Goal: Task Accomplishment & Management: Manage account settings

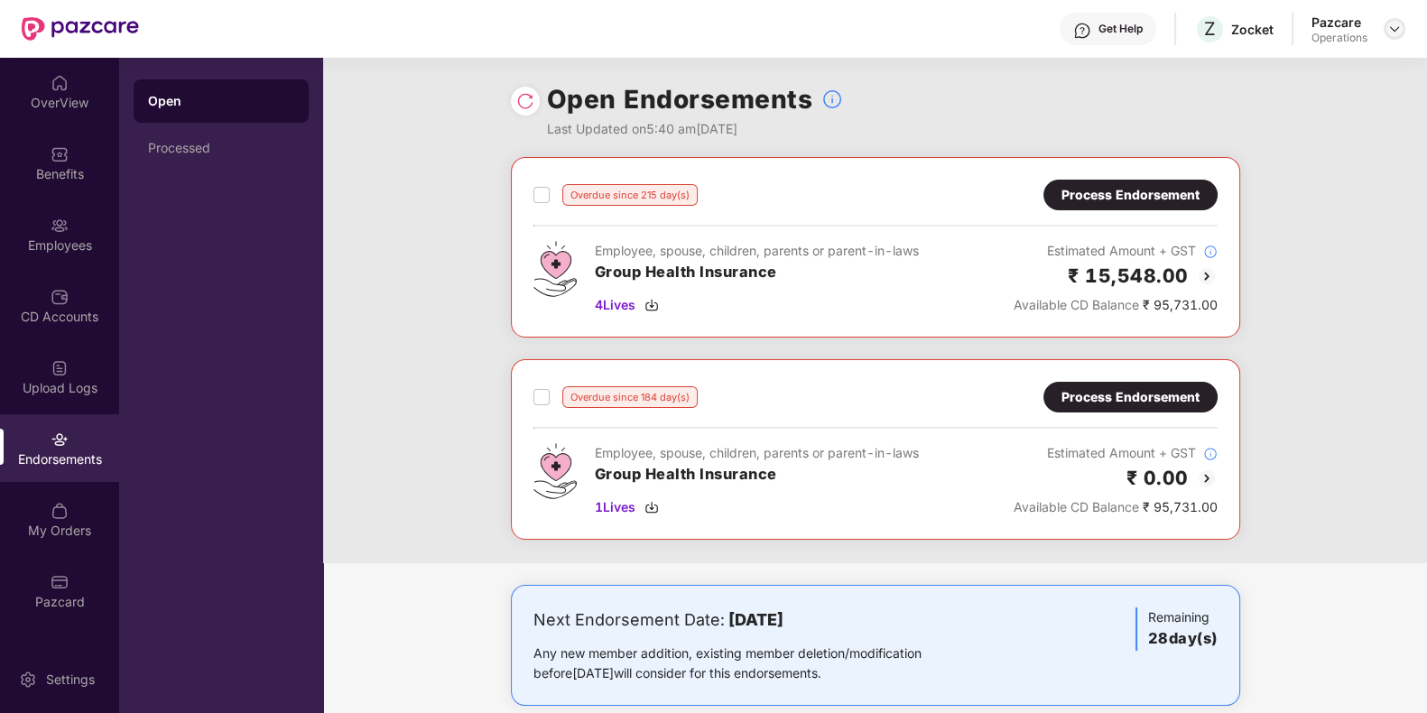
click at [1389, 25] on img at bounding box center [1394, 29] width 14 height 14
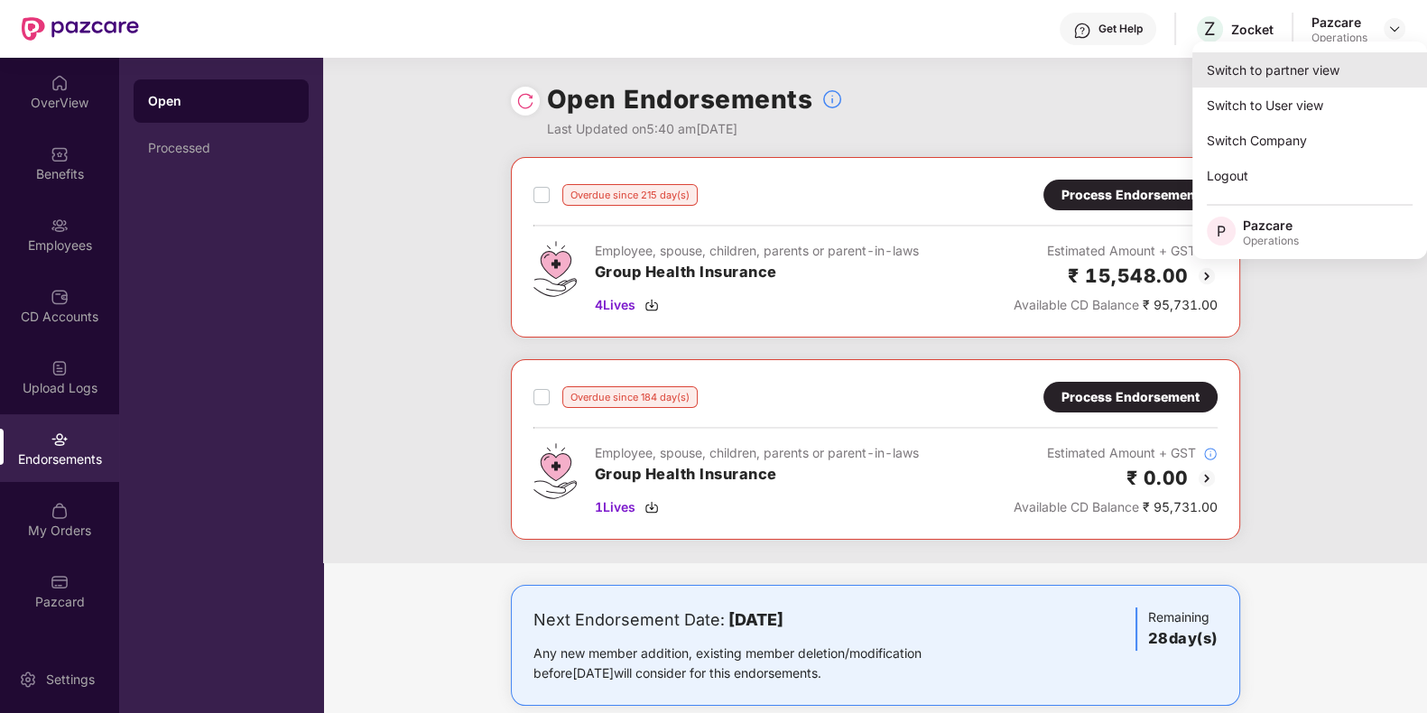
click at [1242, 85] on div "Switch to partner view" at bounding box center [1309, 69] width 235 height 35
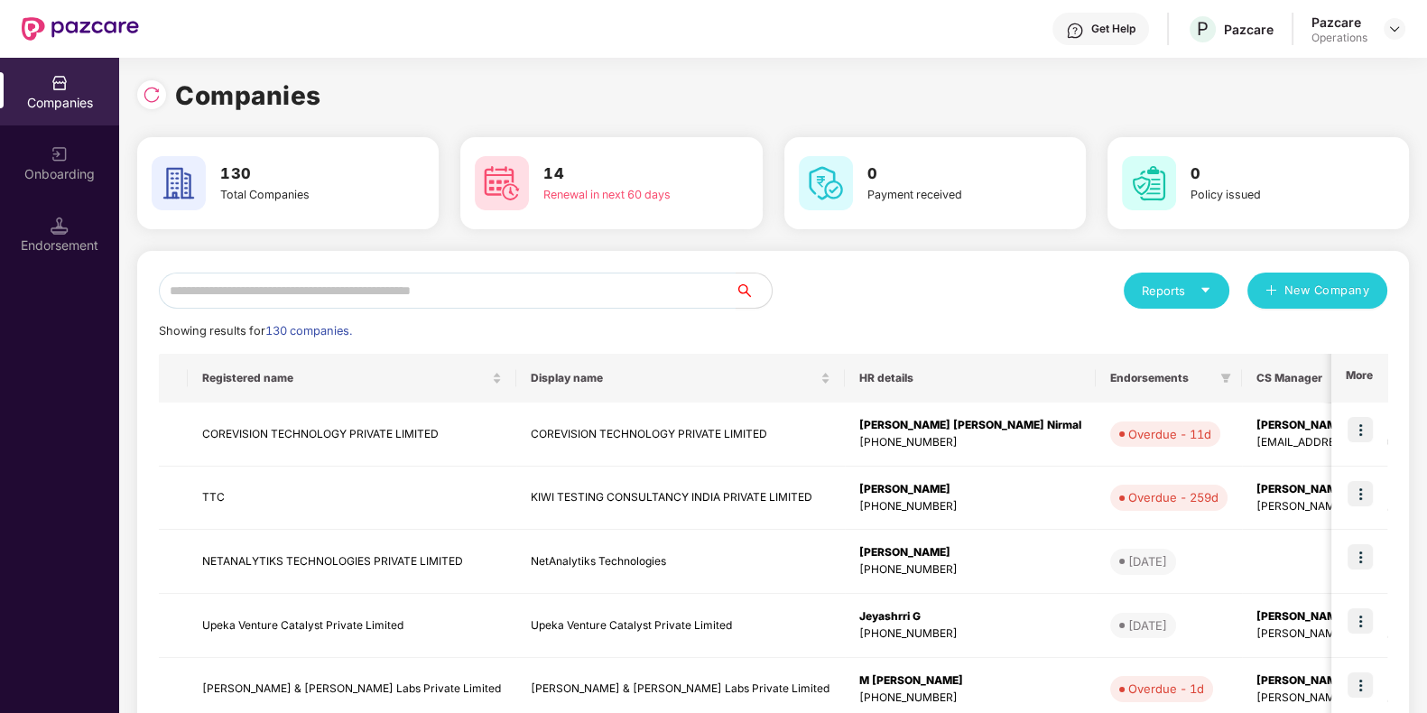
click at [328, 289] on input "text" at bounding box center [447, 291] width 577 height 36
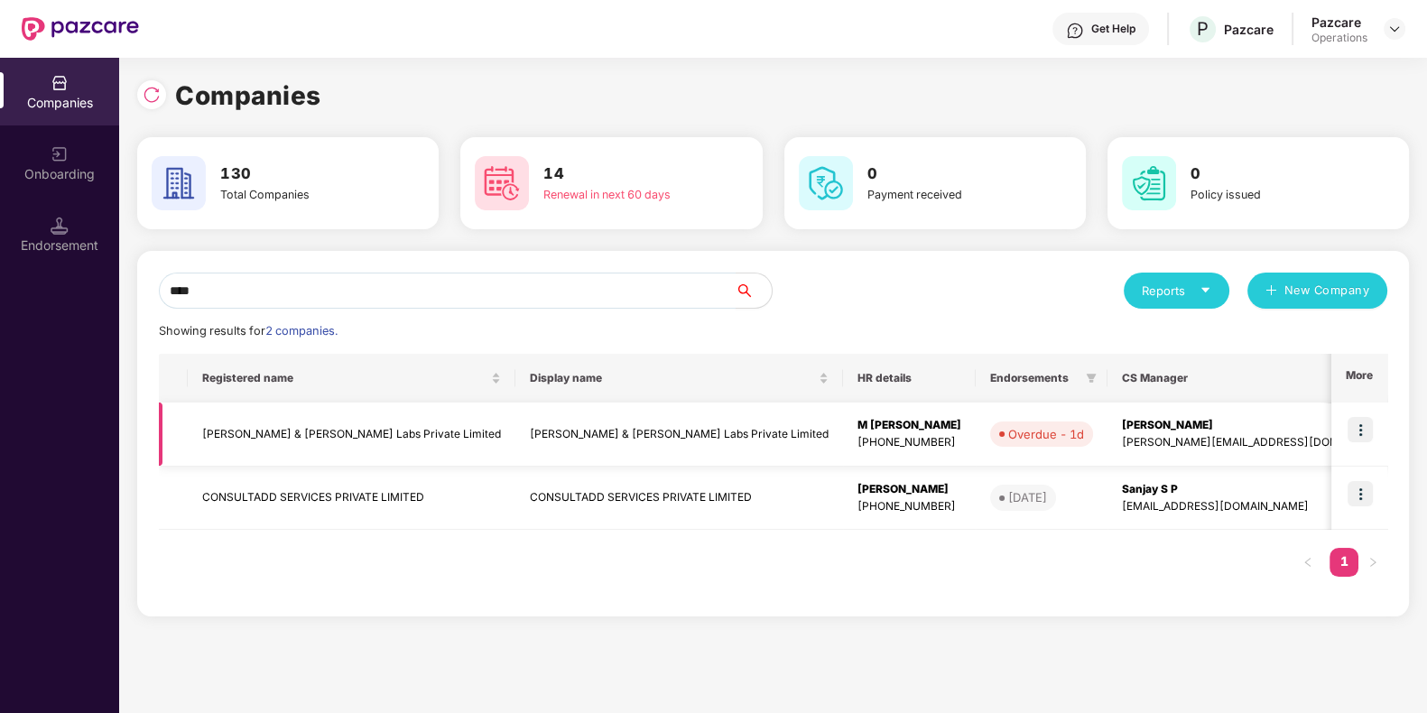
type input "****"
click at [1350, 431] on img at bounding box center [1359, 429] width 25 height 25
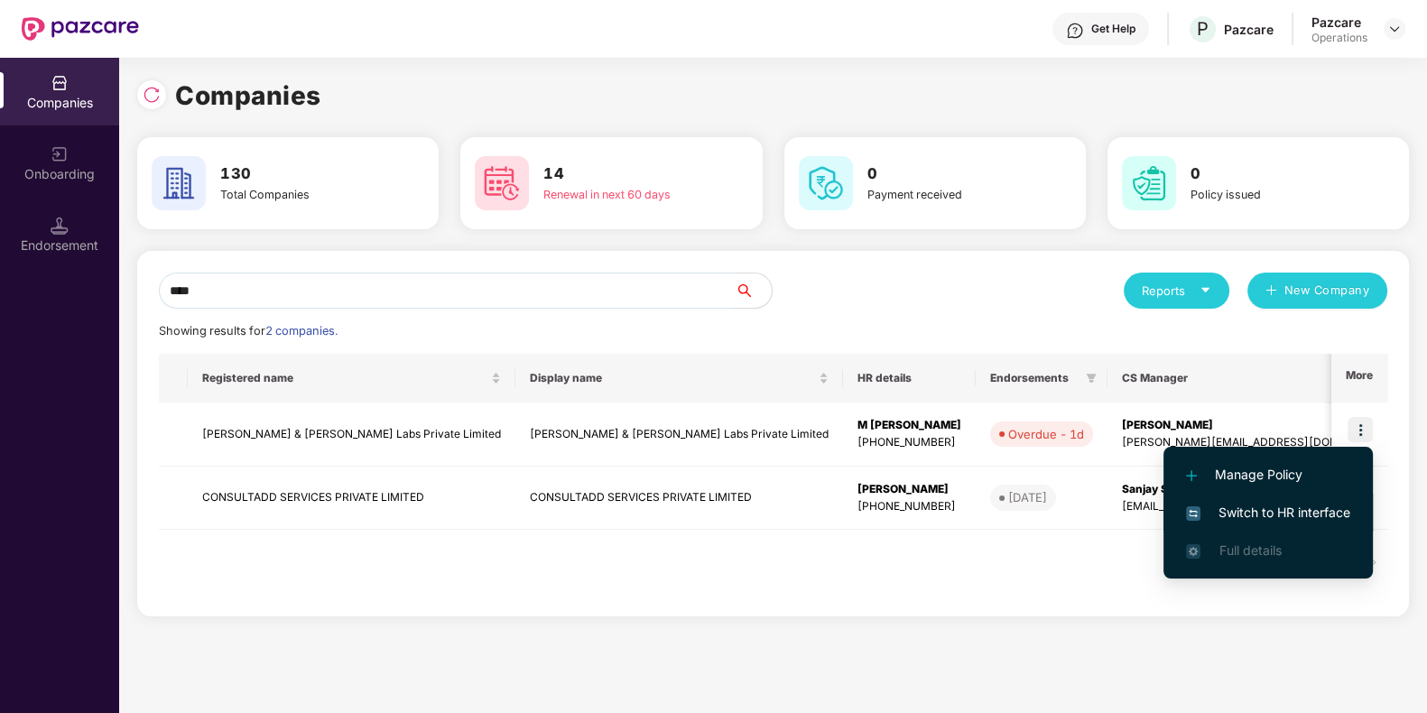
click at [1279, 511] on span "Switch to HR interface" at bounding box center [1268, 513] width 164 height 20
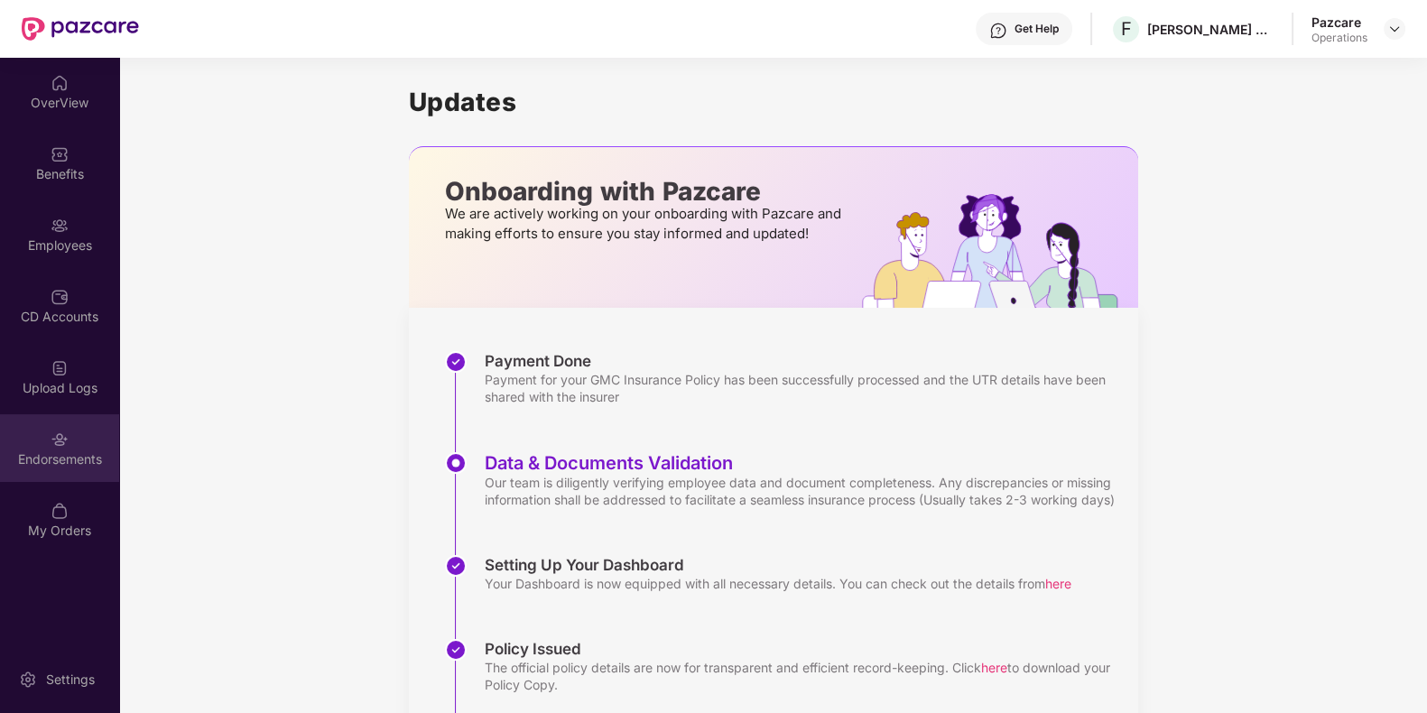
click at [65, 435] on img at bounding box center [60, 439] width 18 height 18
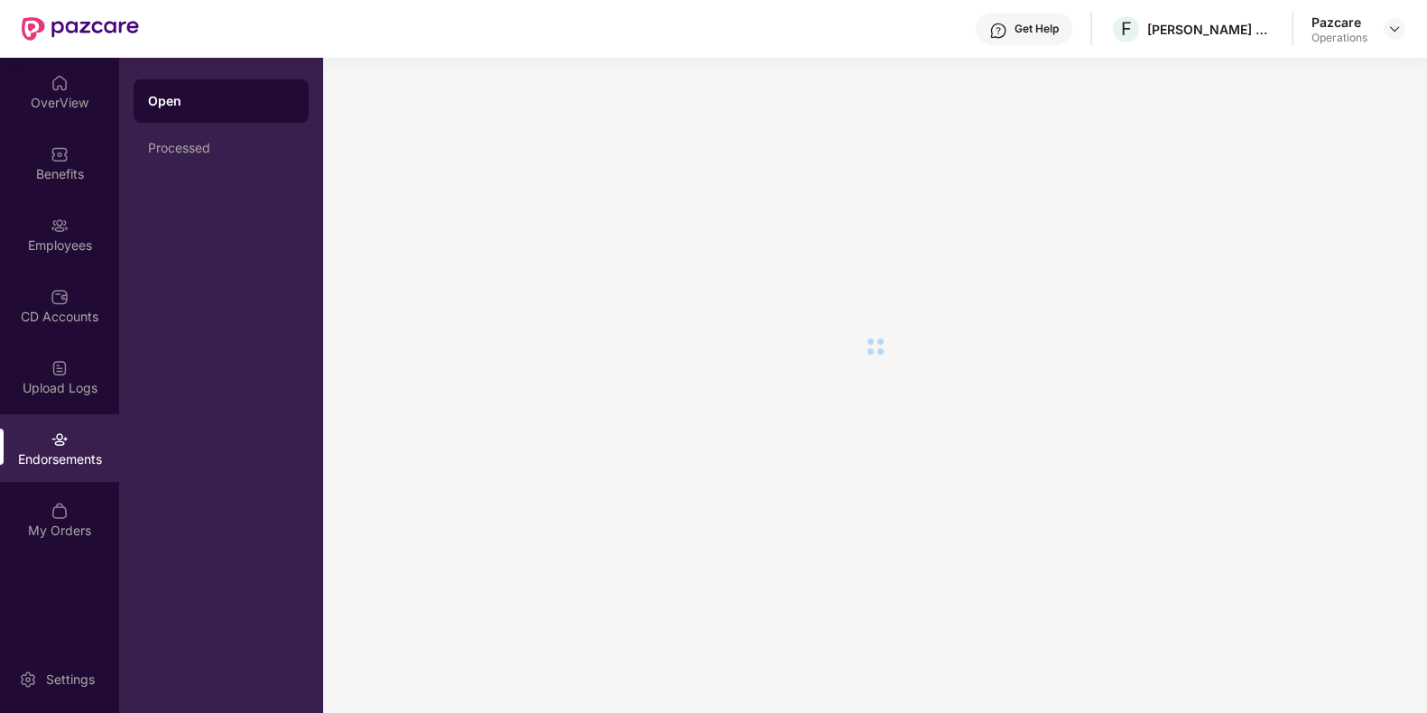
click at [65, 435] on img at bounding box center [60, 439] width 18 height 18
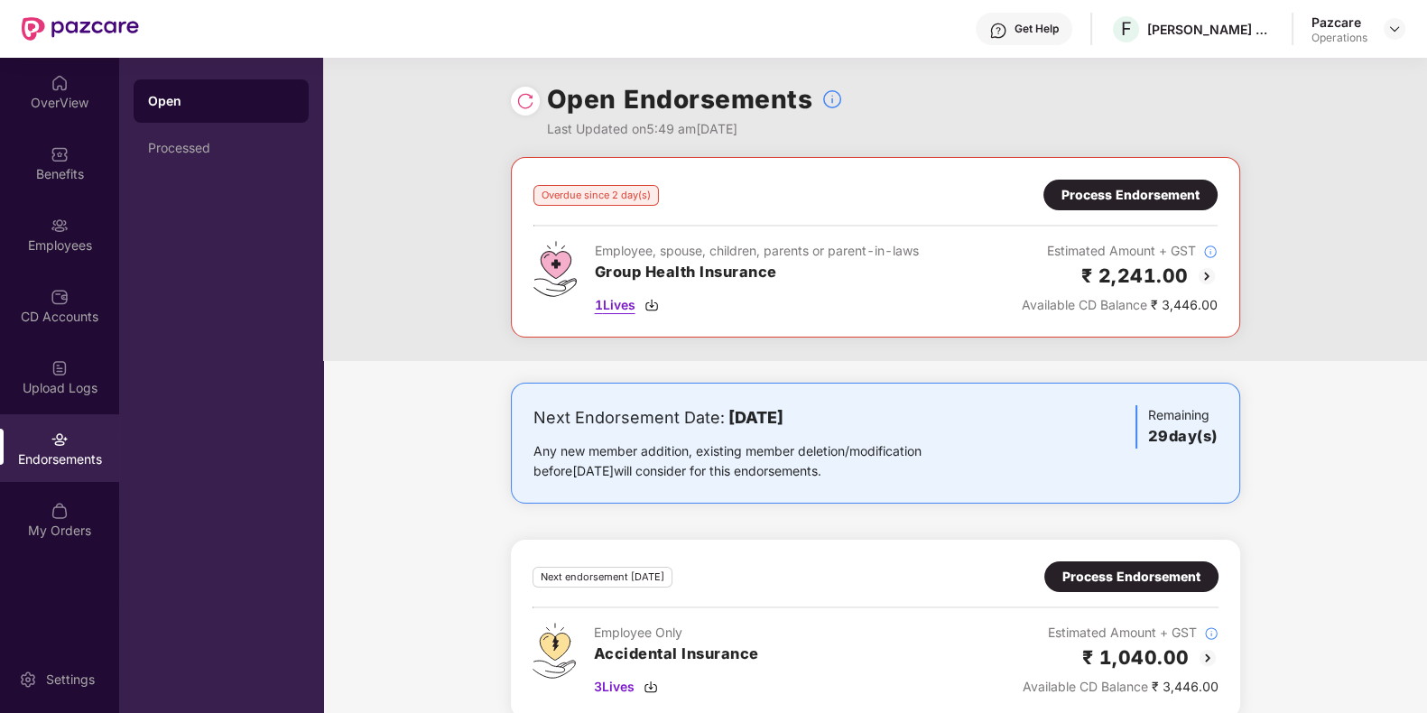
click at [661, 301] on div "1 Lives" at bounding box center [757, 305] width 324 height 20
click at [48, 244] on div "Employees" at bounding box center [59, 245] width 119 height 18
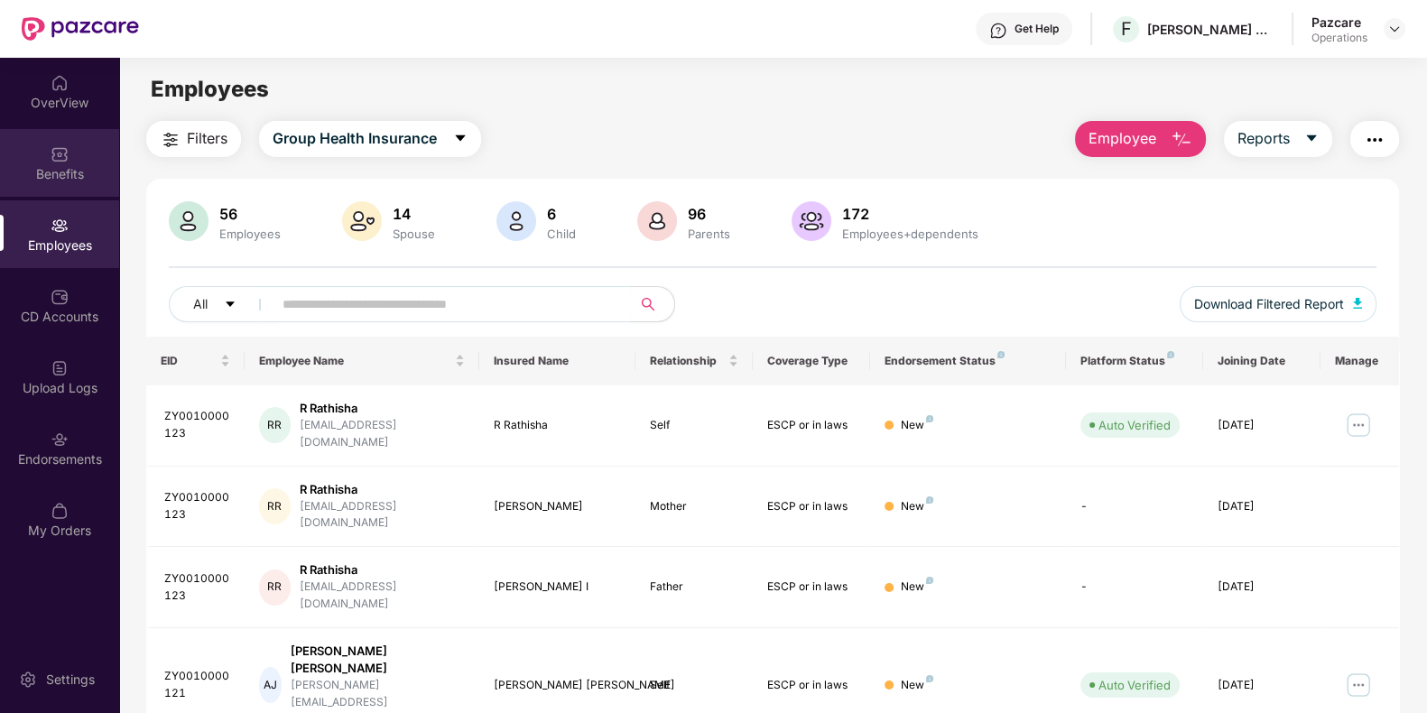
click at [62, 172] on div "Benefits" at bounding box center [59, 174] width 119 height 18
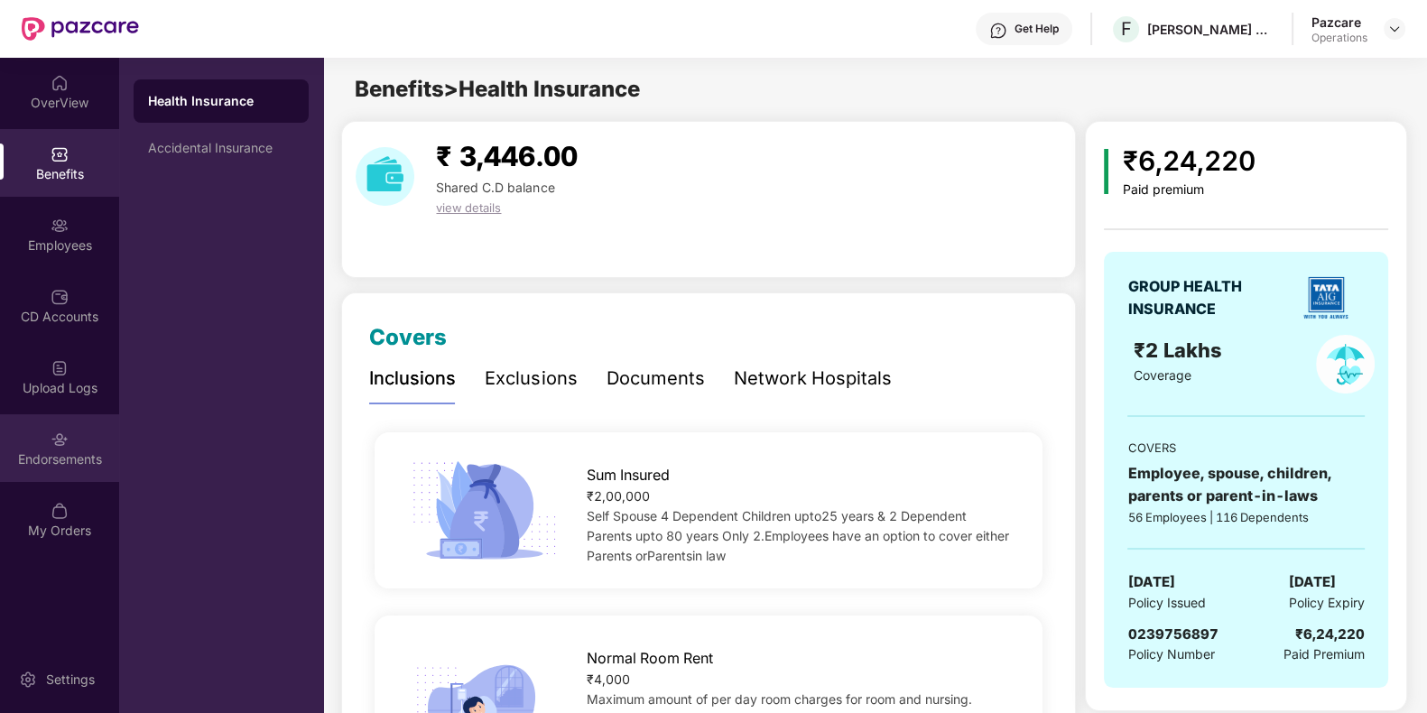
click at [64, 436] on img at bounding box center [60, 439] width 18 height 18
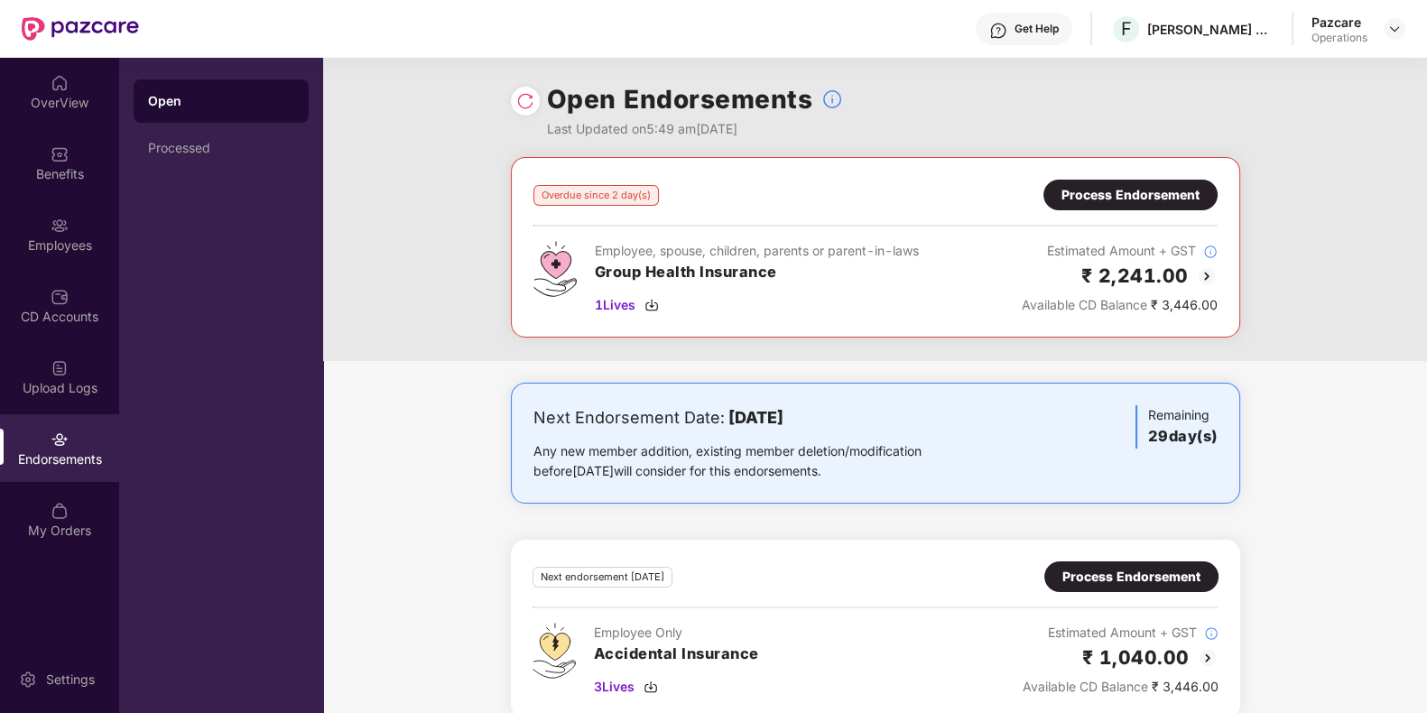
click at [1184, 198] on div "Process Endorsement" at bounding box center [1130, 195] width 138 height 20
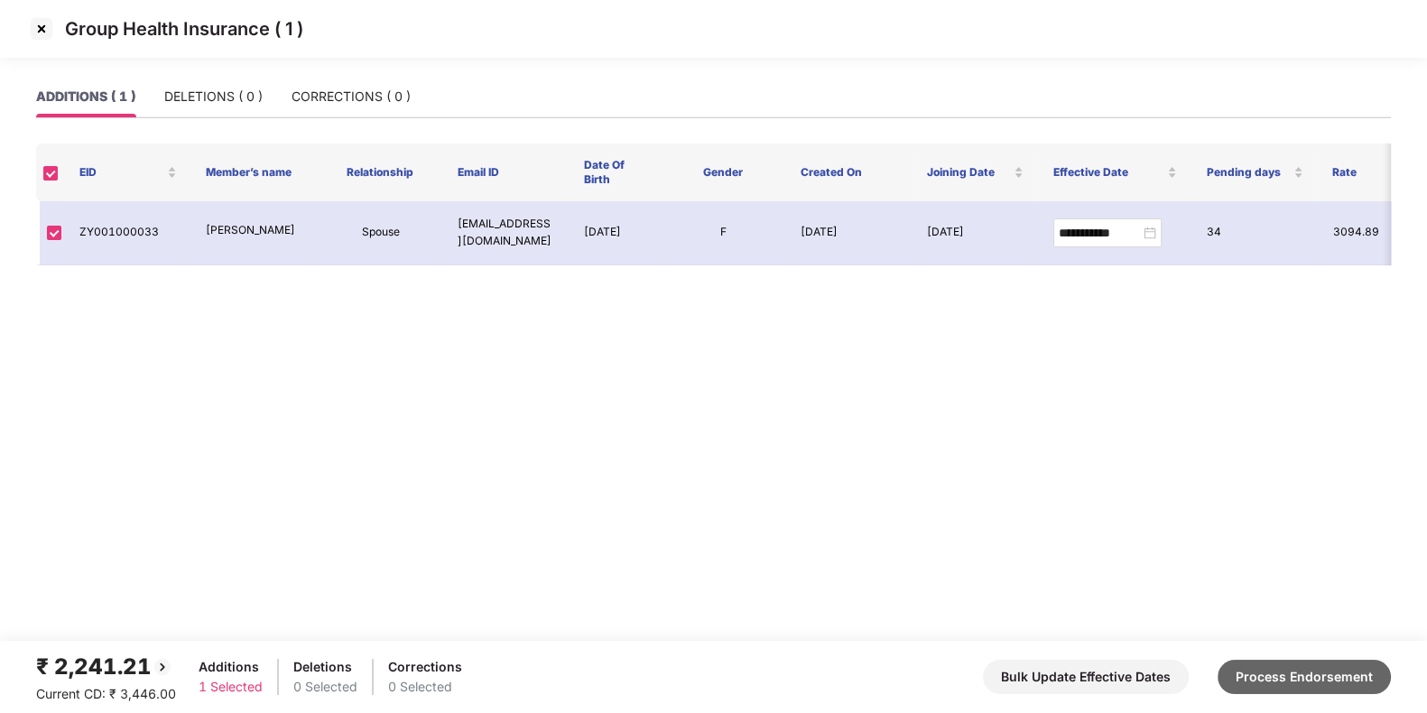
click at [1252, 677] on button "Process Endorsement" at bounding box center [1303, 677] width 173 height 34
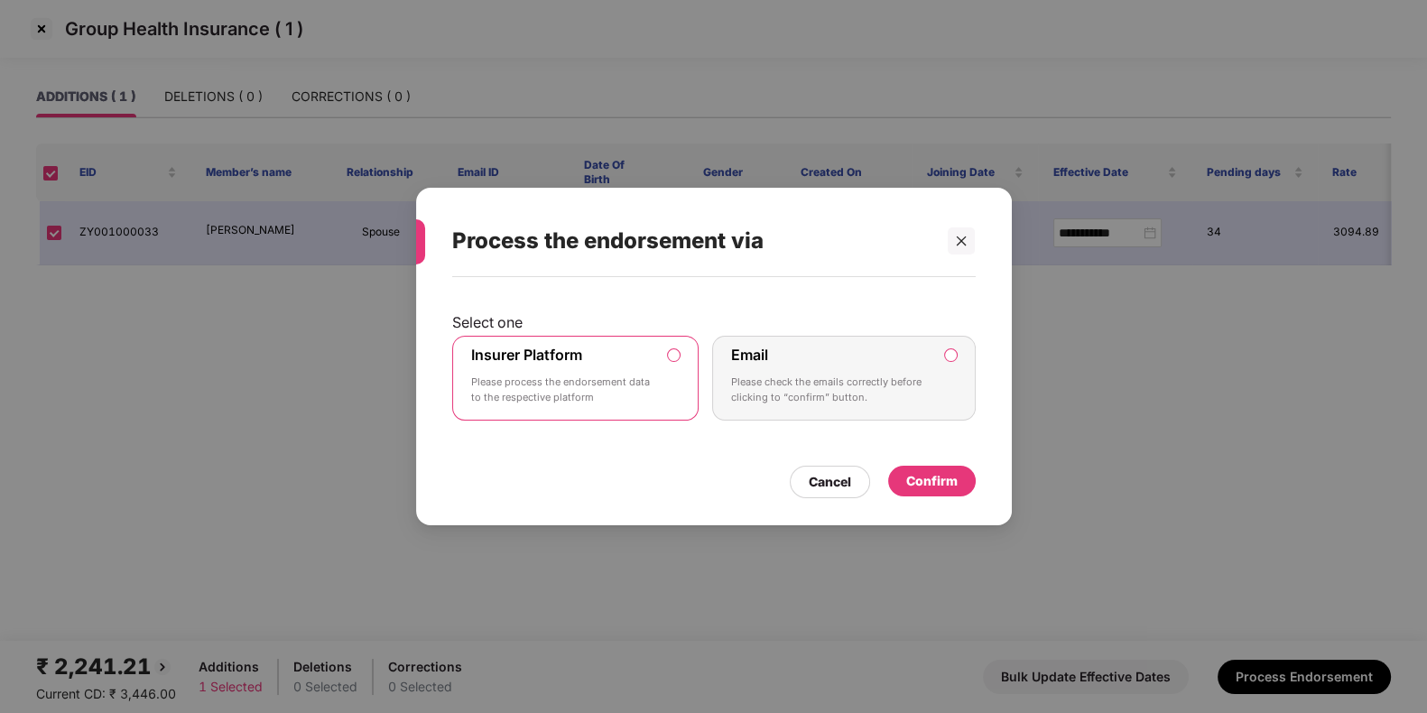
click at [924, 479] on div "Confirm" at bounding box center [931, 481] width 51 height 20
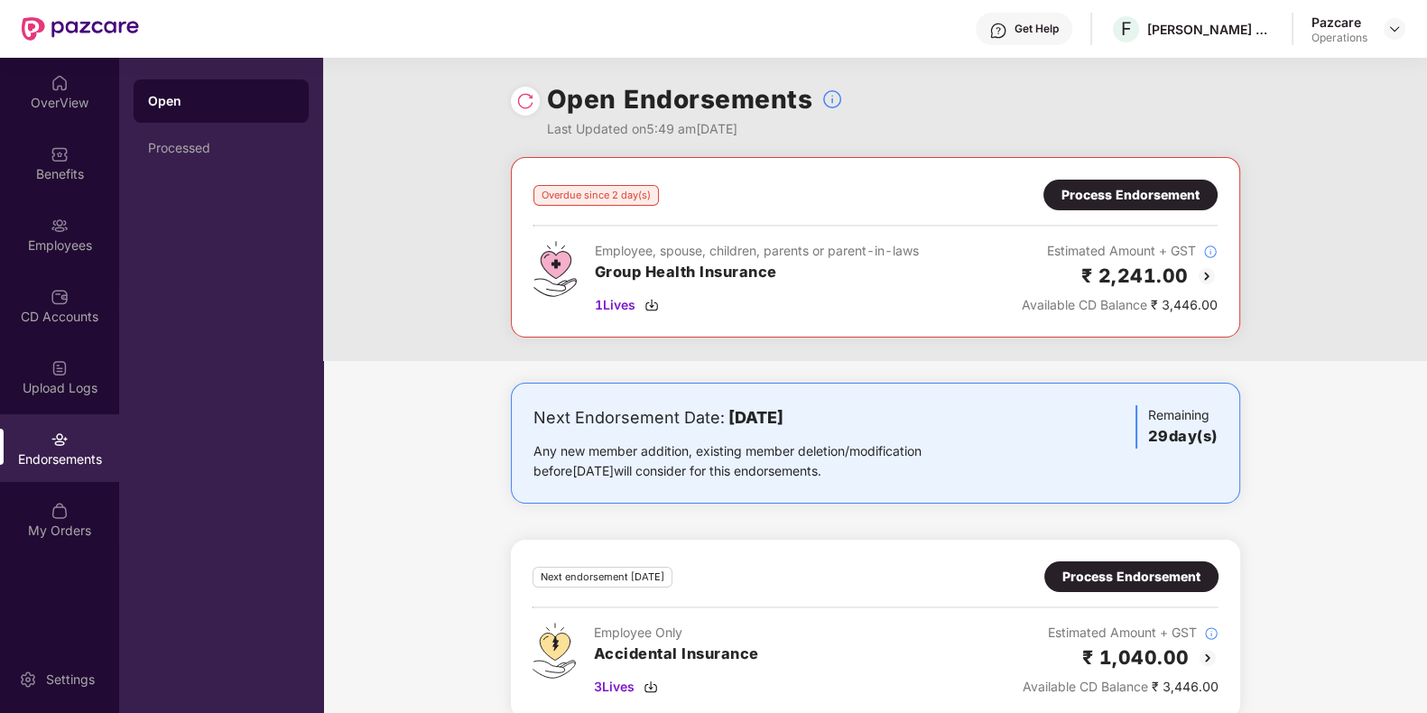
click at [514, 100] on div at bounding box center [525, 101] width 29 height 29
click at [523, 102] on img at bounding box center [525, 101] width 18 height 18
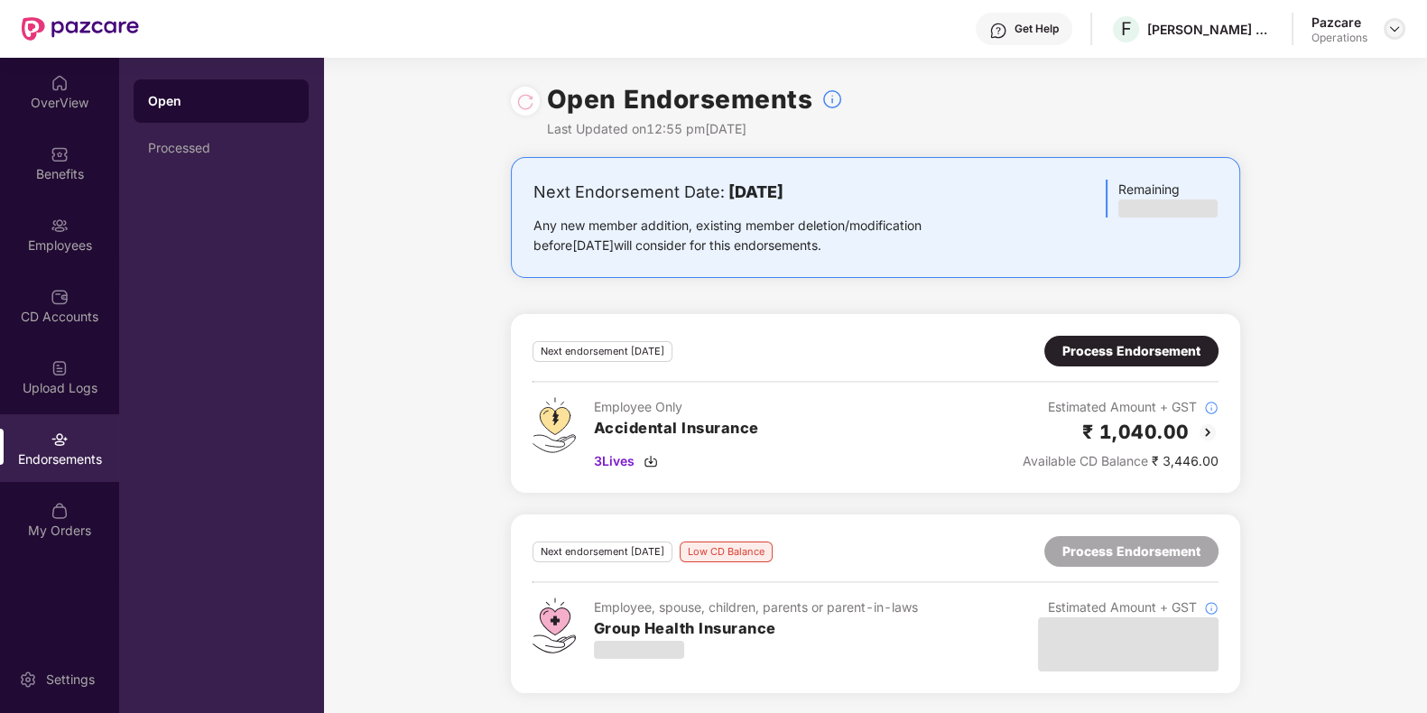
click at [1387, 29] on img at bounding box center [1394, 29] width 14 height 14
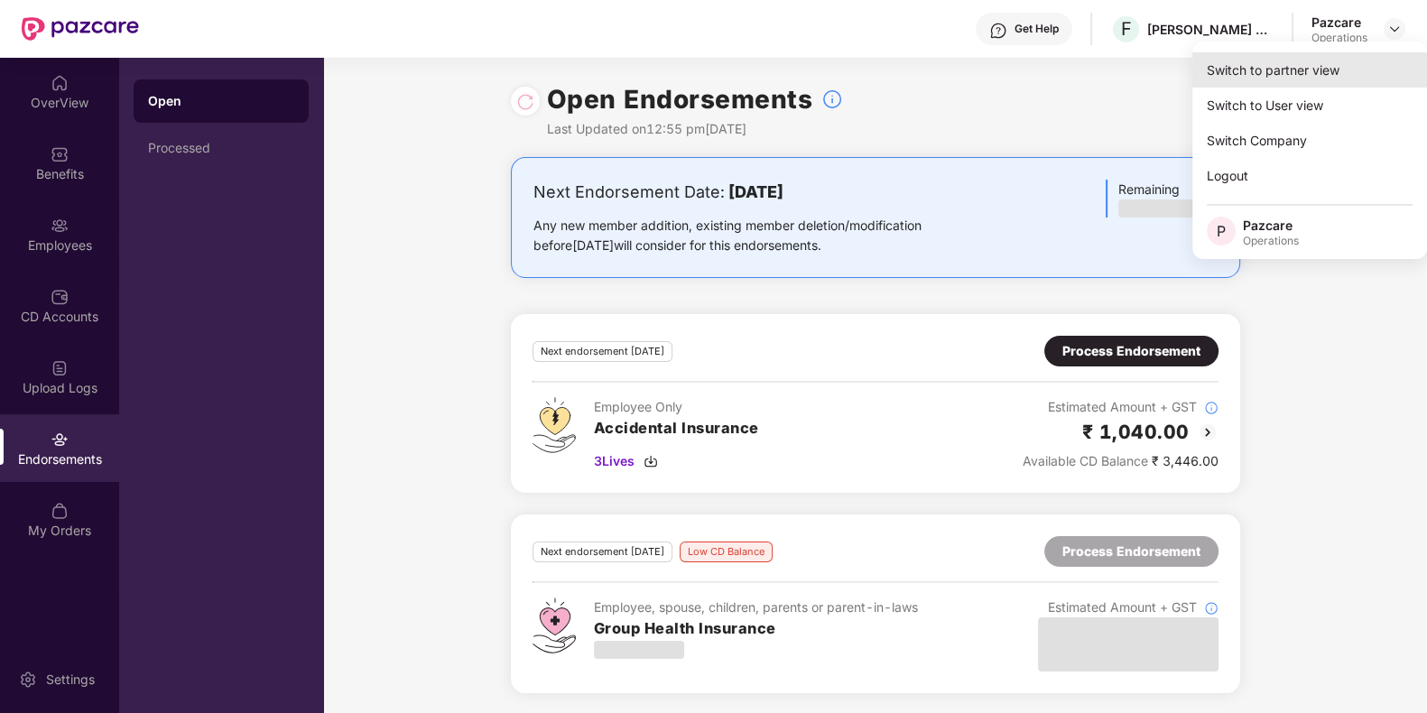
click at [1306, 54] on div "Switch to partner view" at bounding box center [1309, 69] width 235 height 35
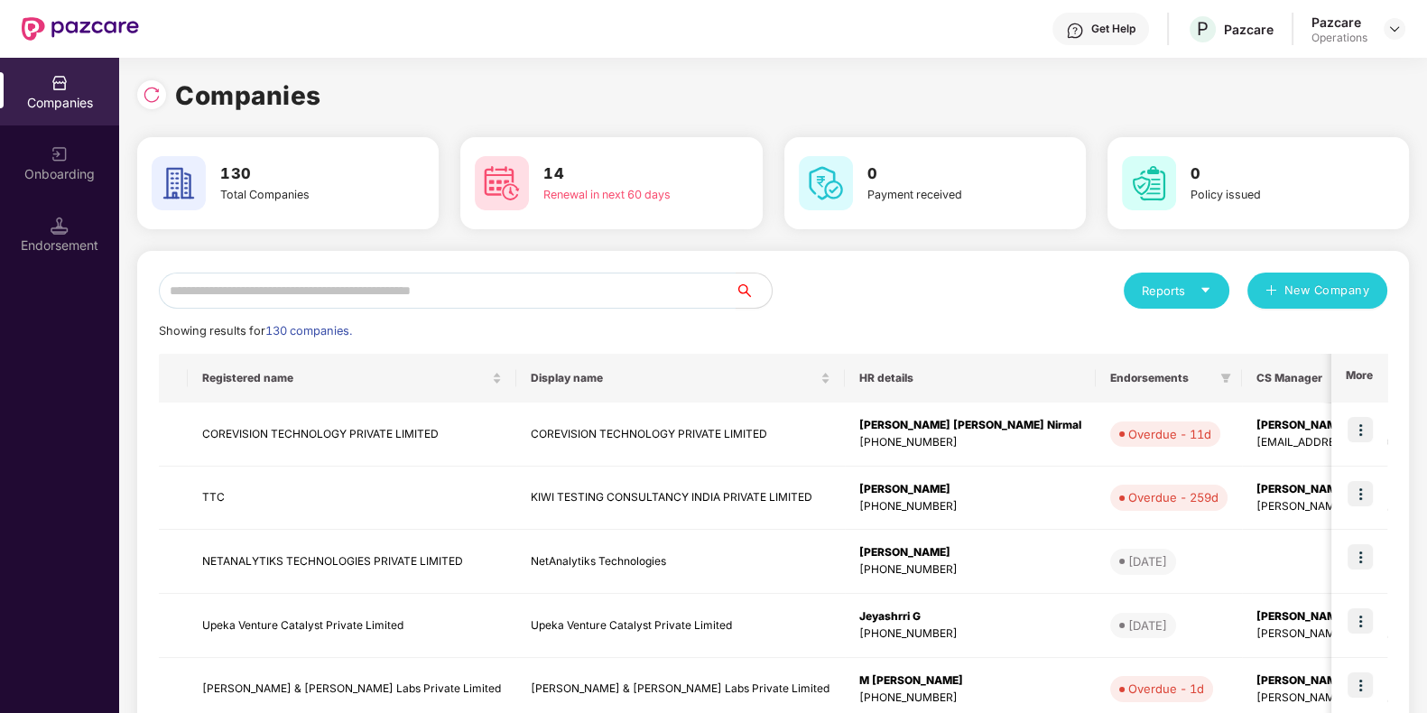
click at [605, 291] on input "text" at bounding box center [447, 291] width 577 height 36
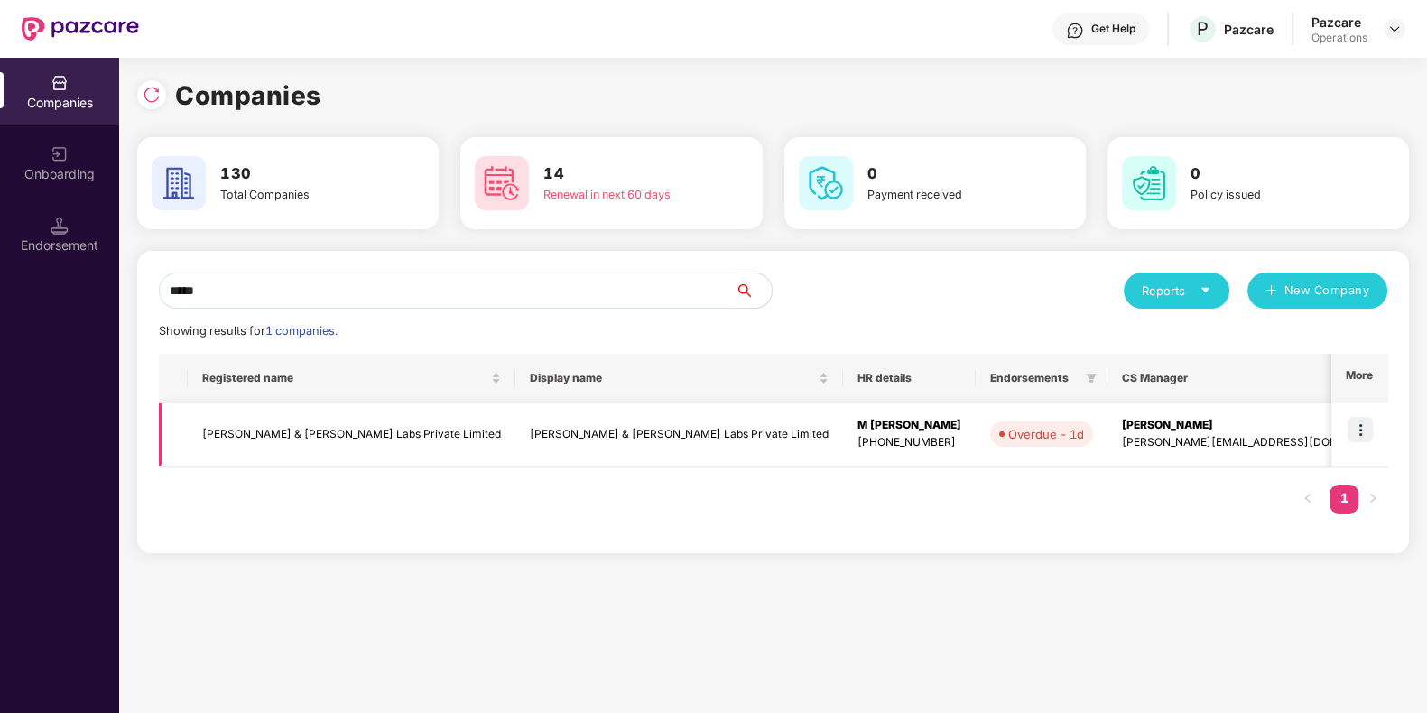
type input "*****"
click at [526, 422] on td "[PERSON_NAME] & [PERSON_NAME] Labs Private Limited" at bounding box center [679, 434] width 328 height 64
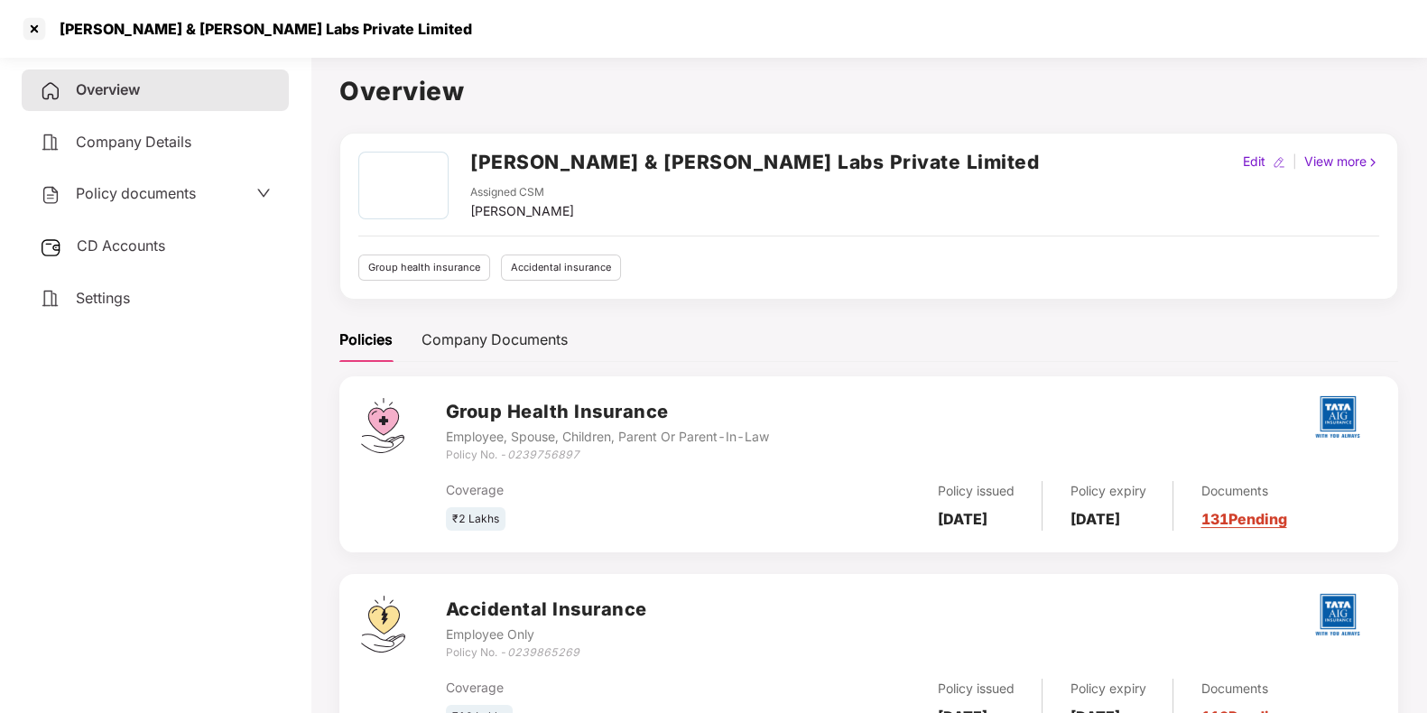
click at [126, 236] on div "CD Accounts" at bounding box center [155, 247] width 267 height 42
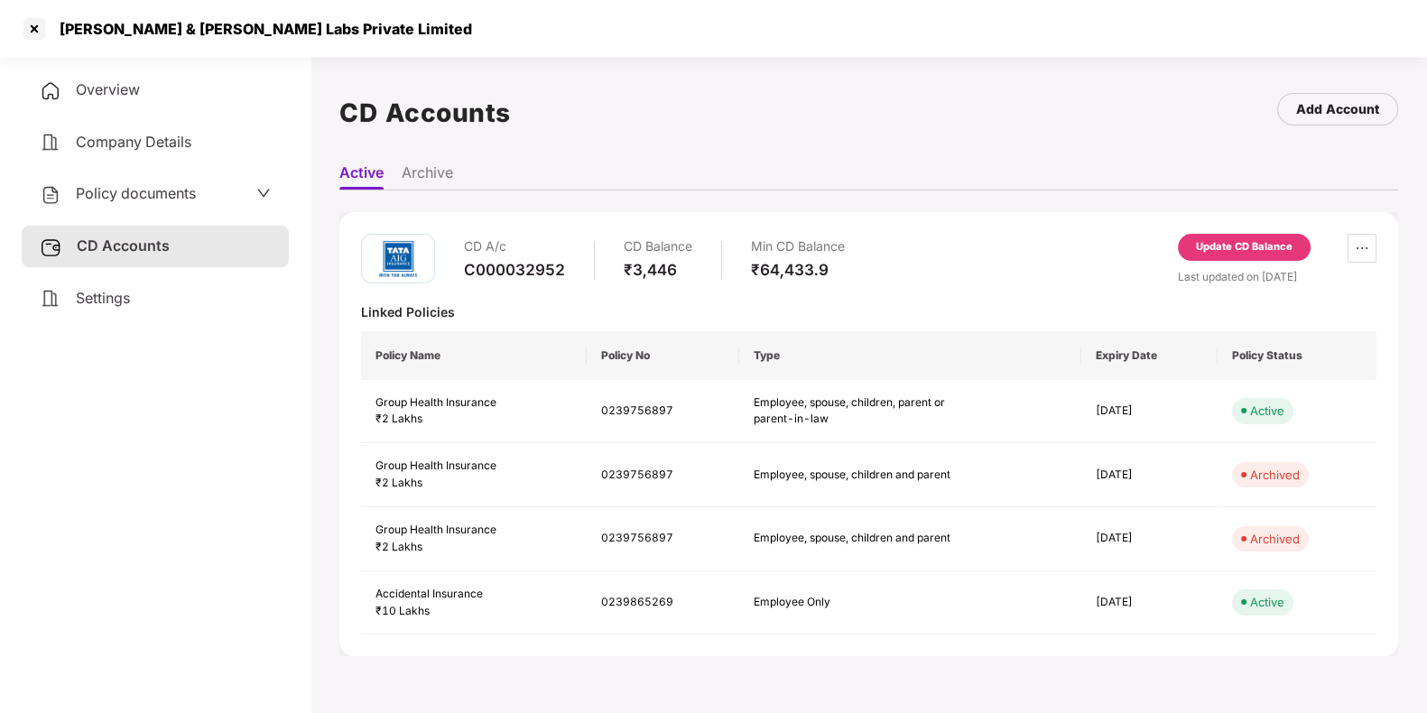
click at [1223, 256] on div "Update CD Balance" at bounding box center [1244, 247] width 133 height 27
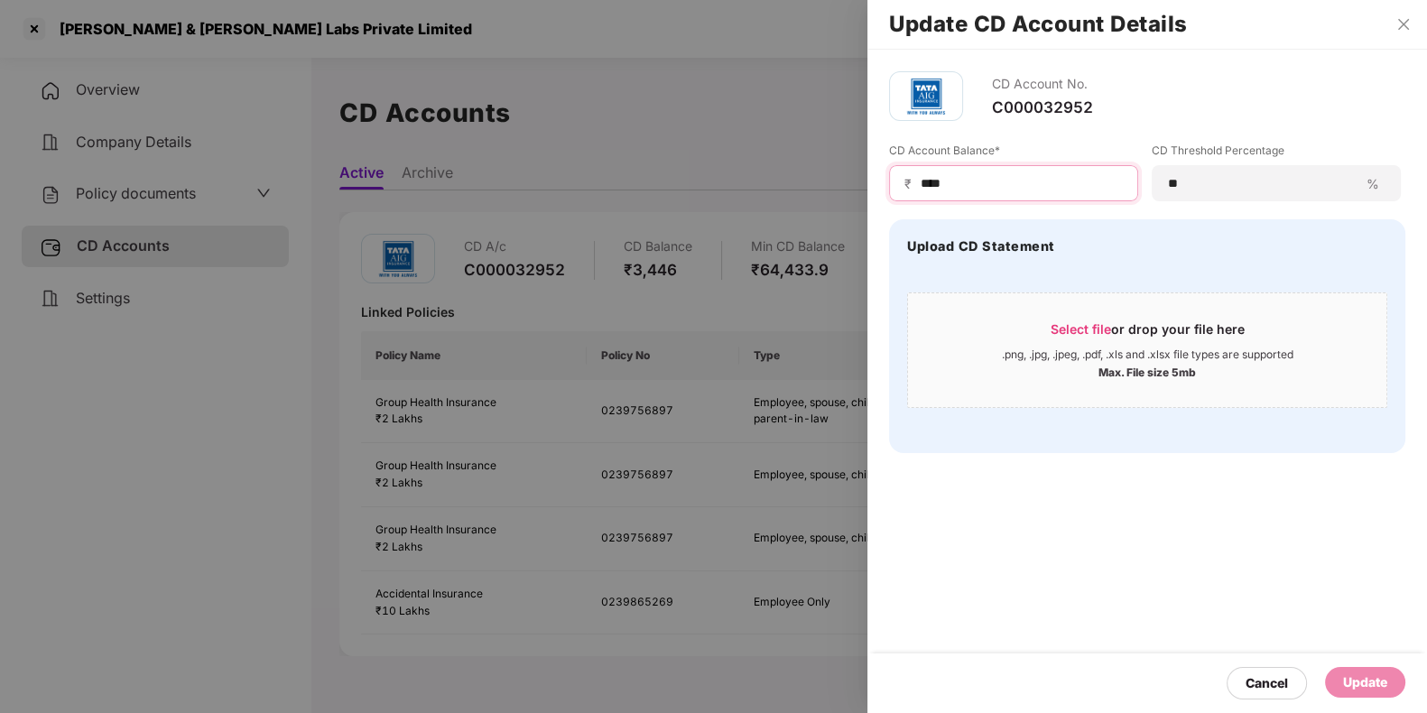
click at [919, 190] on input "****" at bounding box center [1021, 183] width 204 height 19
paste input "****"
type input "********"
click at [1381, 680] on div "Update" at bounding box center [1365, 682] width 44 height 20
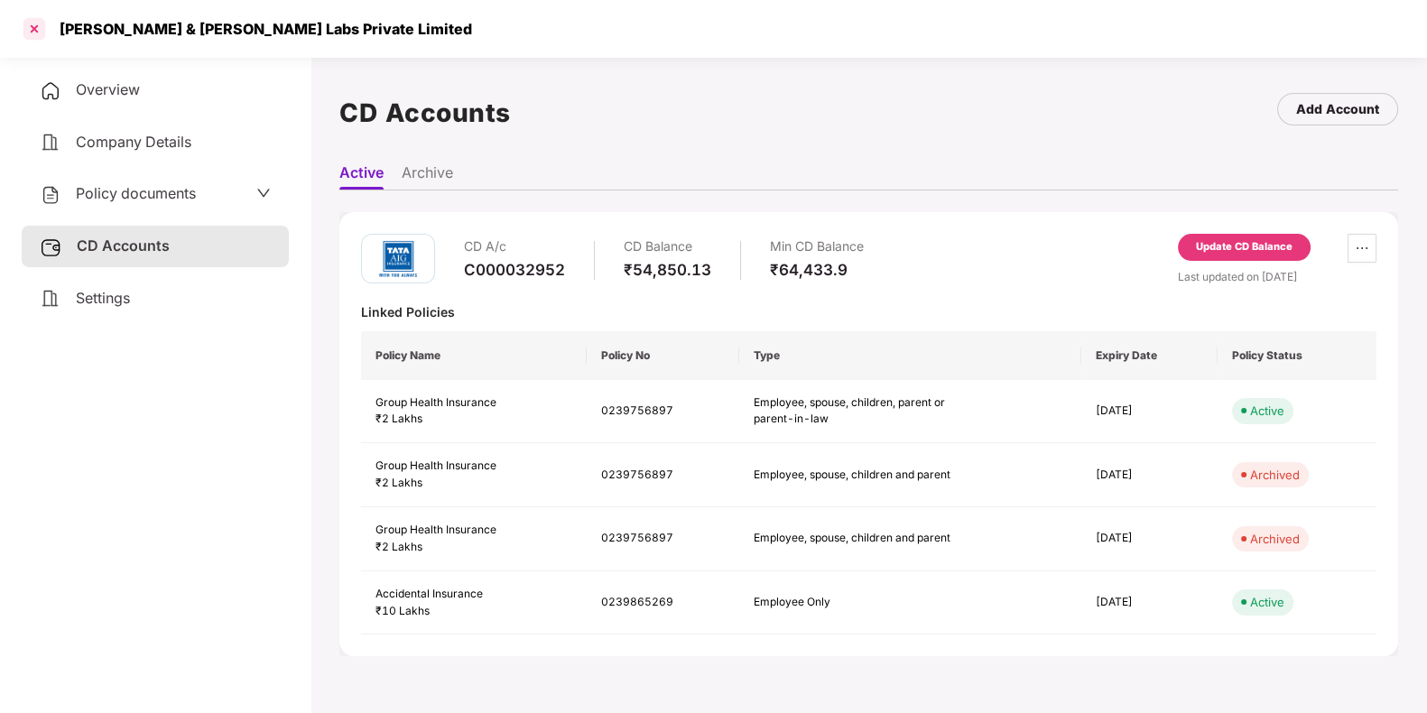
click at [43, 37] on div at bounding box center [34, 28] width 29 height 29
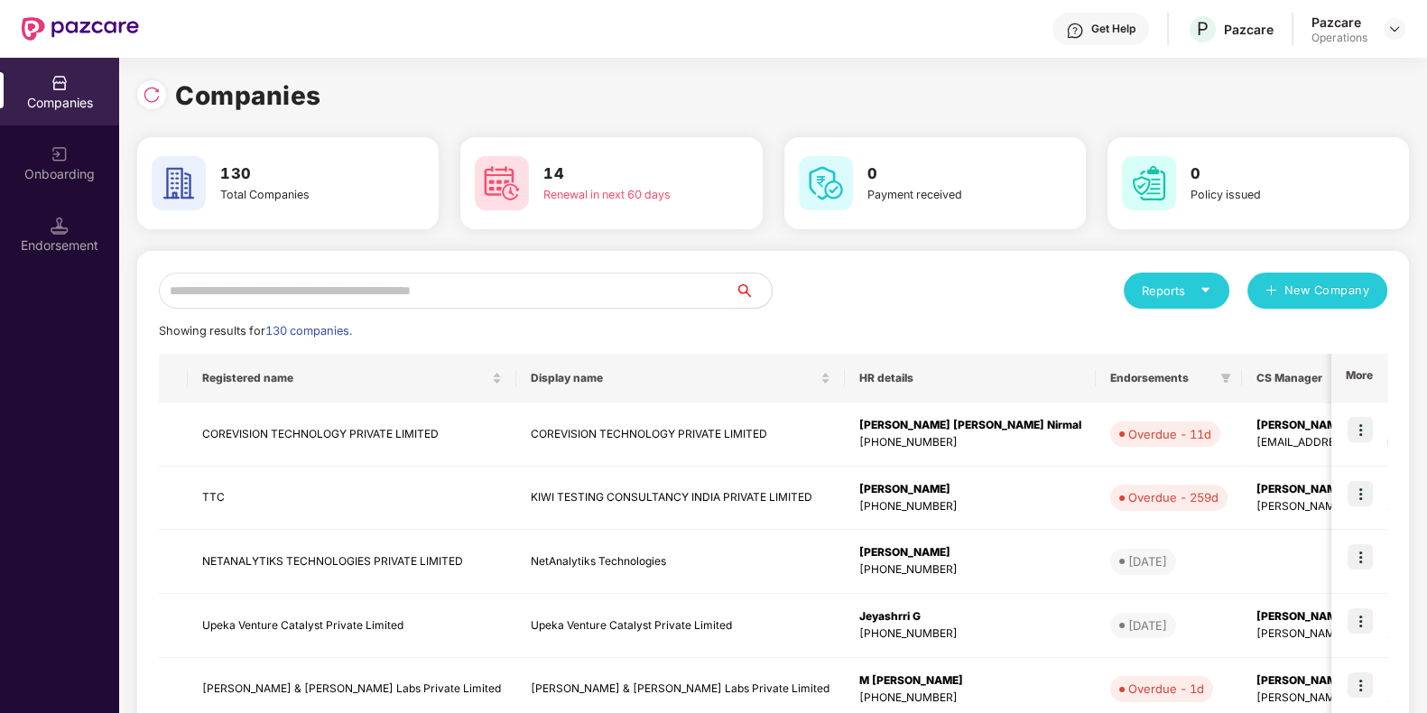
click at [501, 291] on input "text" at bounding box center [447, 291] width 577 height 36
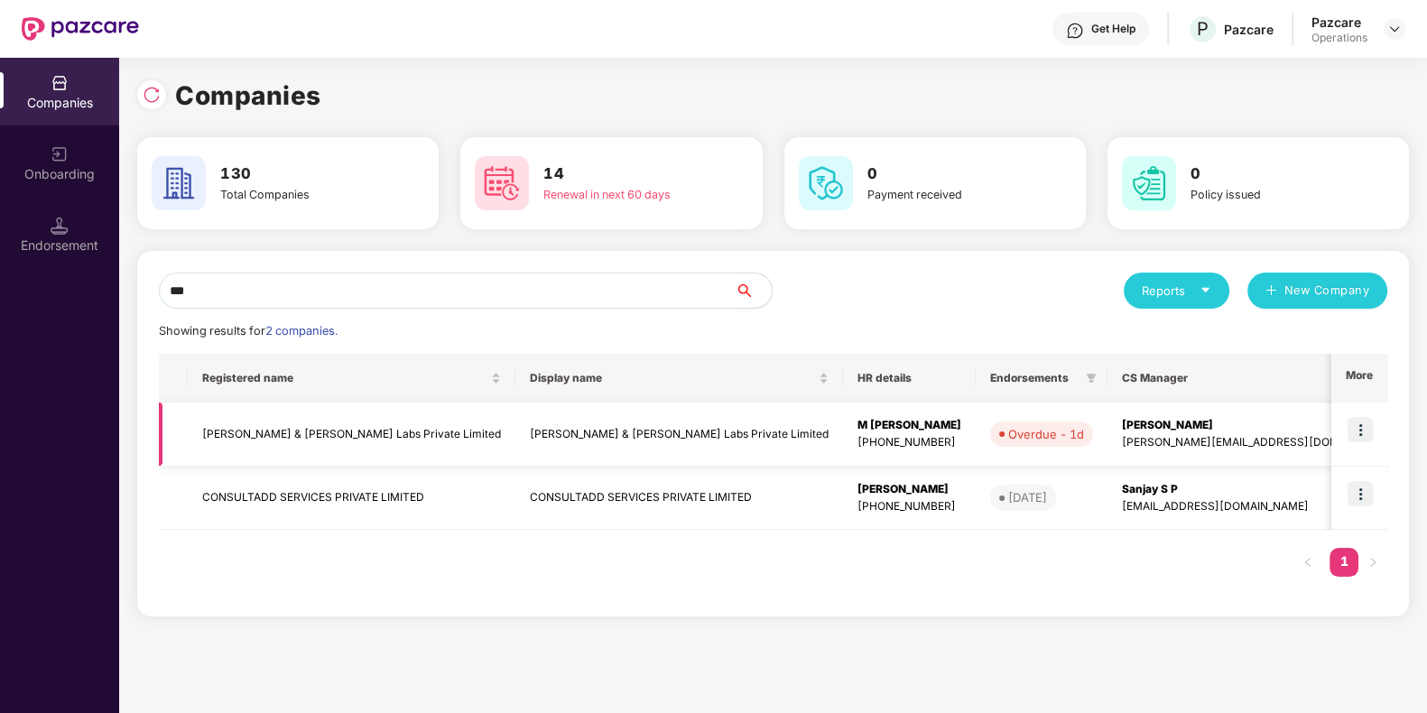
type input "***"
click at [1360, 436] on img at bounding box center [1359, 429] width 25 height 25
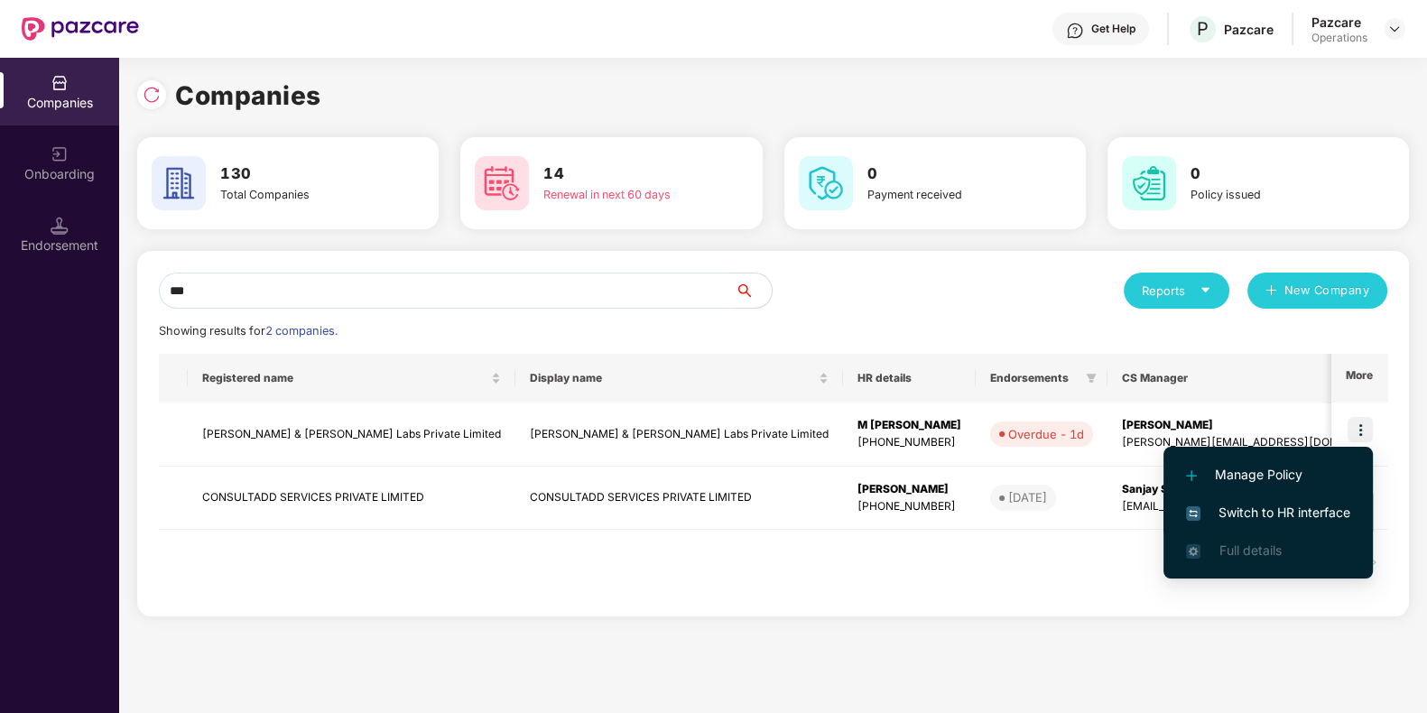
click at [1277, 509] on span "Switch to HR interface" at bounding box center [1268, 513] width 164 height 20
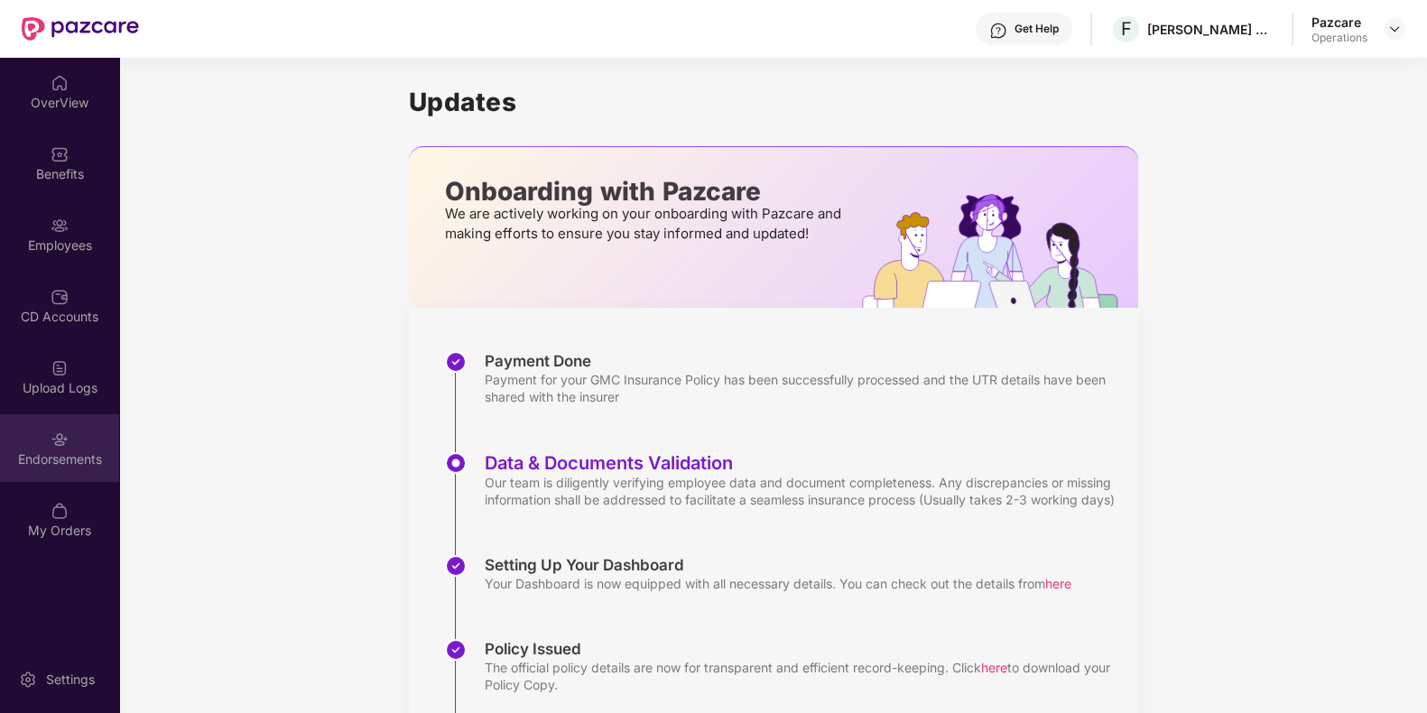
click at [42, 448] on div "Endorsements" at bounding box center [59, 448] width 119 height 68
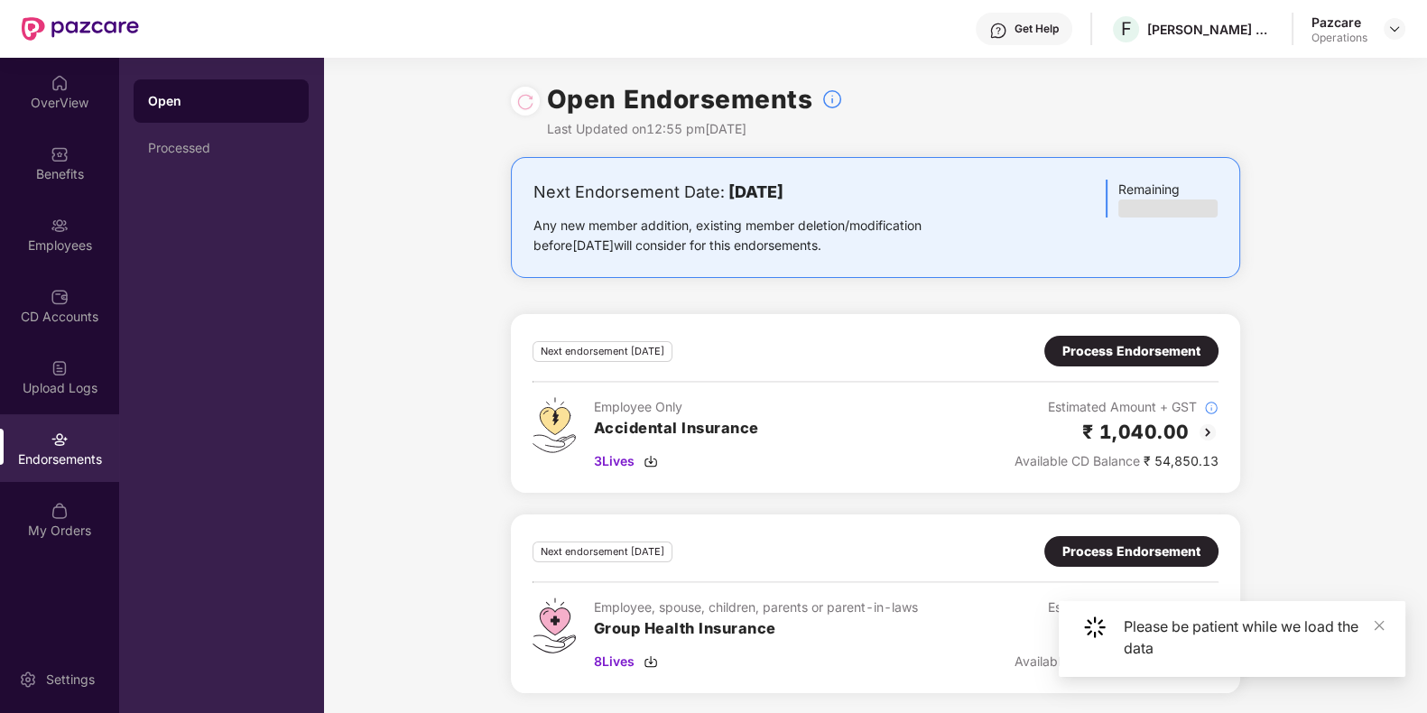
click at [1133, 348] on div "Process Endorsement" at bounding box center [1131, 351] width 138 height 20
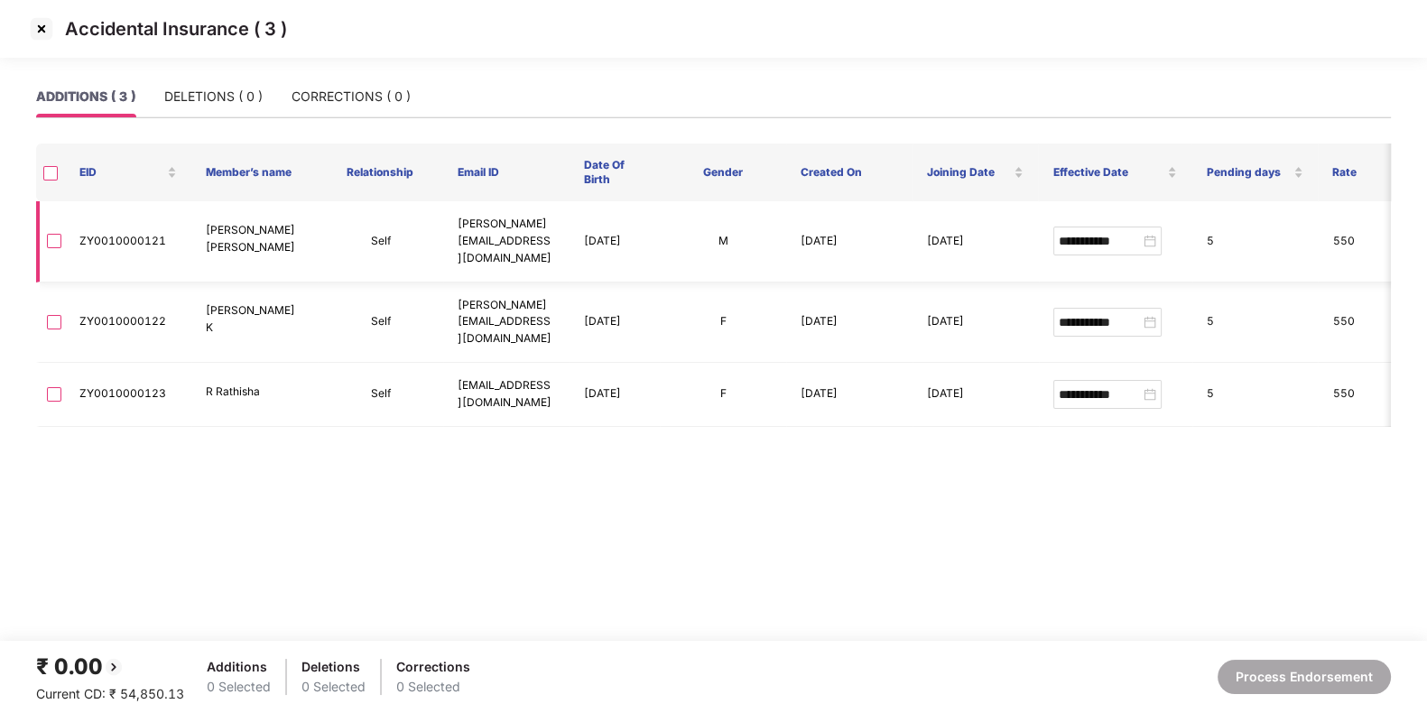
click at [135, 237] on td "ZY0010000121" at bounding box center [128, 241] width 126 height 81
copy td "ZY0010000121"
click at [48, 42] on img at bounding box center [41, 28] width 29 height 29
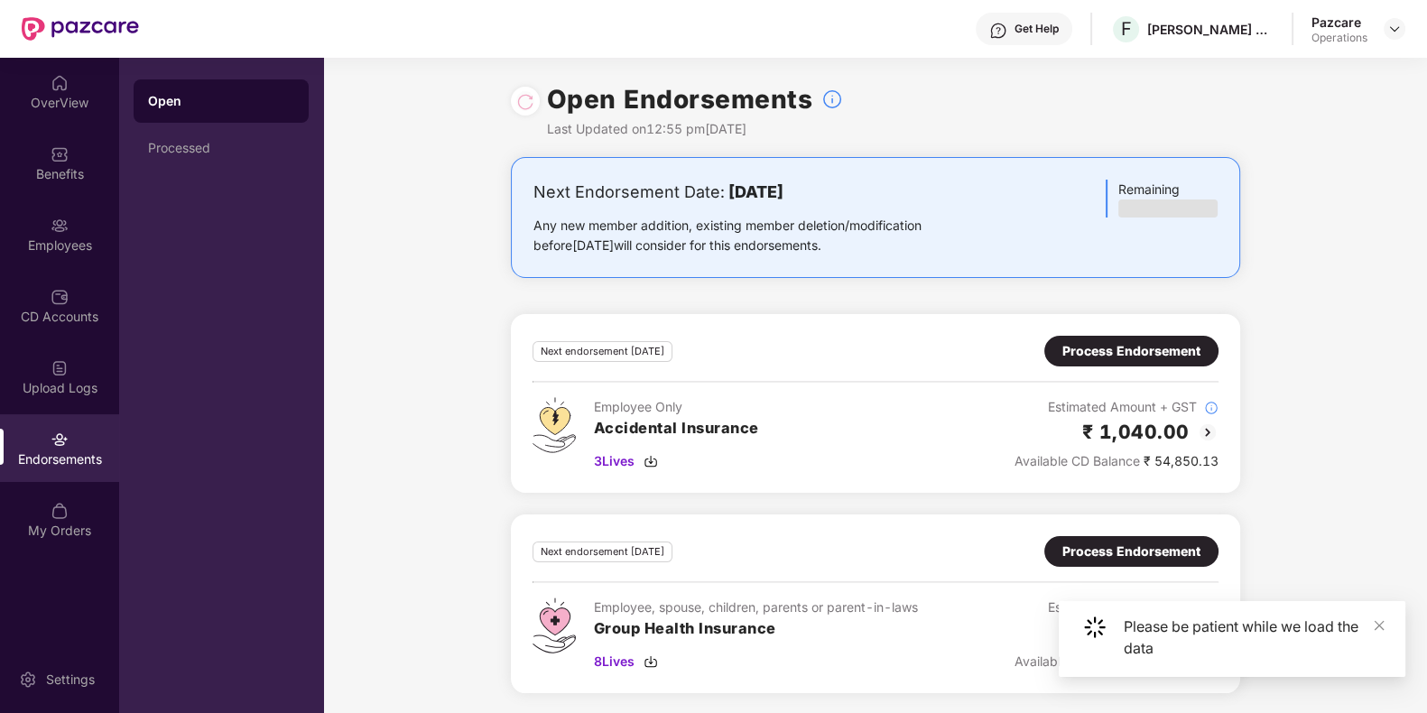
click at [1095, 551] on div "Process Endorsement" at bounding box center [1131, 551] width 138 height 20
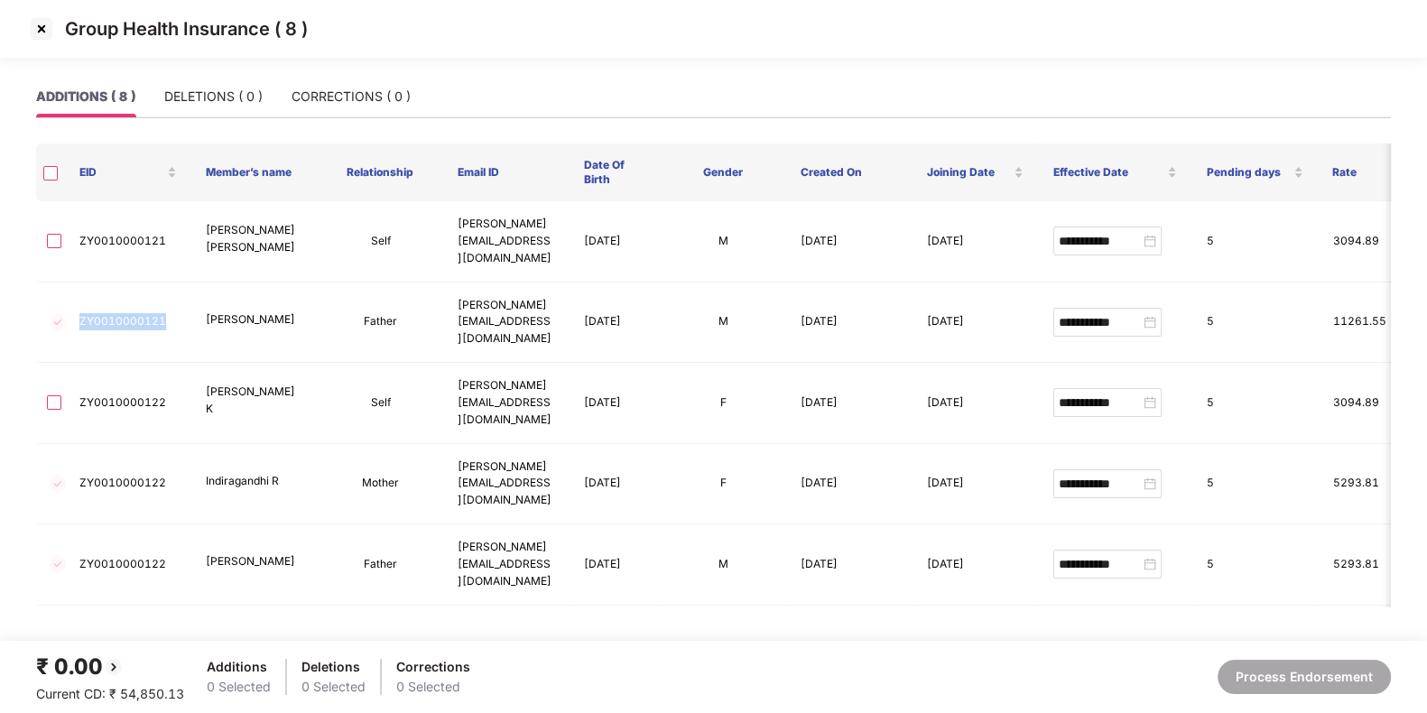
click at [31, 38] on img at bounding box center [41, 28] width 29 height 29
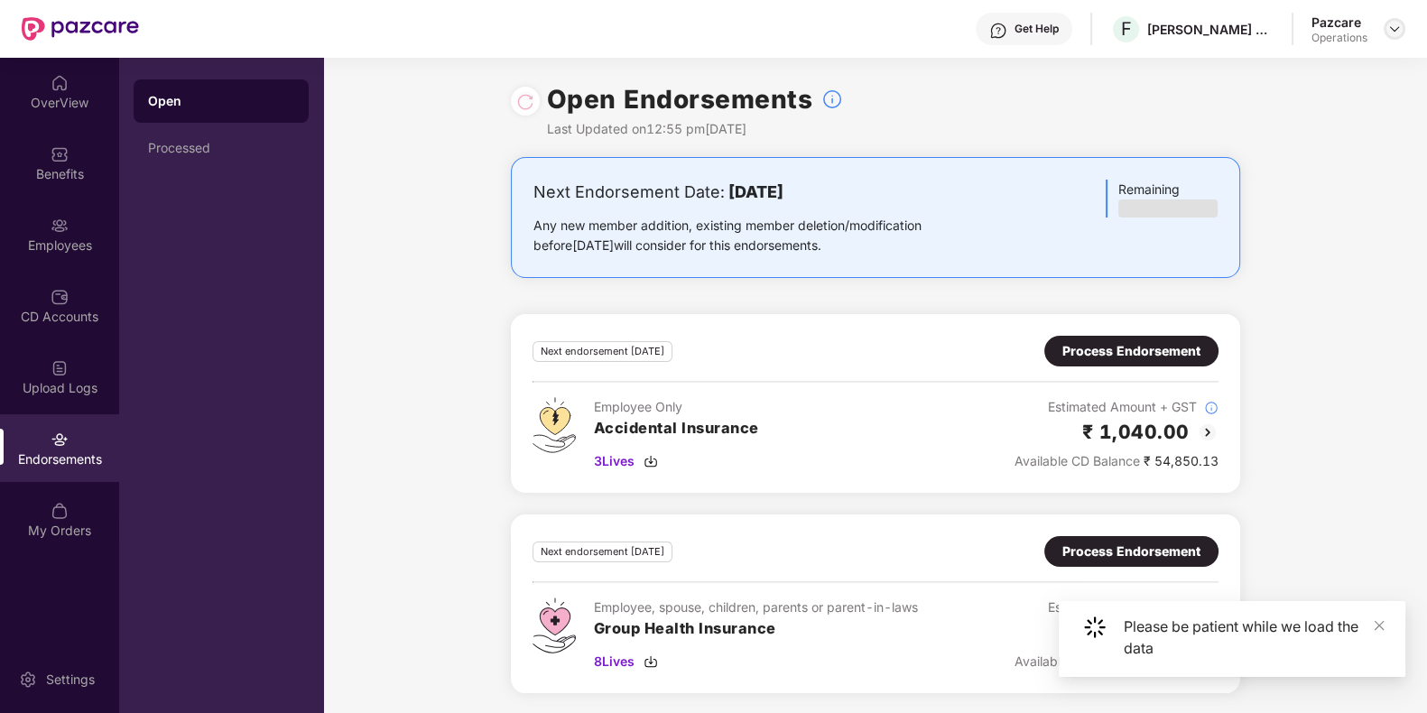
click at [1392, 32] on img at bounding box center [1394, 29] width 14 height 14
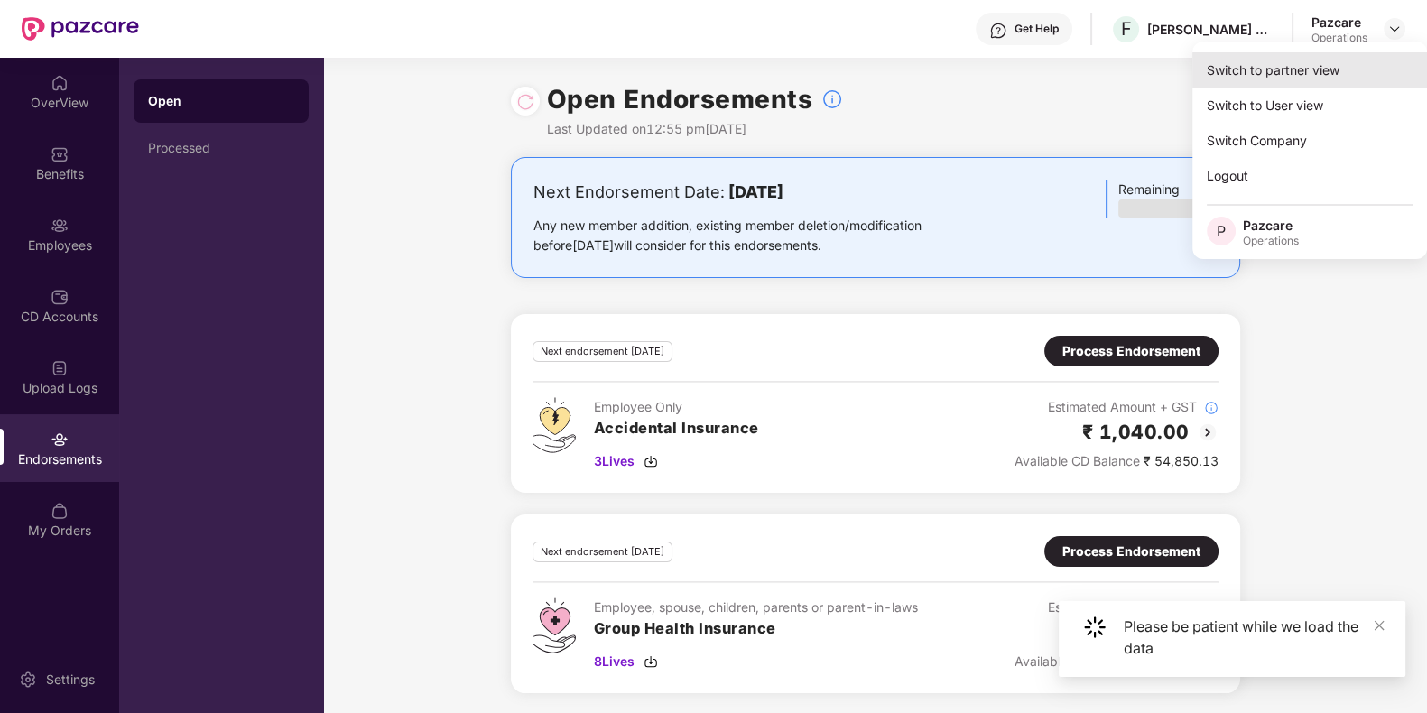
click at [1300, 69] on div "Switch to partner view" at bounding box center [1309, 69] width 235 height 35
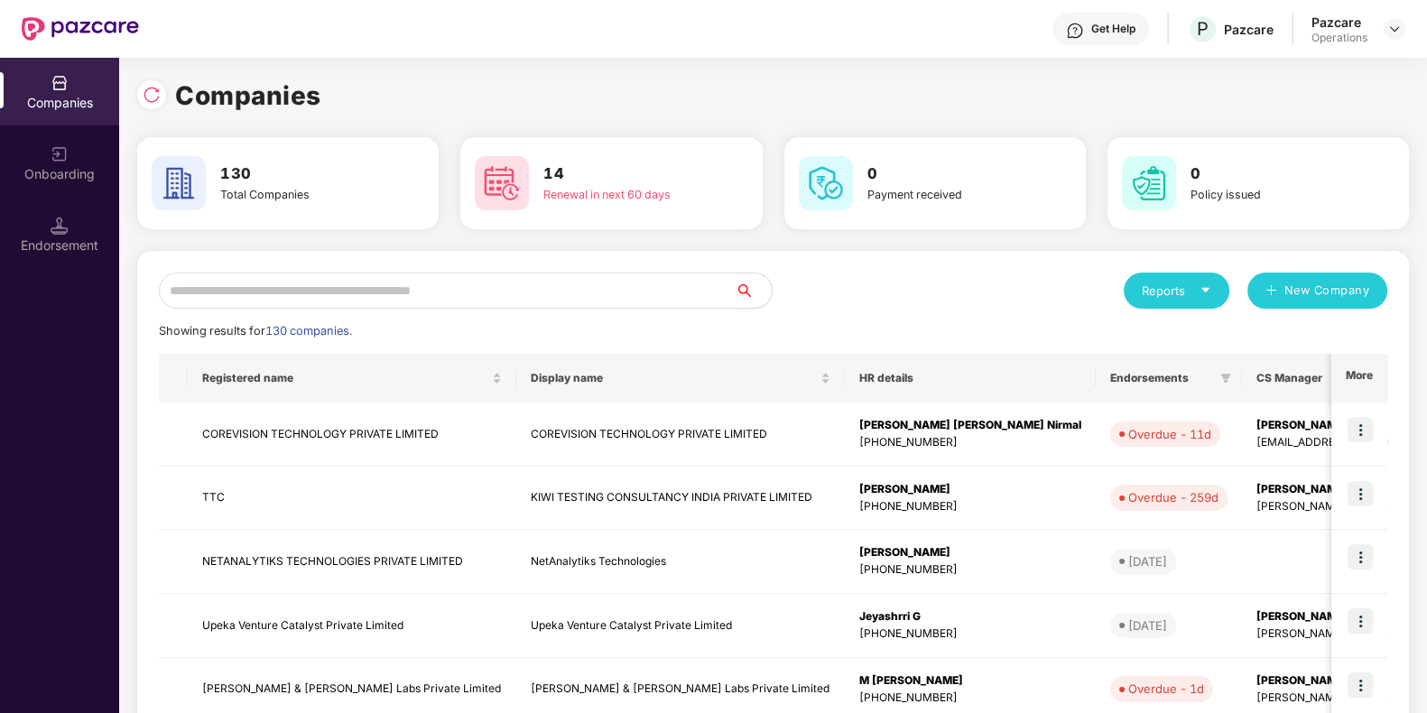
click at [355, 288] on input "text" at bounding box center [447, 291] width 577 height 36
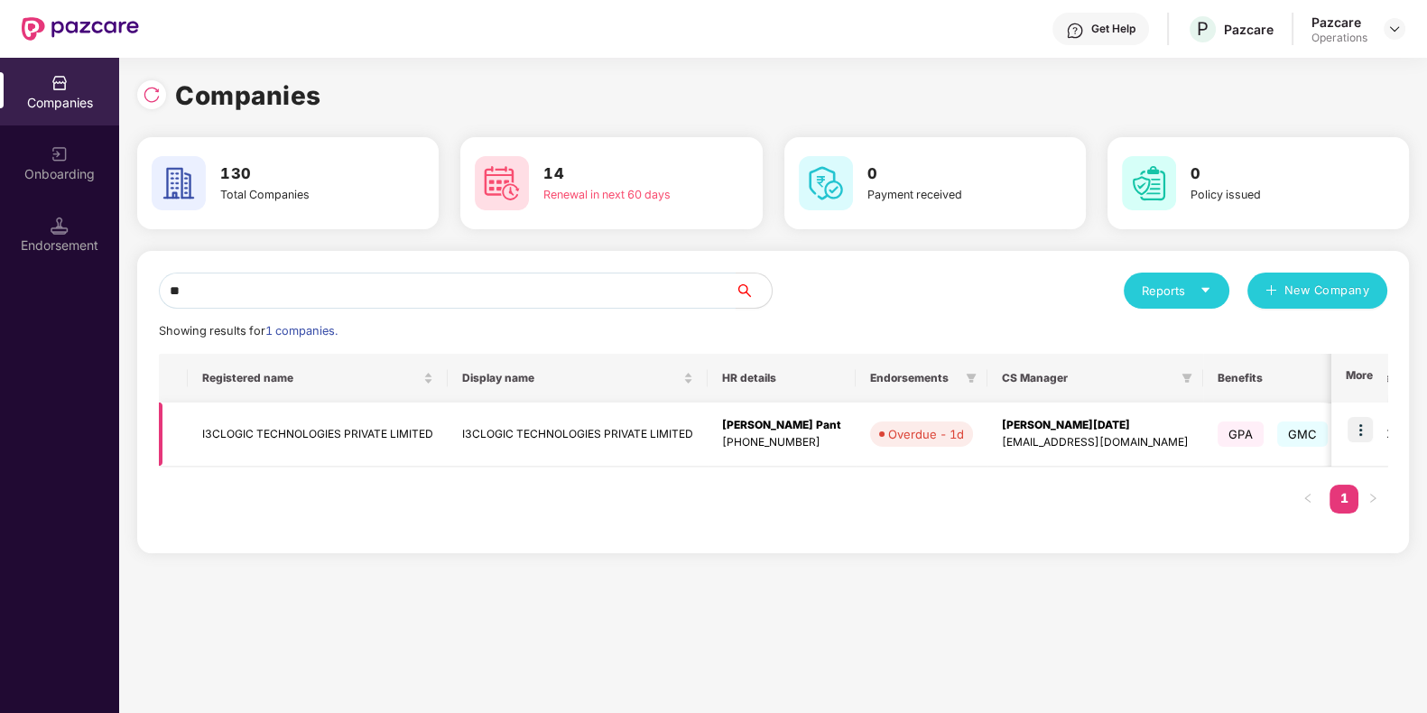
type input "**"
click at [1354, 431] on img at bounding box center [1359, 429] width 25 height 25
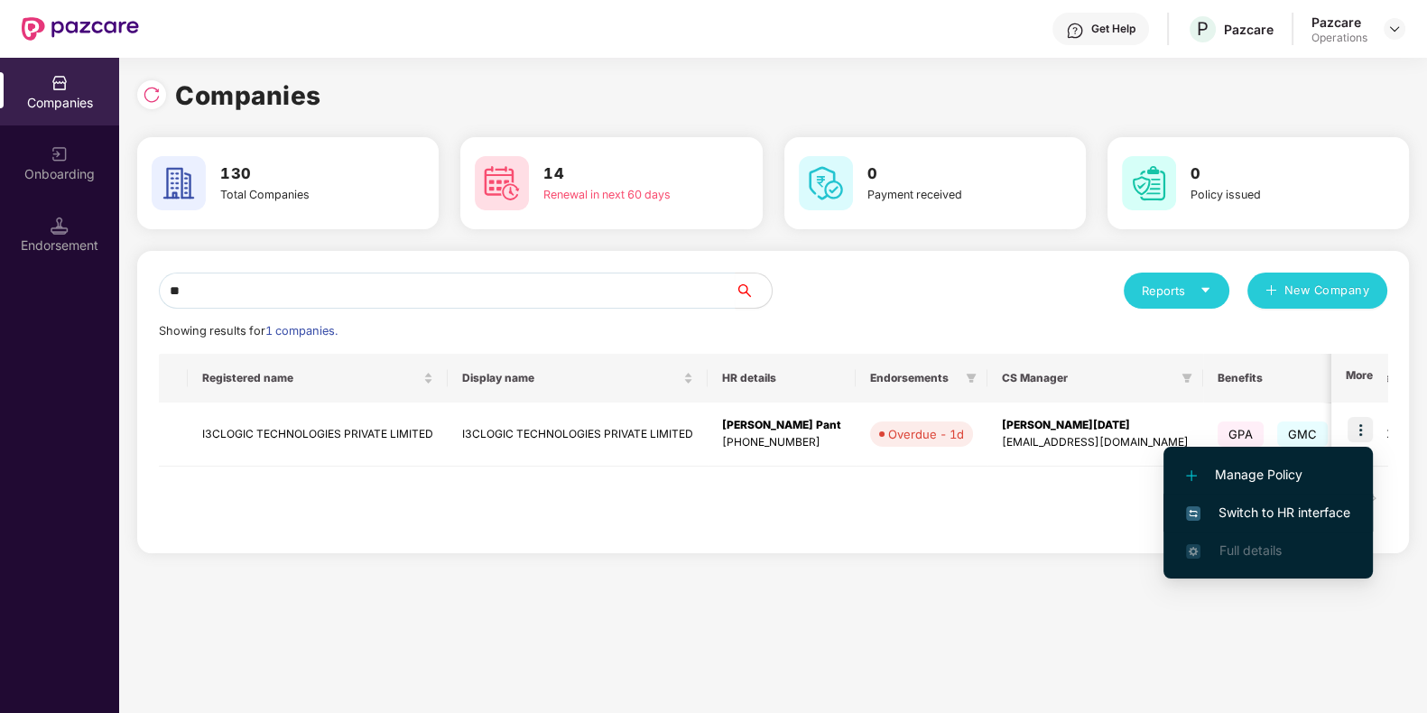
click at [1233, 516] on span "Switch to HR interface" at bounding box center [1268, 513] width 164 height 20
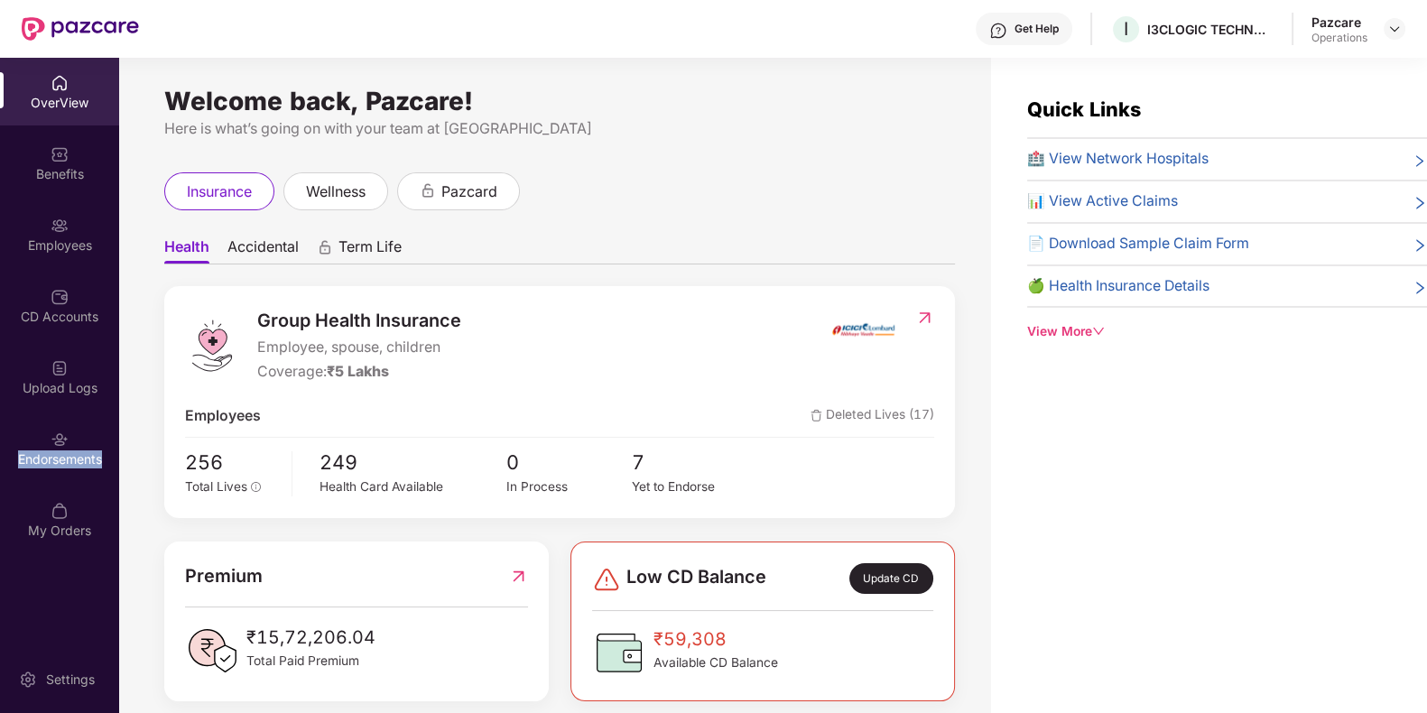
click at [33, 458] on div "Endorsements" at bounding box center [59, 459] width 119 height 18
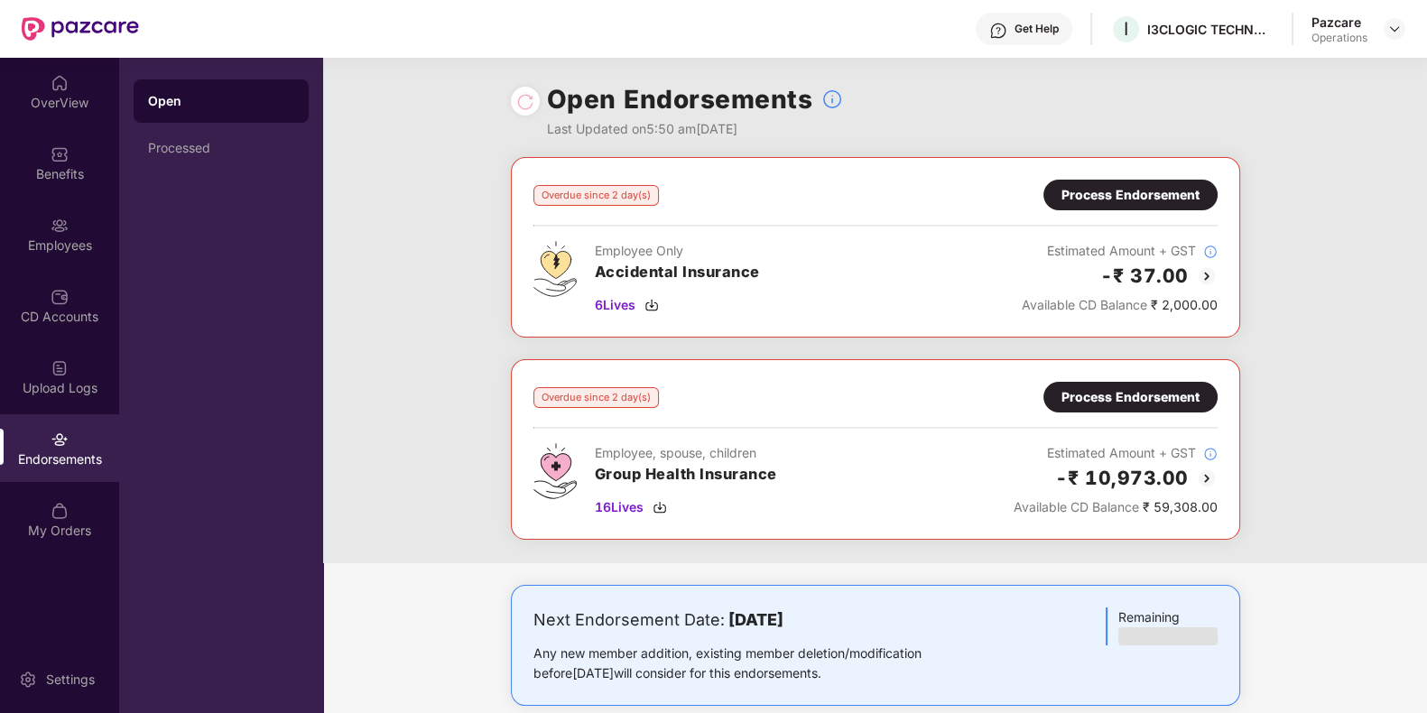
click at [1115, 399] on div "Process Endorsement" at bounding box center [1130, 397] width 138 height 20
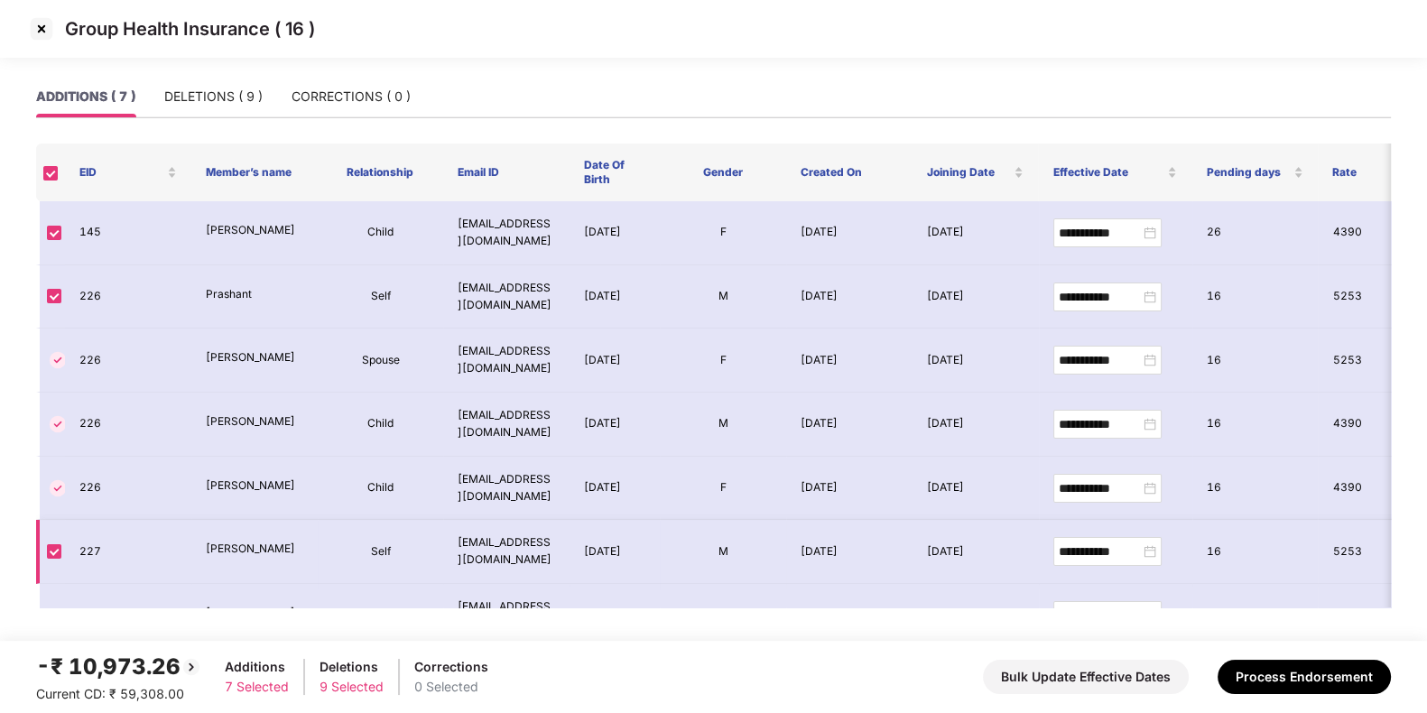
scroll to position [39, 0]
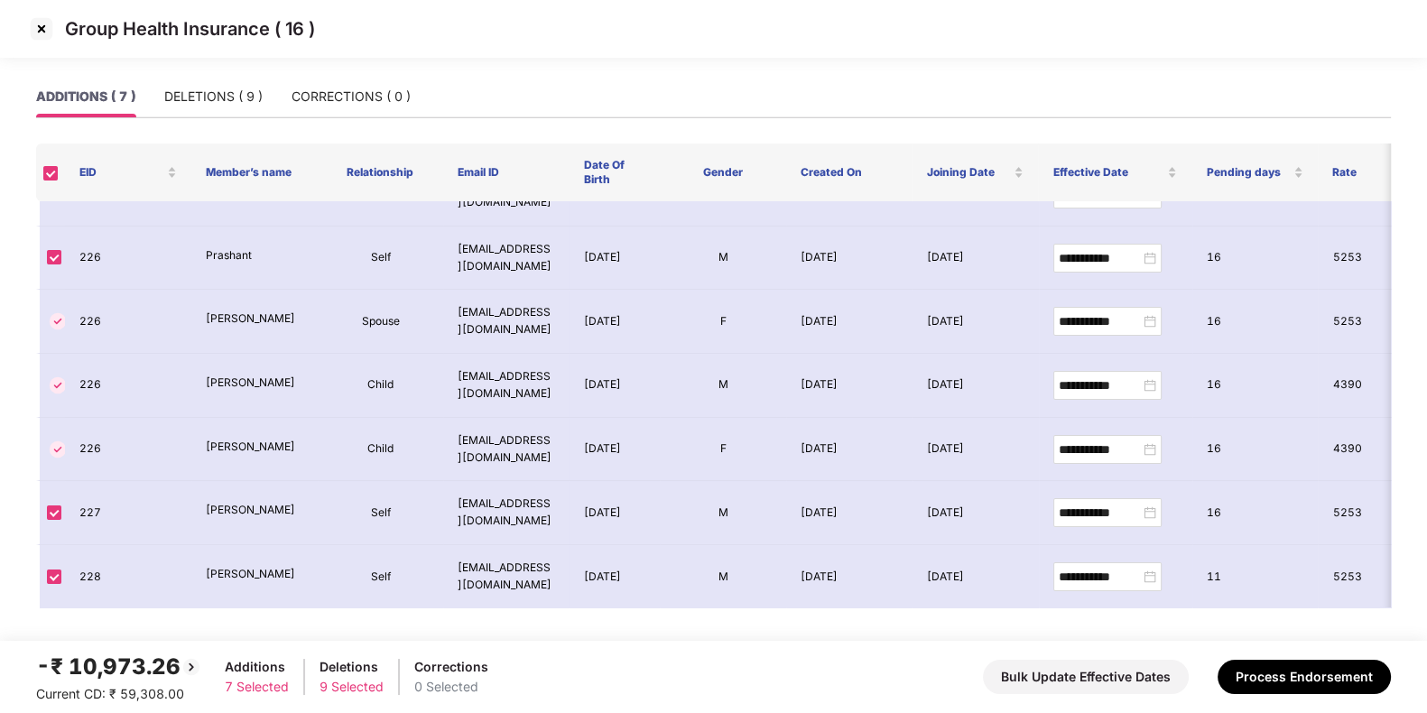
click at [61, 15] on div "Group Health Insurance ( 16 )" at bounding box center [713, 29] width 1373 height 30
click at [49, 22] on img at bounding box center [41, 28] width 29 height 29
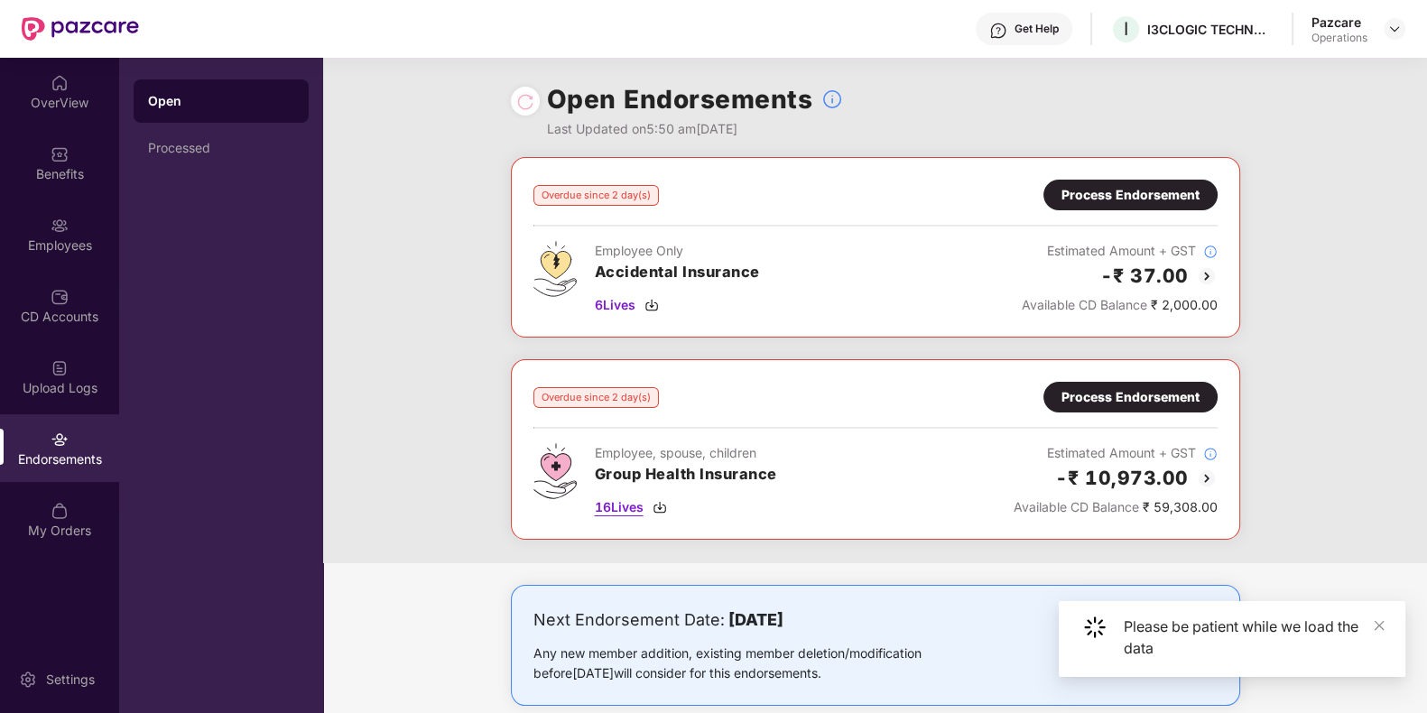
click at [660, 510] on img at bounding box center [659, 507] width 14 height 14
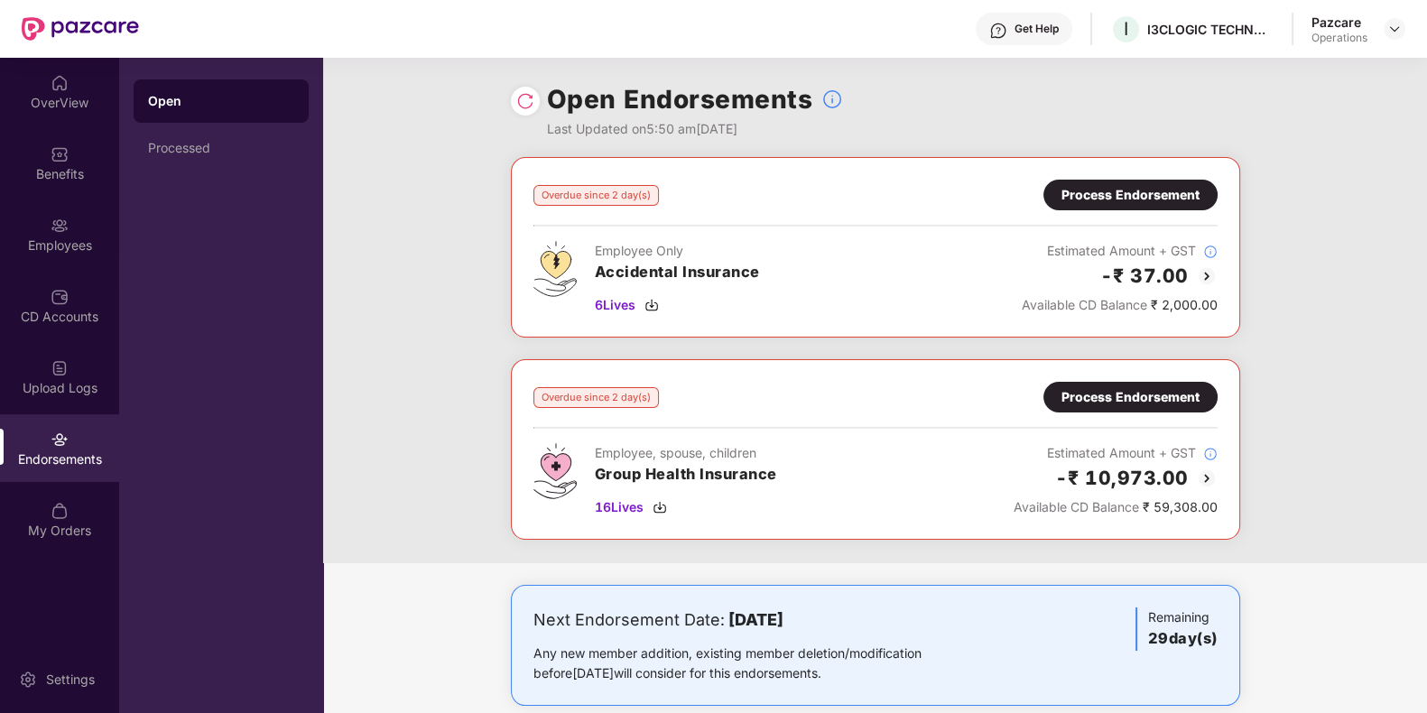
click at [1109, 405] on div "Process Endorsement" at bounding box center [1130, 397] width 138 height 20
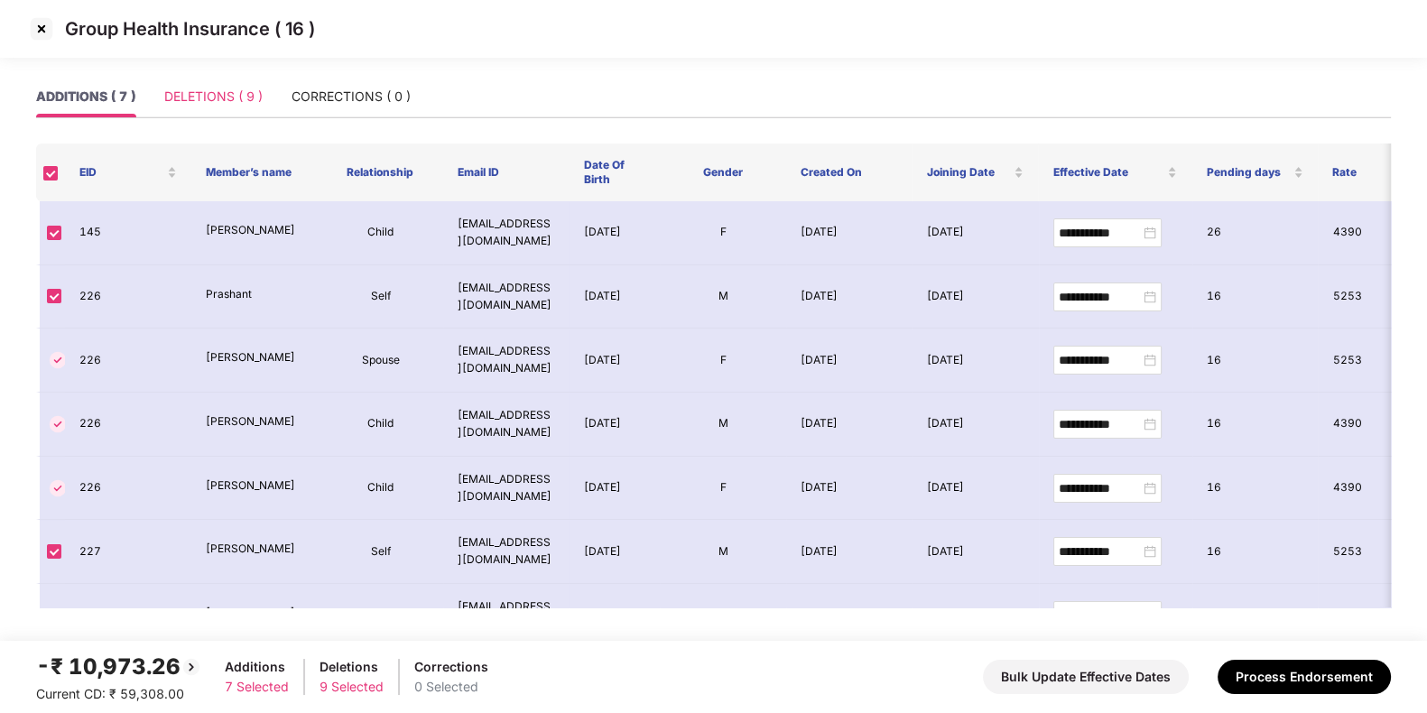
click at [213, 106] on div "DELETIONS ( 9 )" at bounding box center [213, 97] width 98 height 42
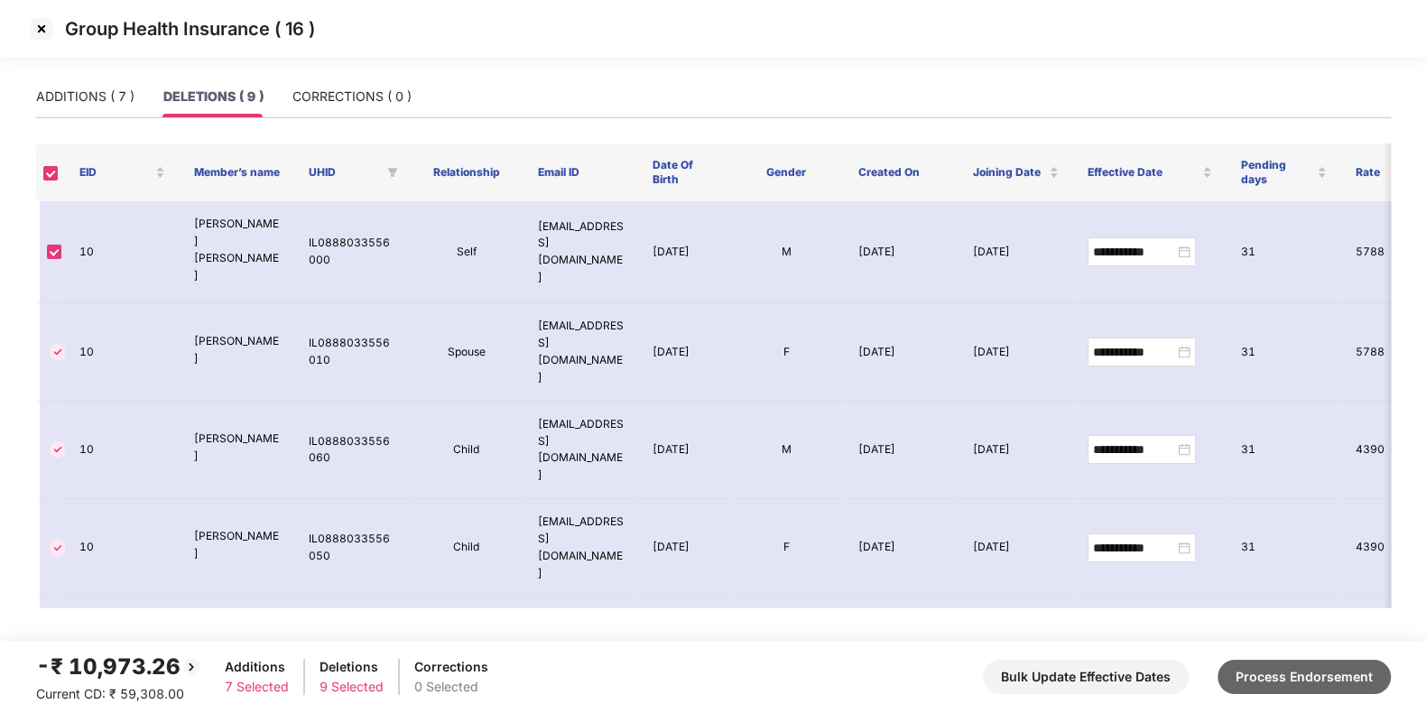
click at [1305, 671] on button "Process Endorsement" at bounding box center [1303, 677] width 173 height 34
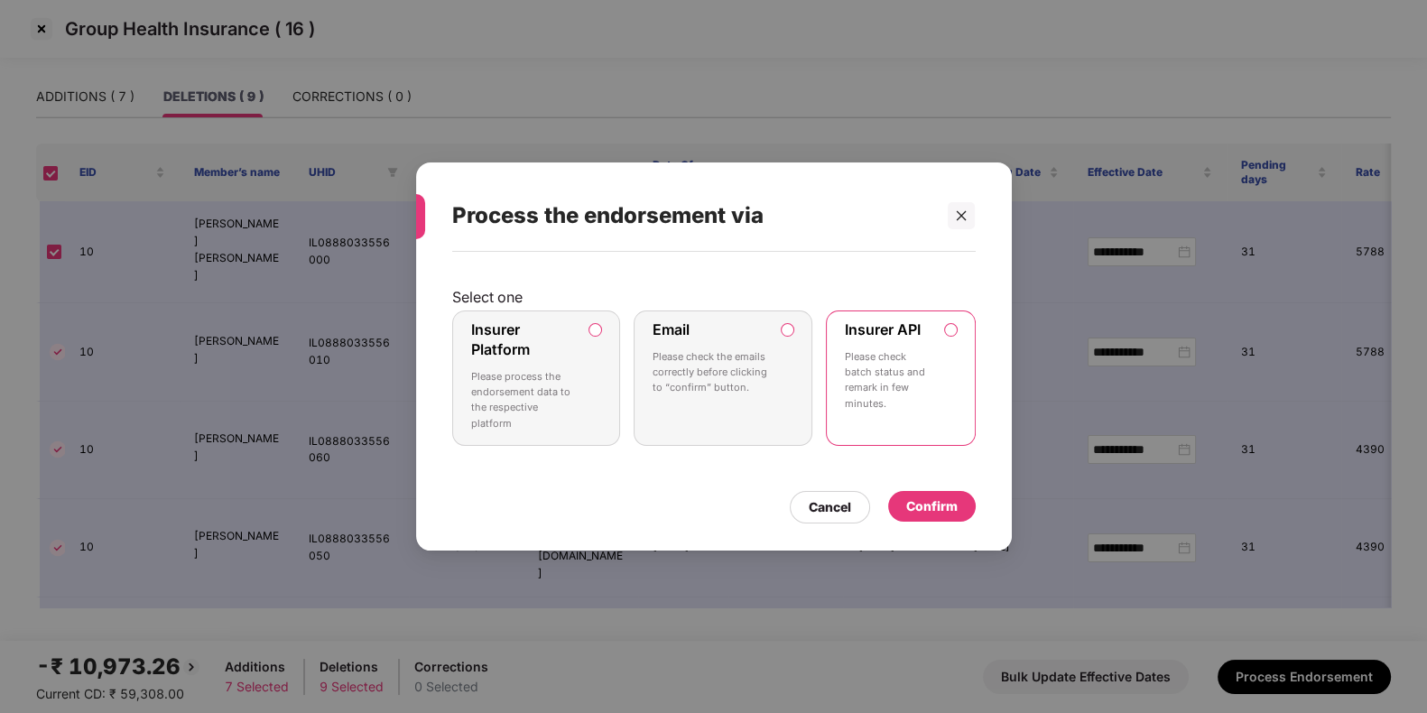
click at [950, 517] on div "Confirm" at bounding box center [932, 506] width 88 height 31
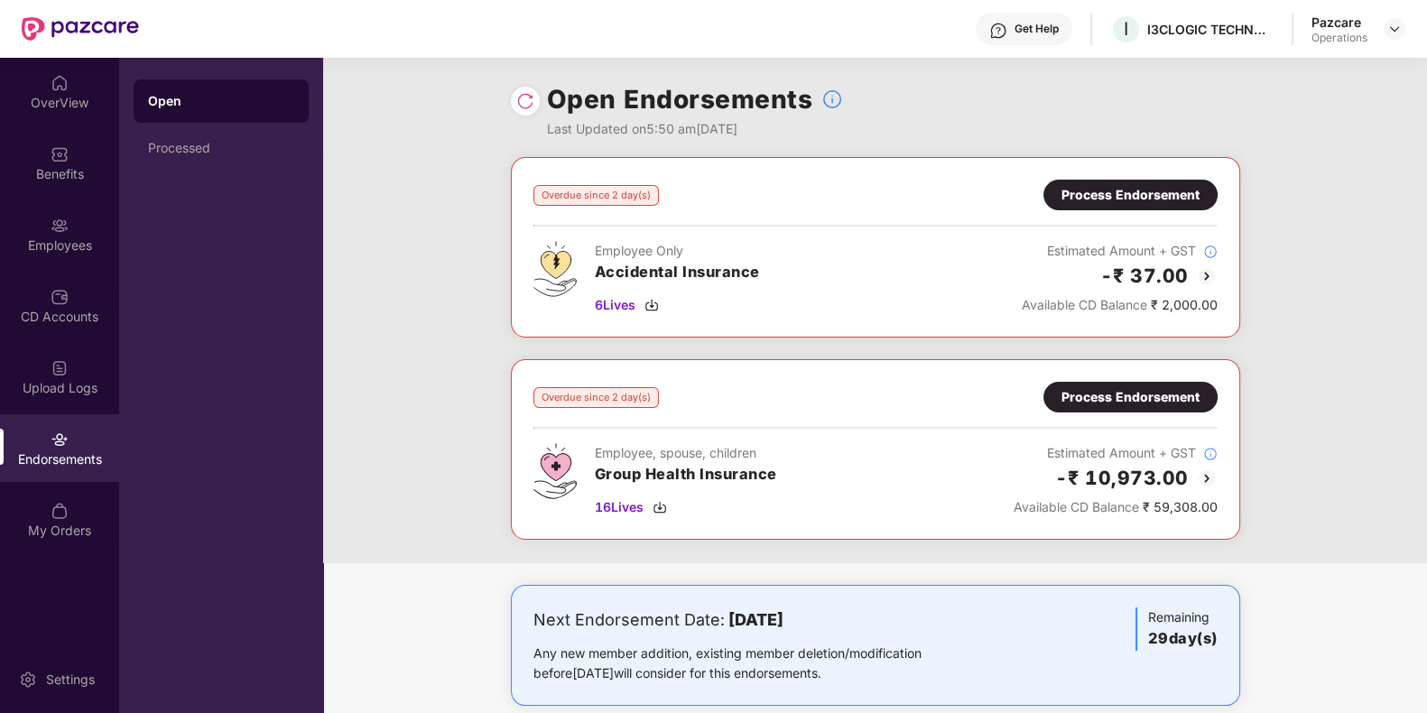
click at [1169, 412] on div "Overdue since 2 day(s) Process Endorsement Employee, spouse, children Group Hea…" at bounding box center [875, 449] width 684 height 135
click at [1152, 401] on div "Process Endorsement" at bounding box center [1130, 397] width 138 height 20
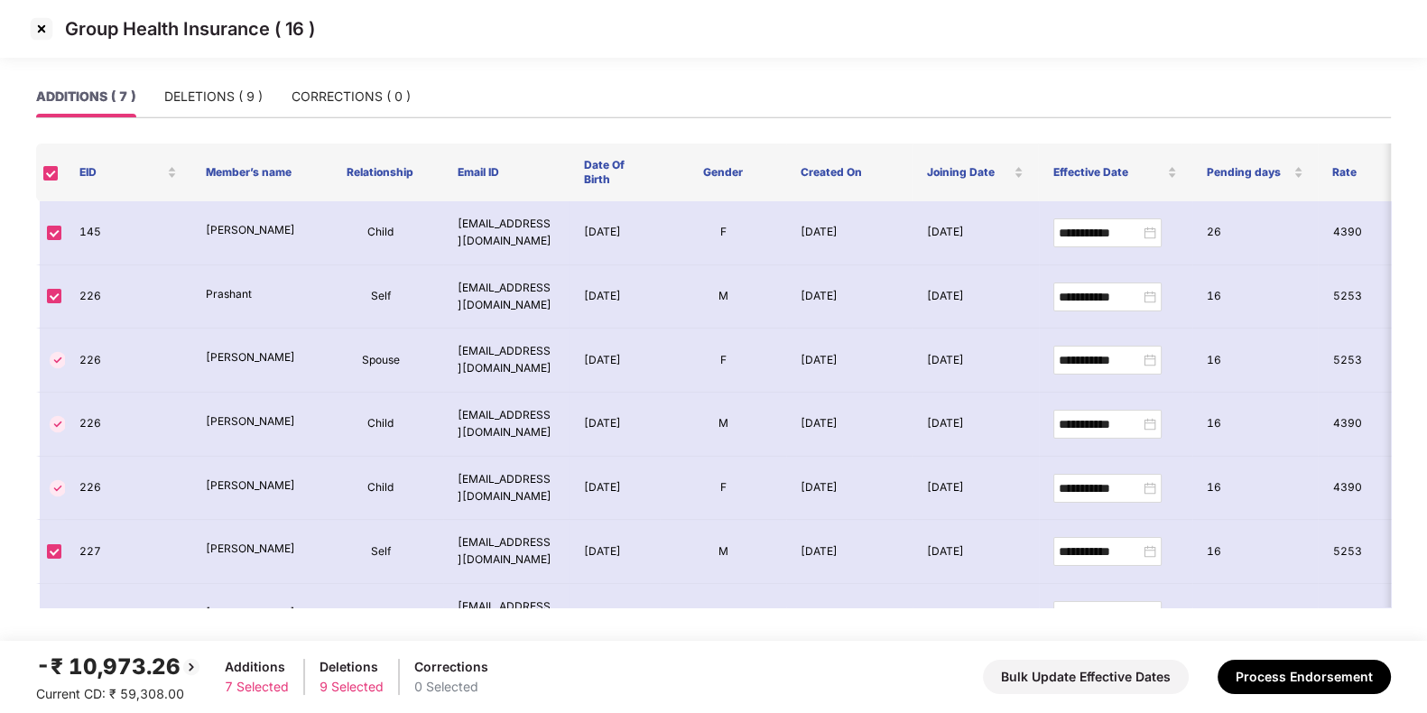
click at [37, 32] on img at bounding box center [41, 28] width 29 height 29
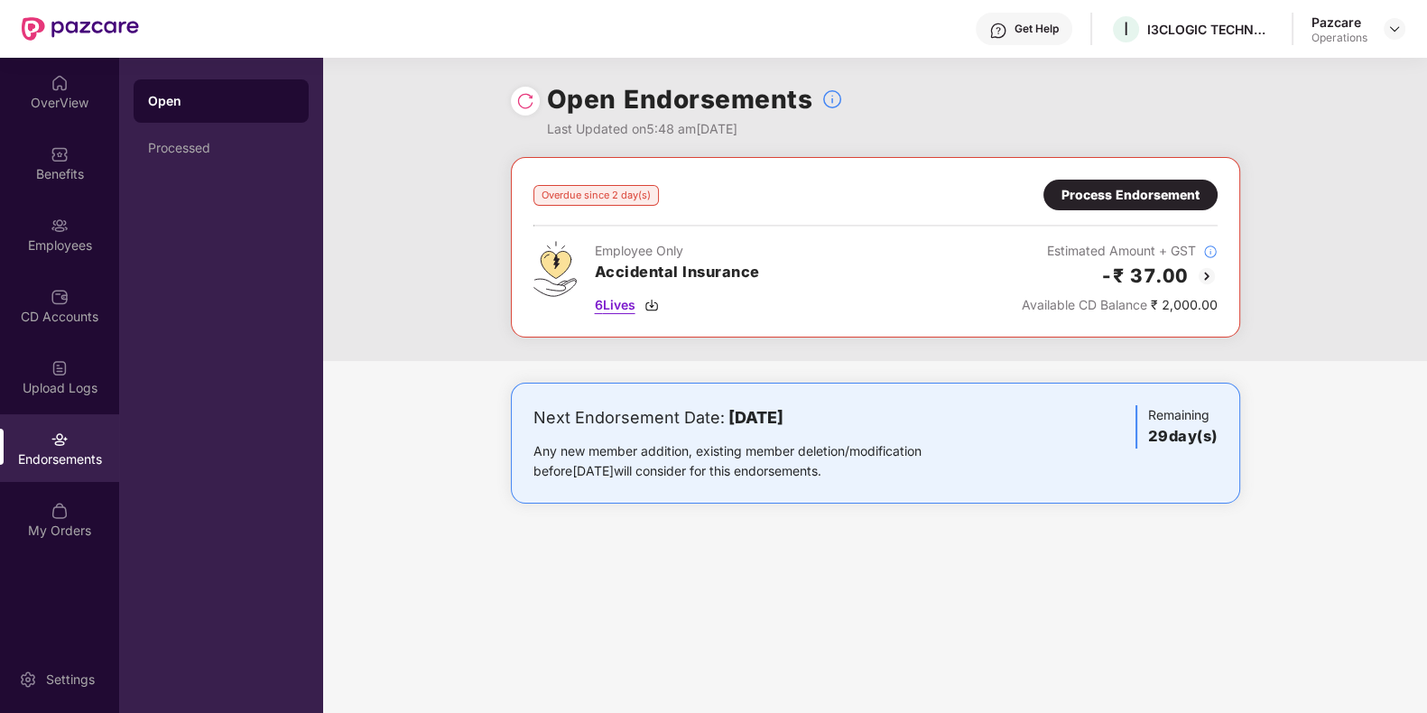
click at [656, 302] on img at bounding box center [651, 305] width 14 height 14
click at [1140, 198] on div "Process Endorsement" at bounding box center [1130, 195] width 138 height 20
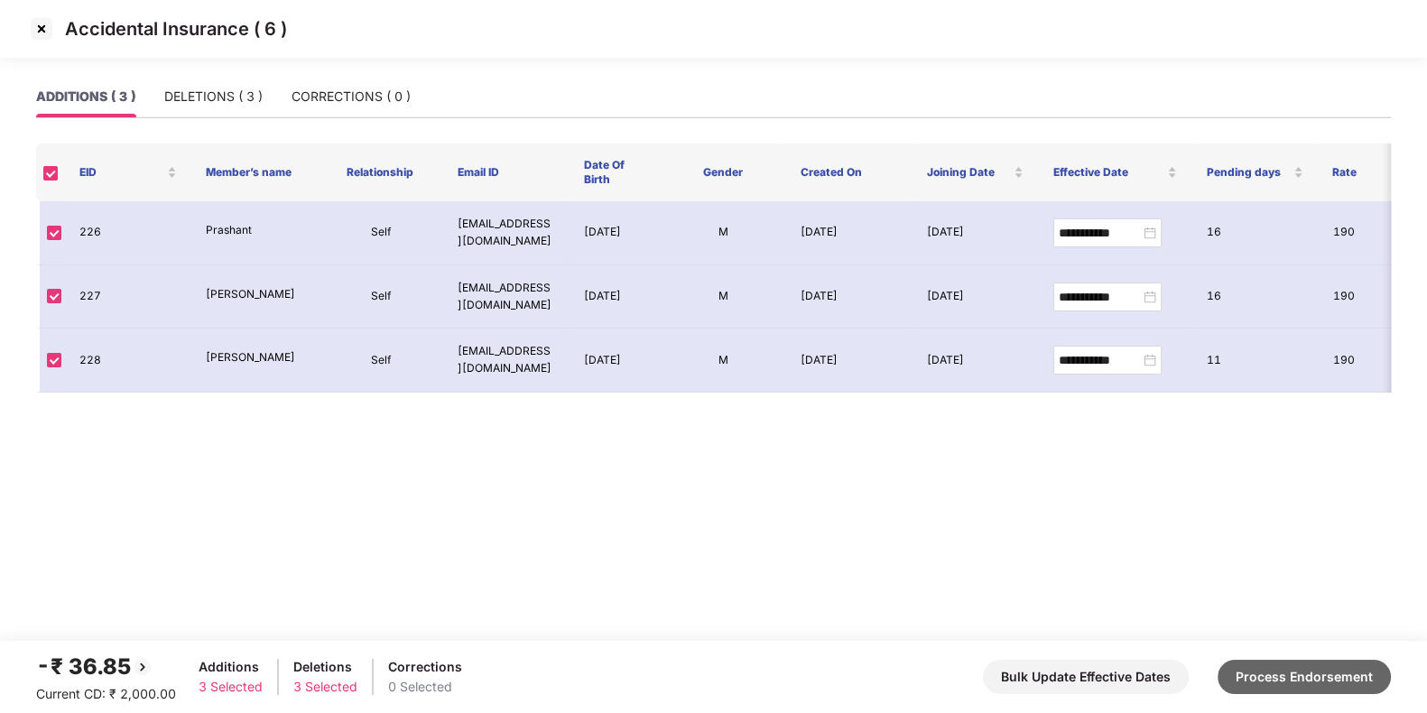
click at [1283, 665] on button "Process Endorsement" at bounding box center [1303, 677] width 173 height 34
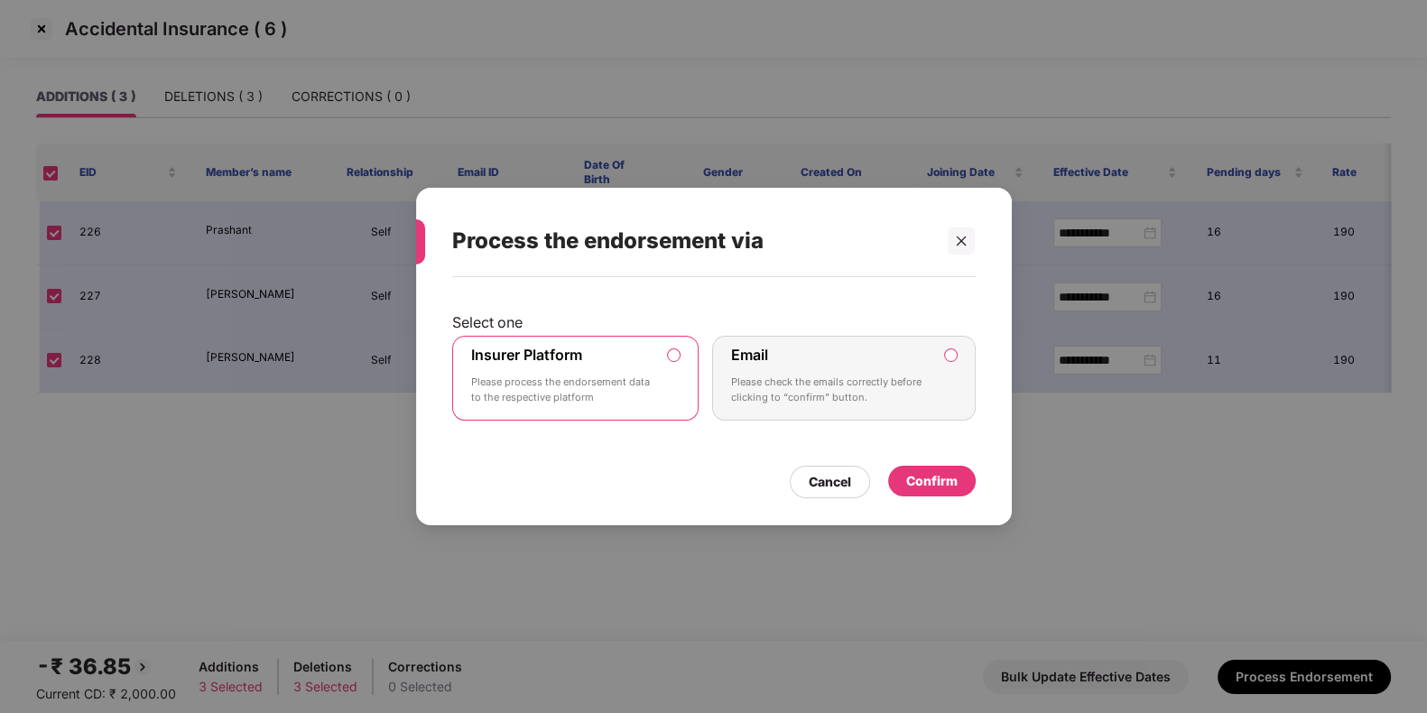
click at [943, 488] on div "Confirm" at bounding box center [931, 481] width 51 height 20
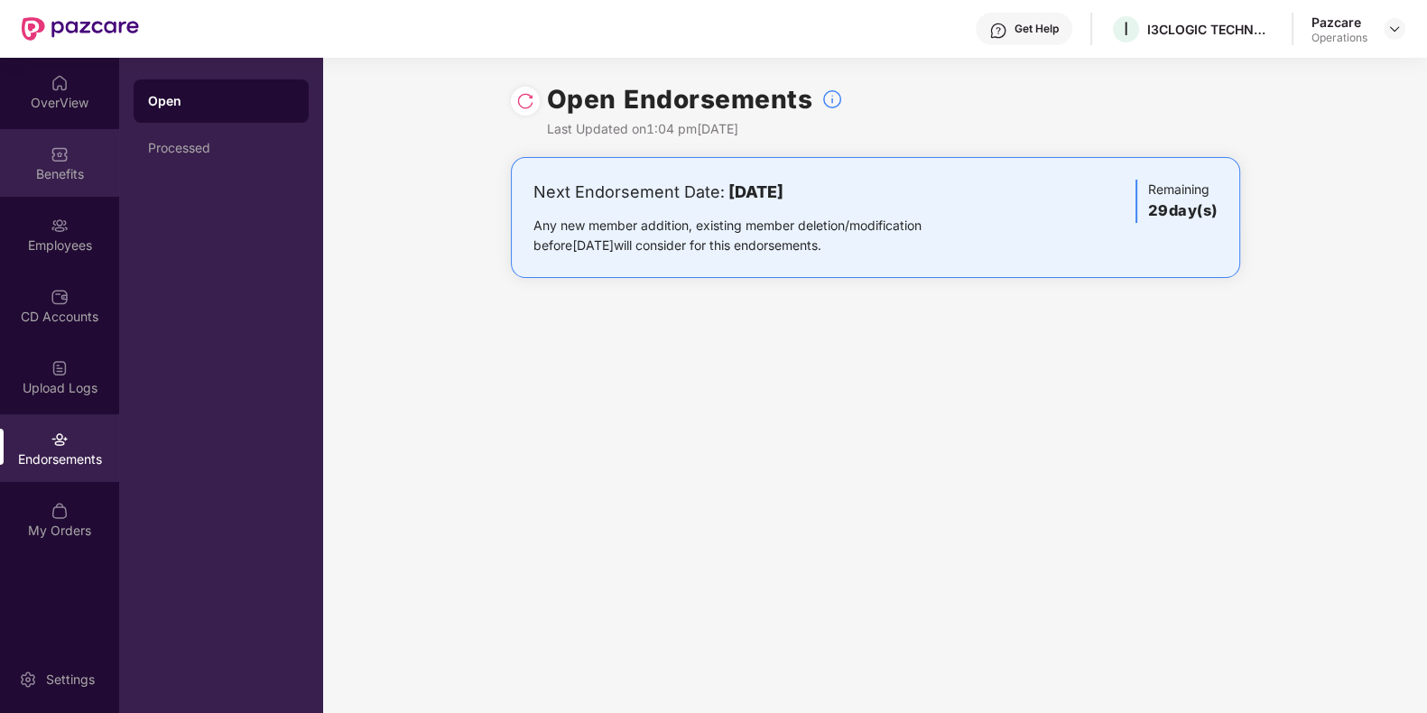
click at [88, 191] on div "Benefits" at bounding box center [59, 163] width 119 height 68
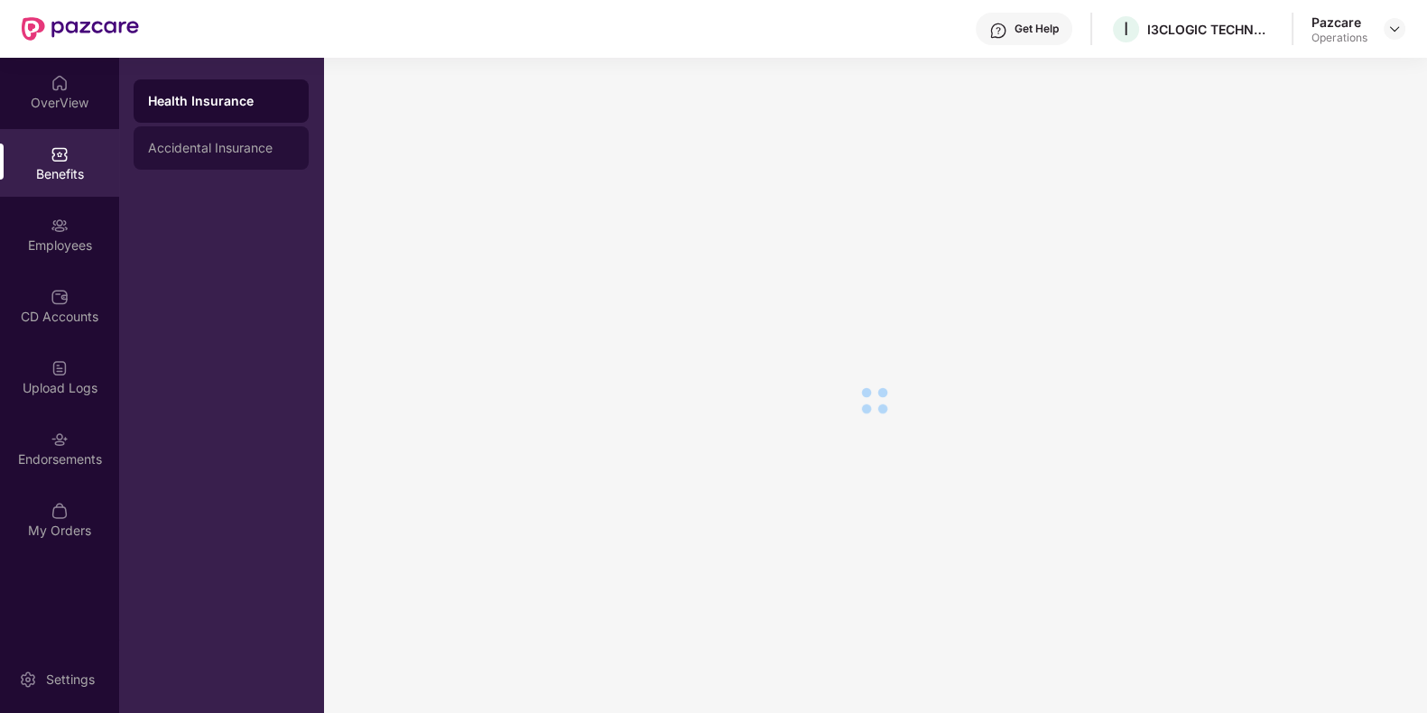
click at [230, 137] on div "Accidental Insurance" at bounding box center [221, 147] width 175 height 43
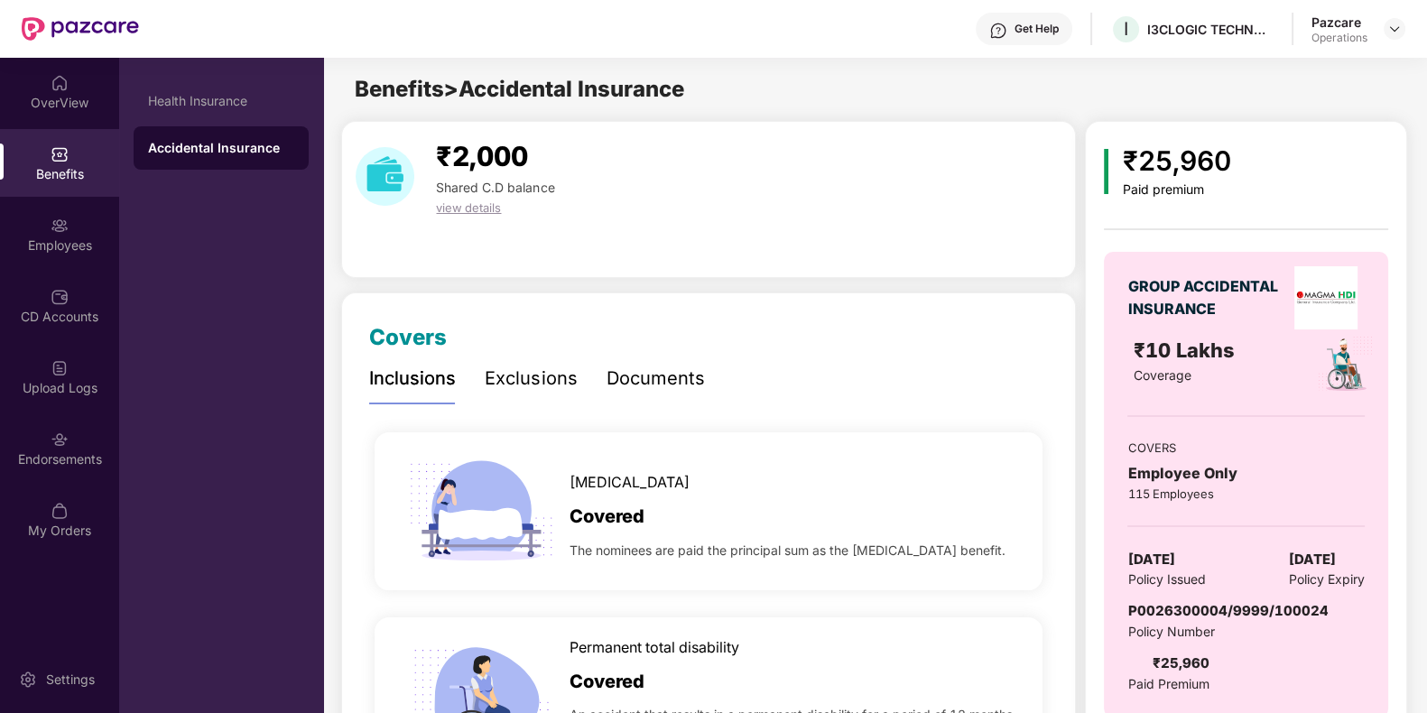
click at [1177, 611] on span "P0026300004/9999/100024" at bounding box center [1227, 610] width 200 height 17
copy span "P0026300004/9999/100024"
click at [60, 474] on div "Endorsements" at bounding box center [59, 448] width 119 height 68
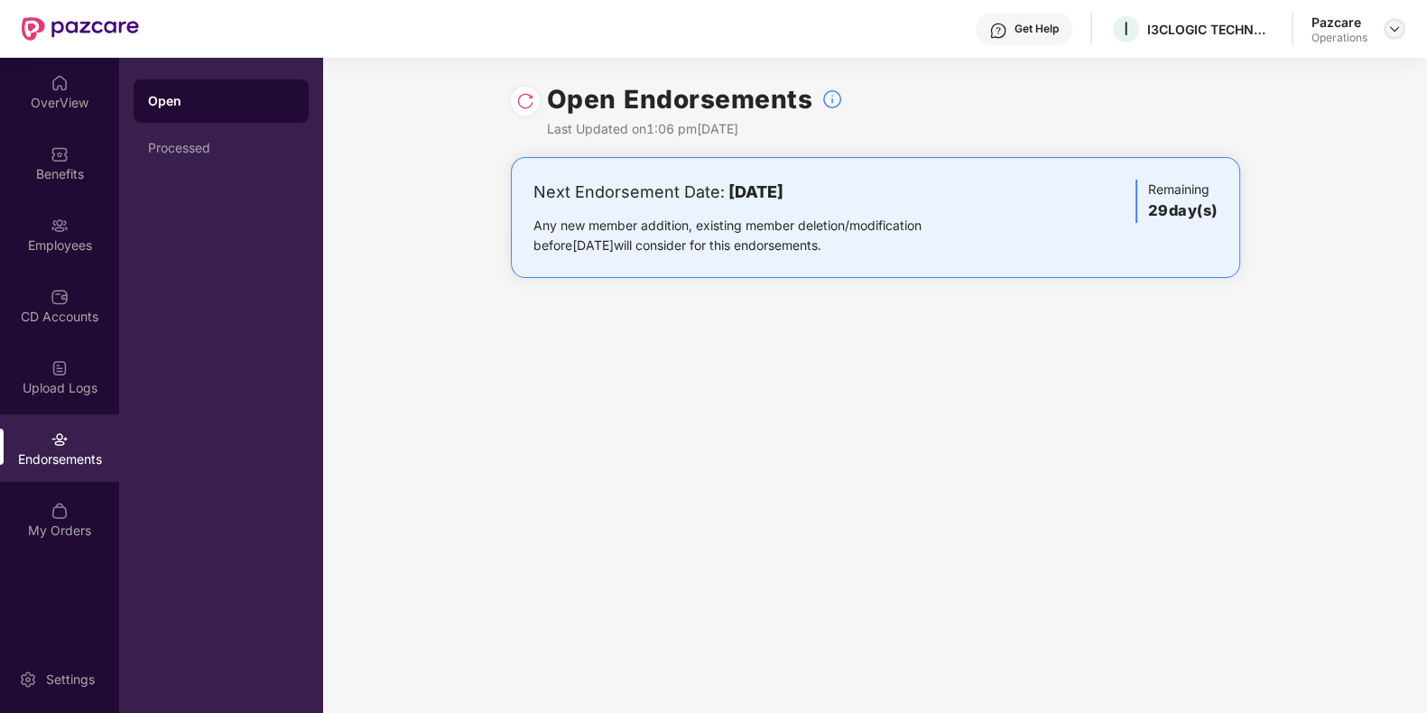
click at [1392, 29] on img at bounding box center [1394, 29] width 14 height 14
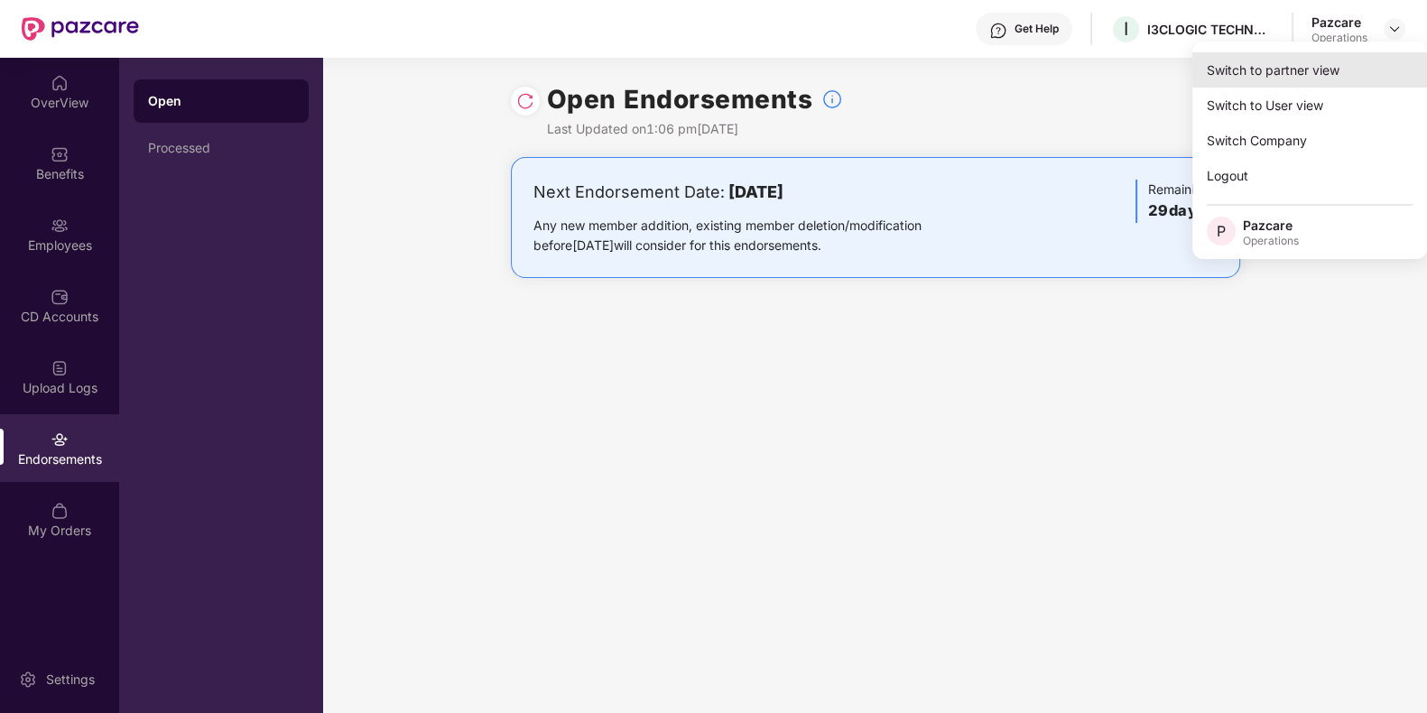
click at [1303, 66] on div "Switch to partner view" at bounding box center [1309, 69] width 235 height 35
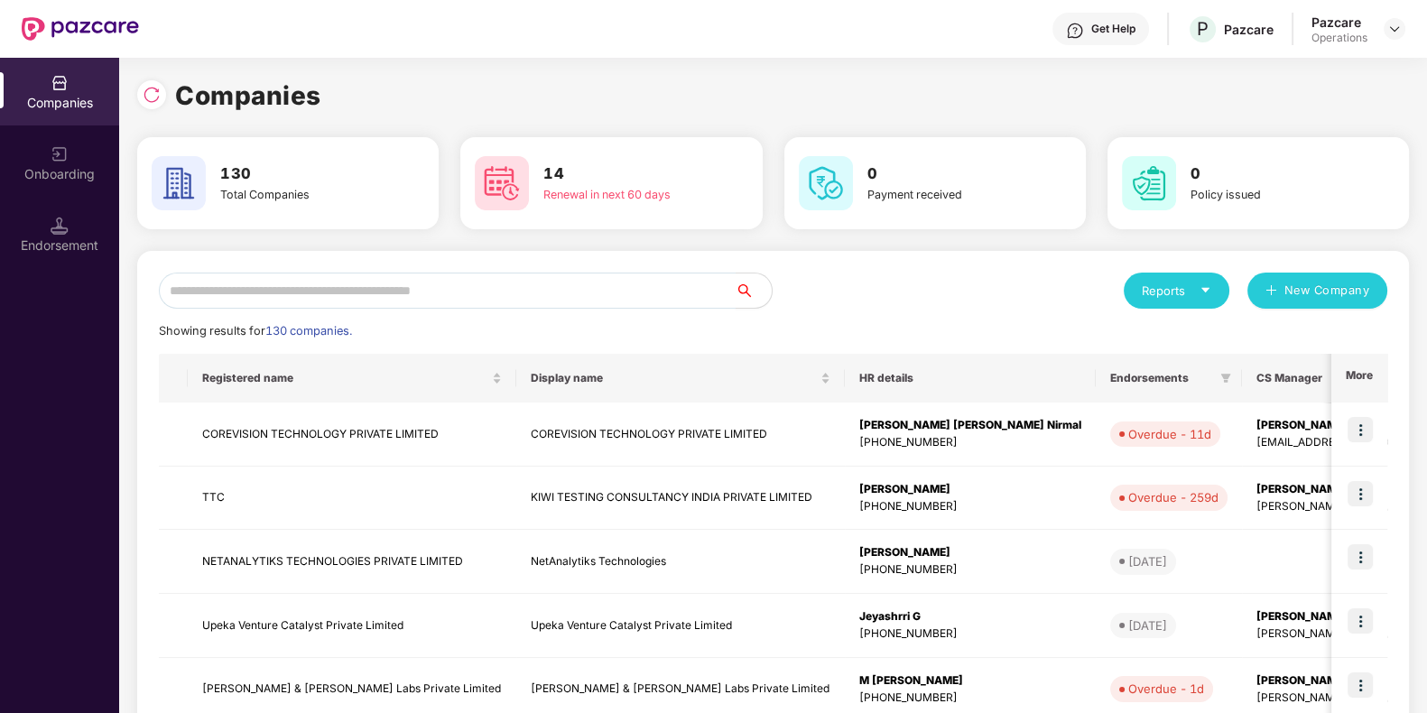
click at [497, 291] on input "text" at bounding box center [447, 291] width 577 height 36
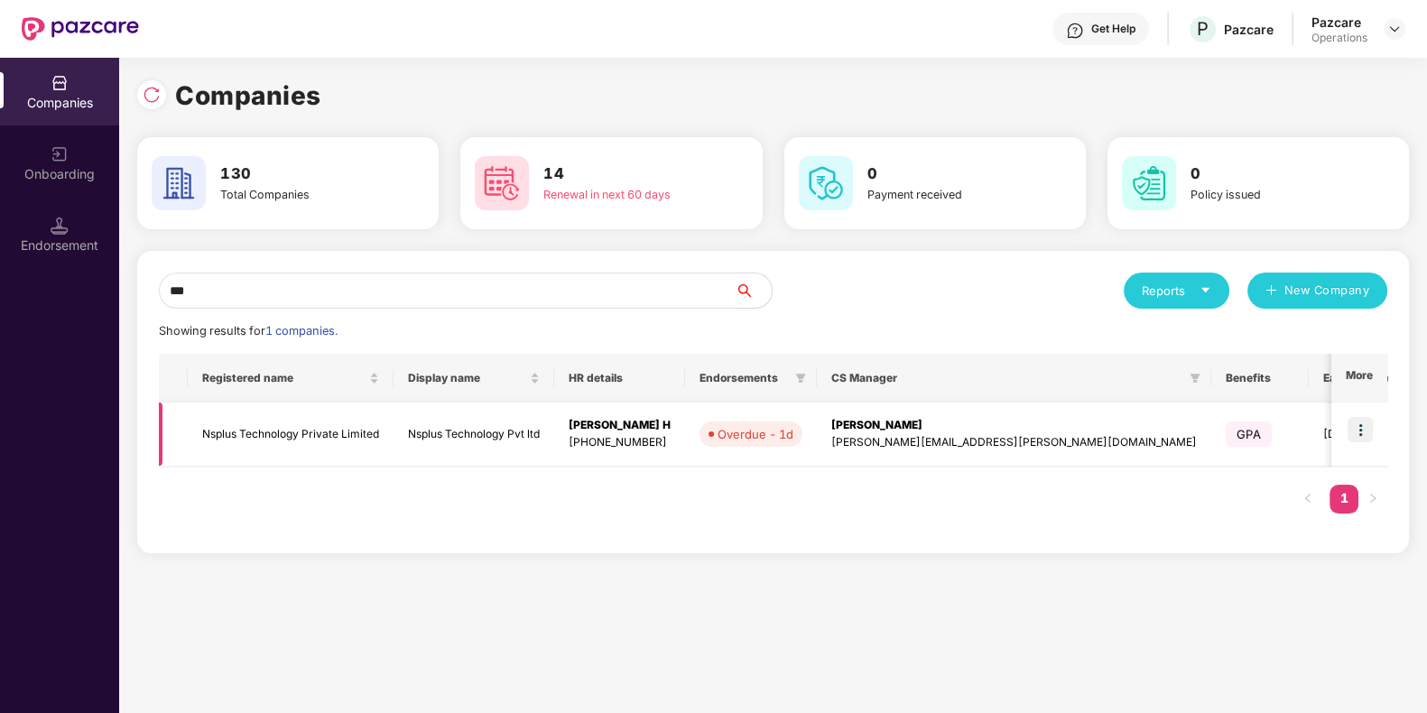
type input "***"
click at [1362, 430] on img at bounding box center [1359, 429] width 25 height 25
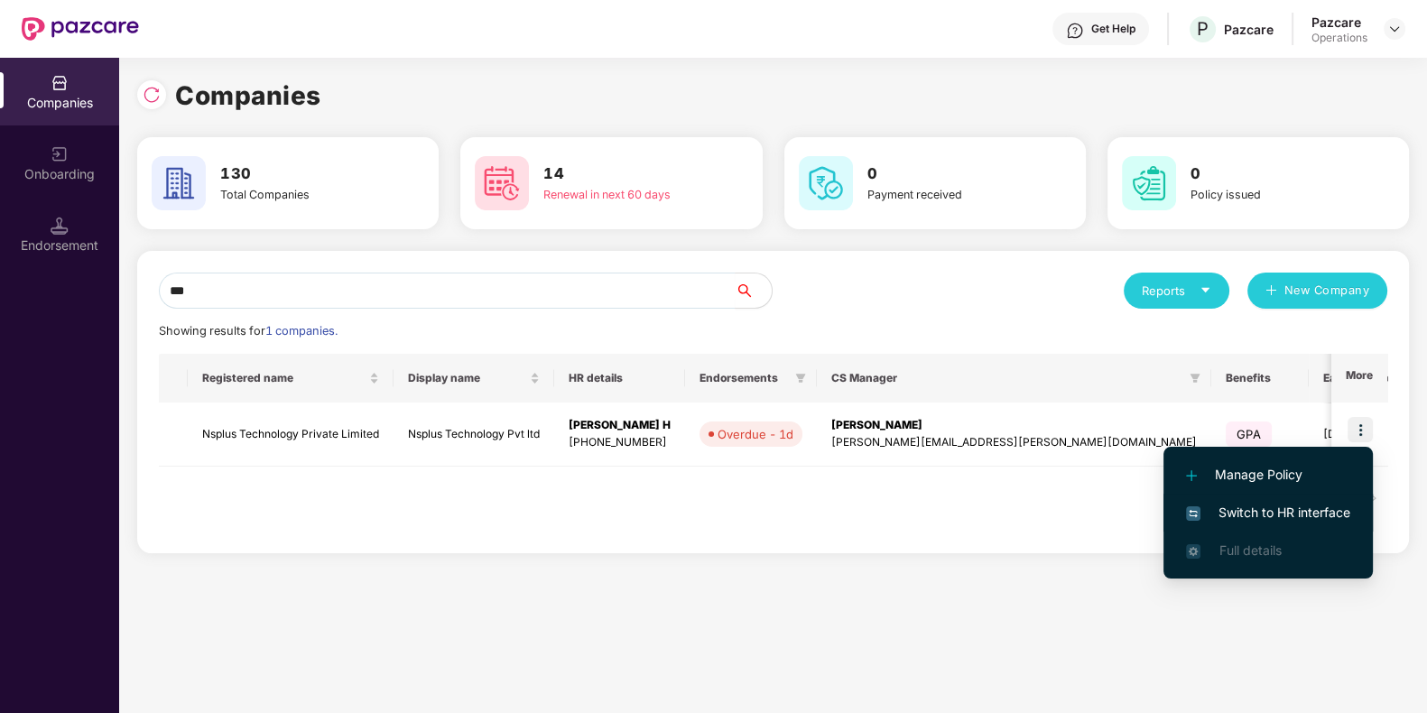
click at [1258, 510] on span "Switch to HR interface" at bounding box center [1268, 513] width 164 height 20
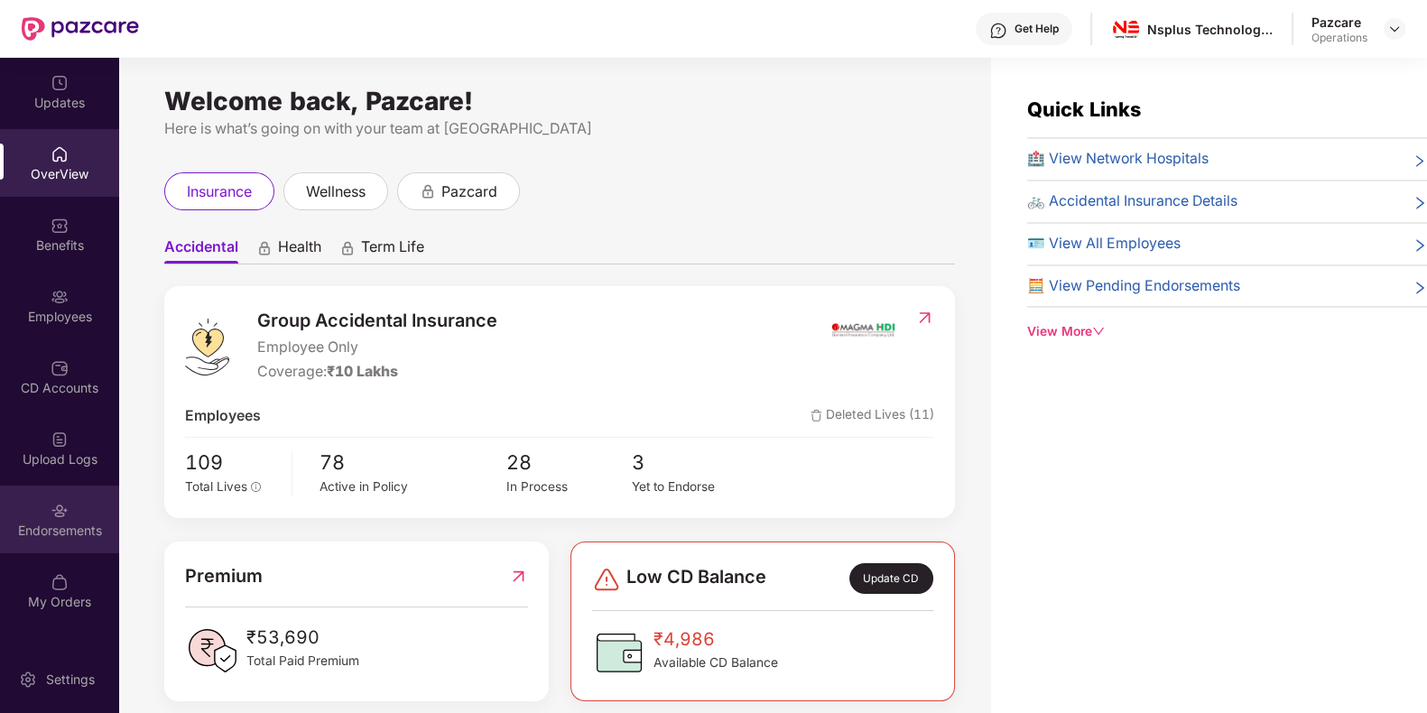
click at [81, 494] on div "Endorsements" at bounding box center [59, 520] width 119 height 68
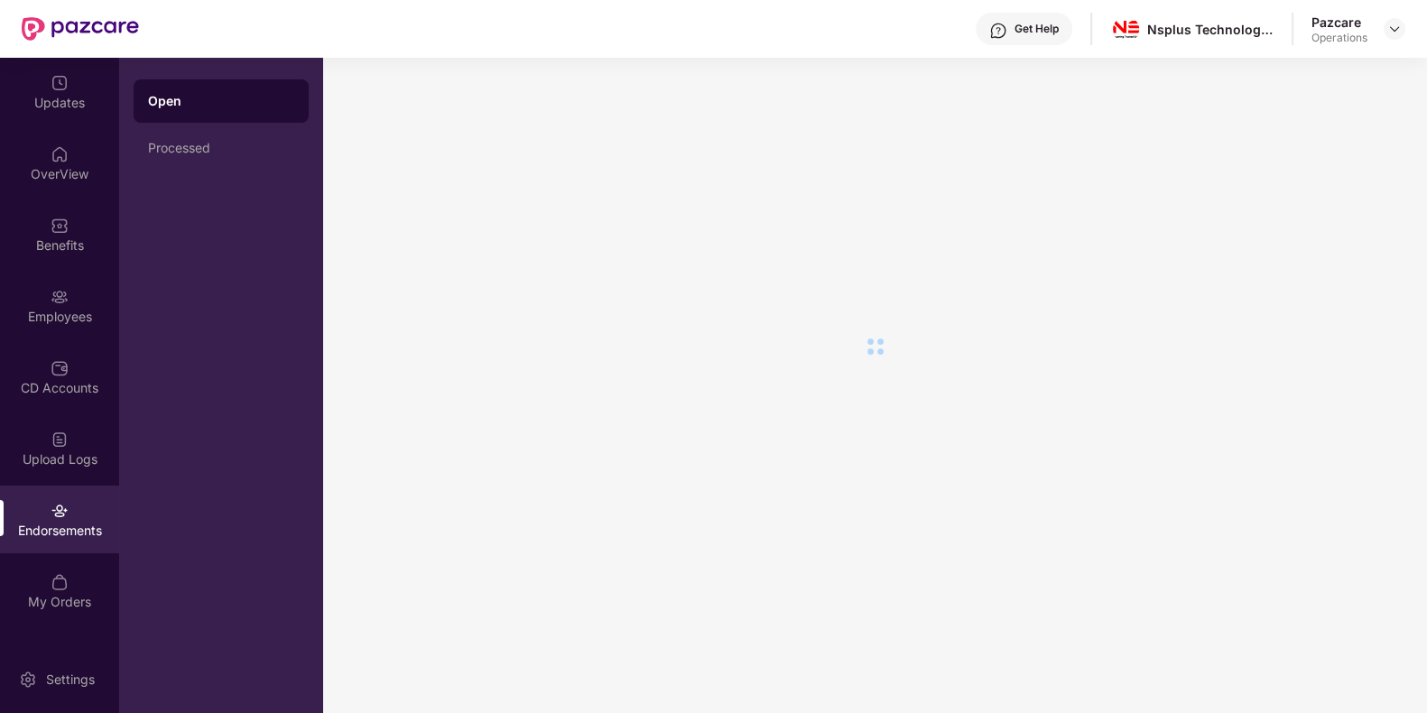
click at [81, 494] on div "Endorsements" at bounding box center [59, 520] width 119 height 68
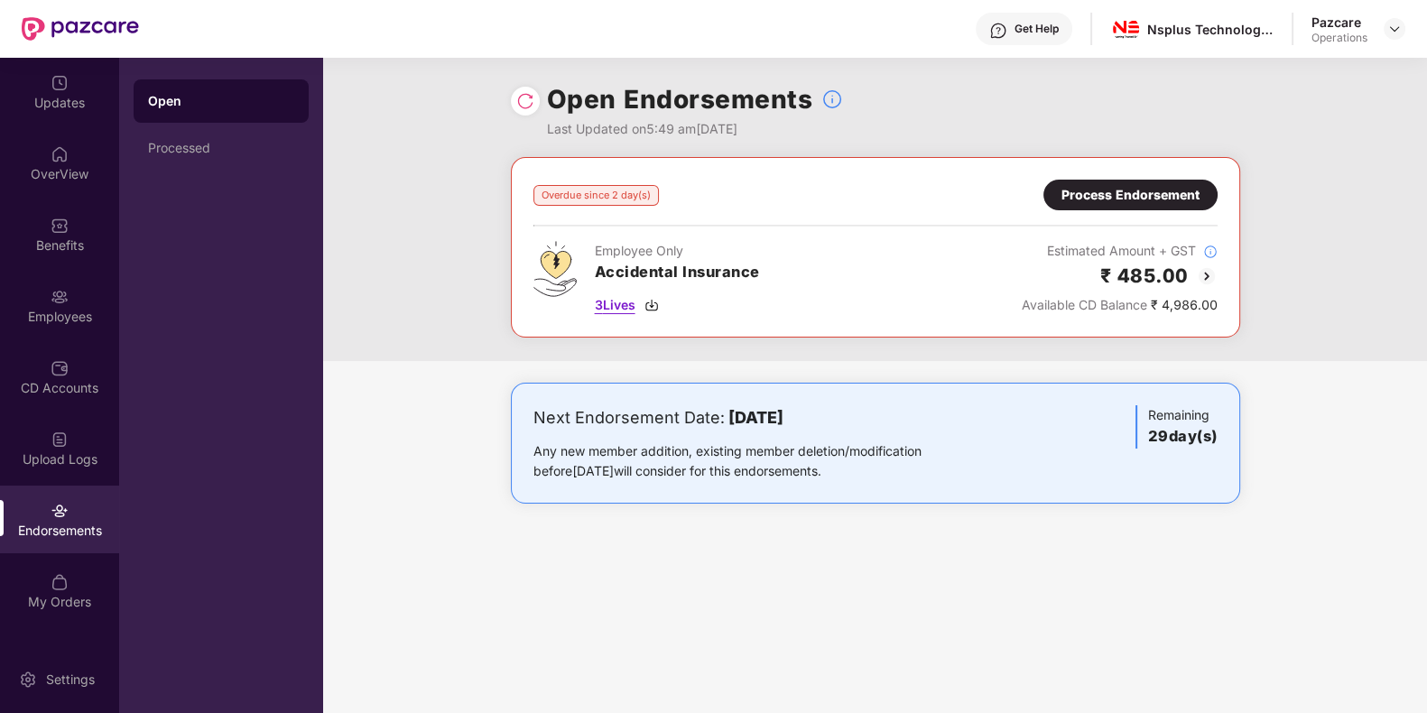
click at [654, 304] on img at bounding box center [651, 305] width 14 height 14
click at [644, 305] on div "3 Lives" at bounding box center [677, 305] width 165 height 20
click at [79, 178] on div "OverView" at bounding box center [59, 174] width 119 height 18
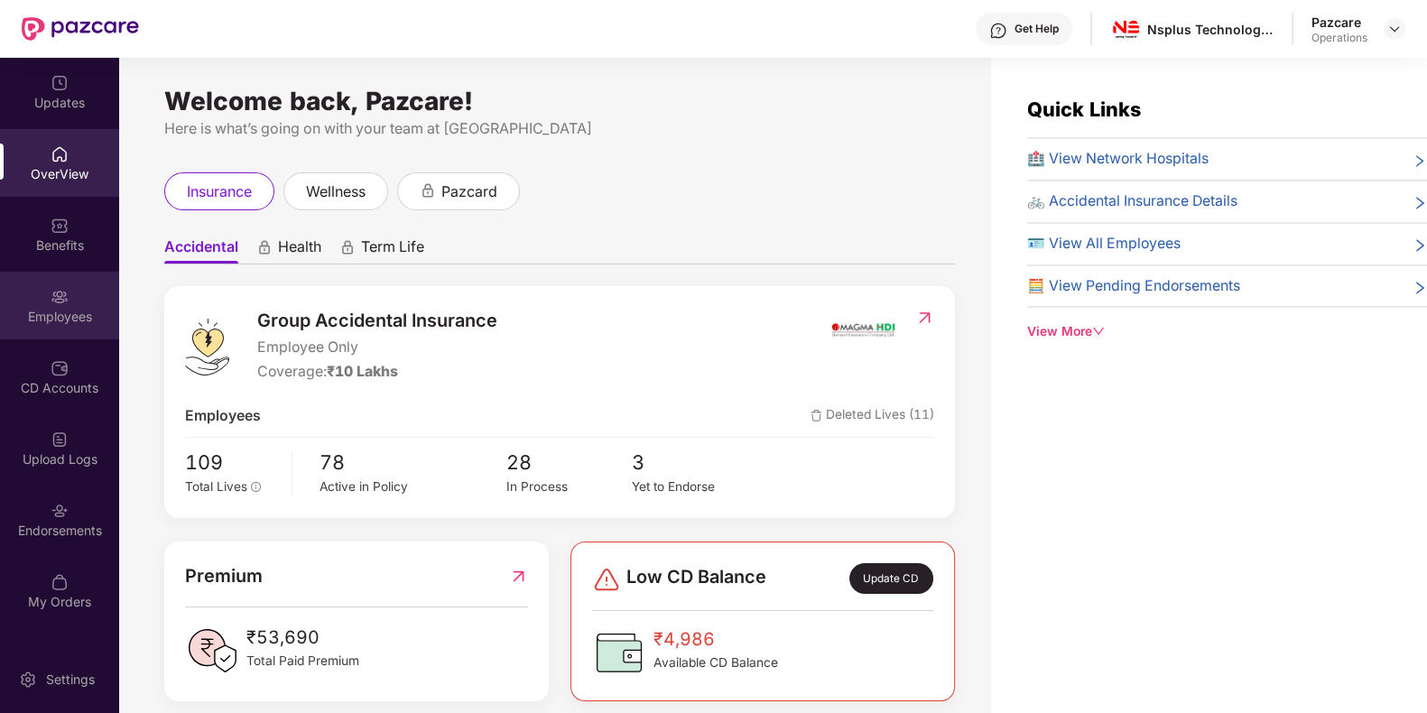
click at [68, 309] on div "Employees" at bounding box center [59, 317] width 119 height 18
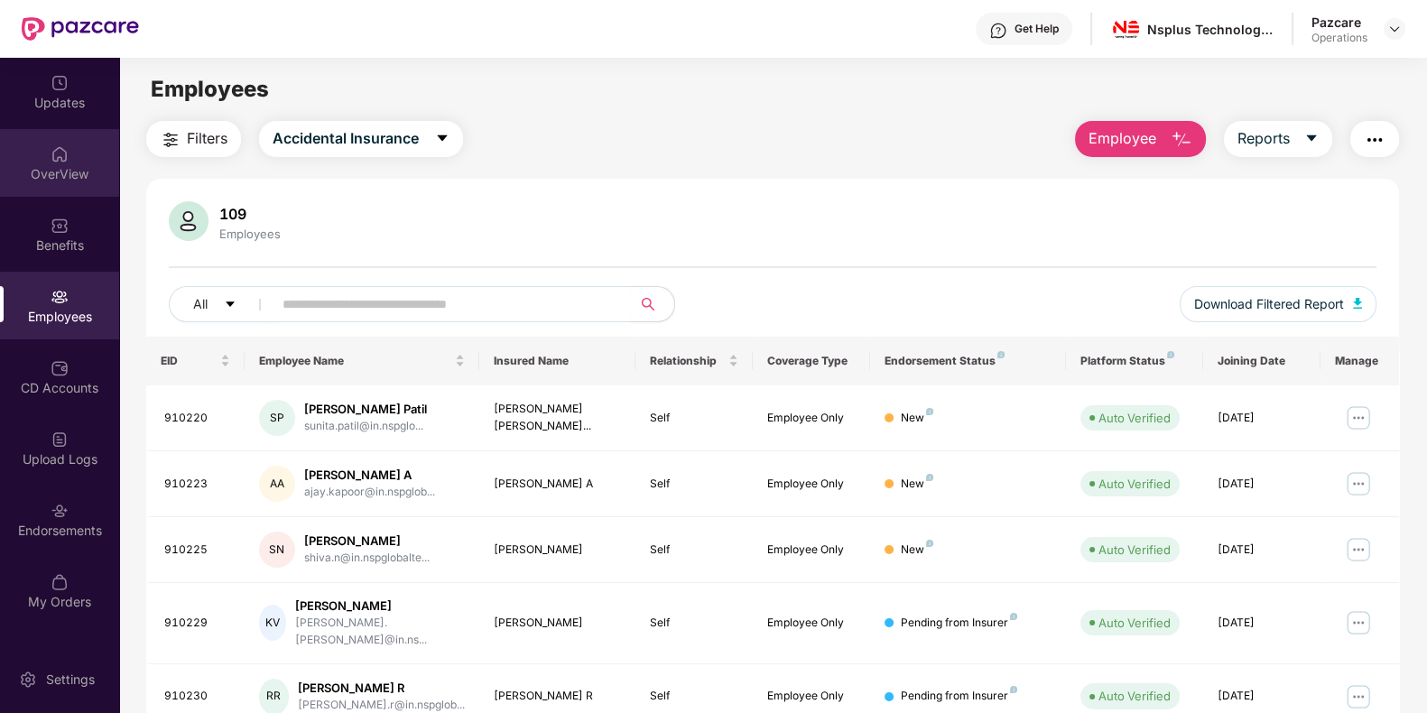
click at [18, 138] on div "OverView" at bounding box center [59, 163] width 119 height 68
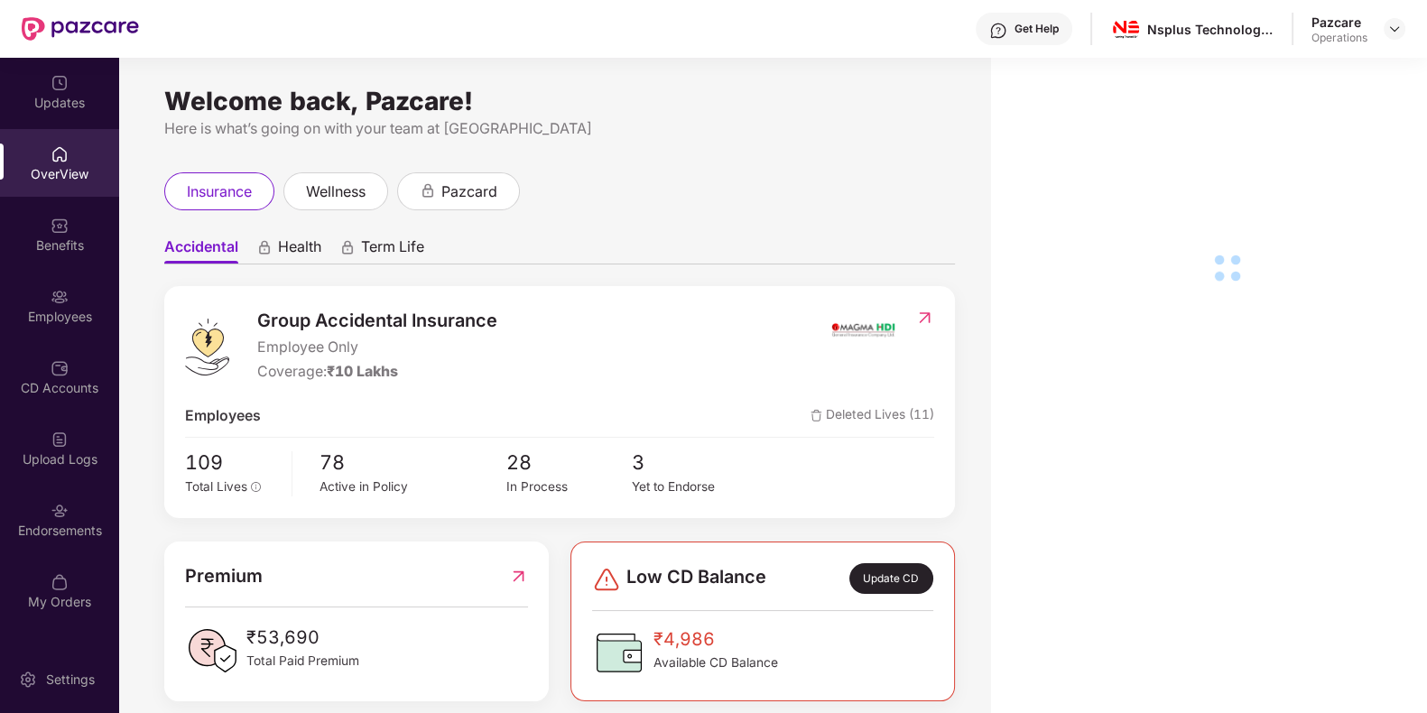
click at [78, 245] on div "Benefits" at bounding box center [59, 245] width 119 height 18
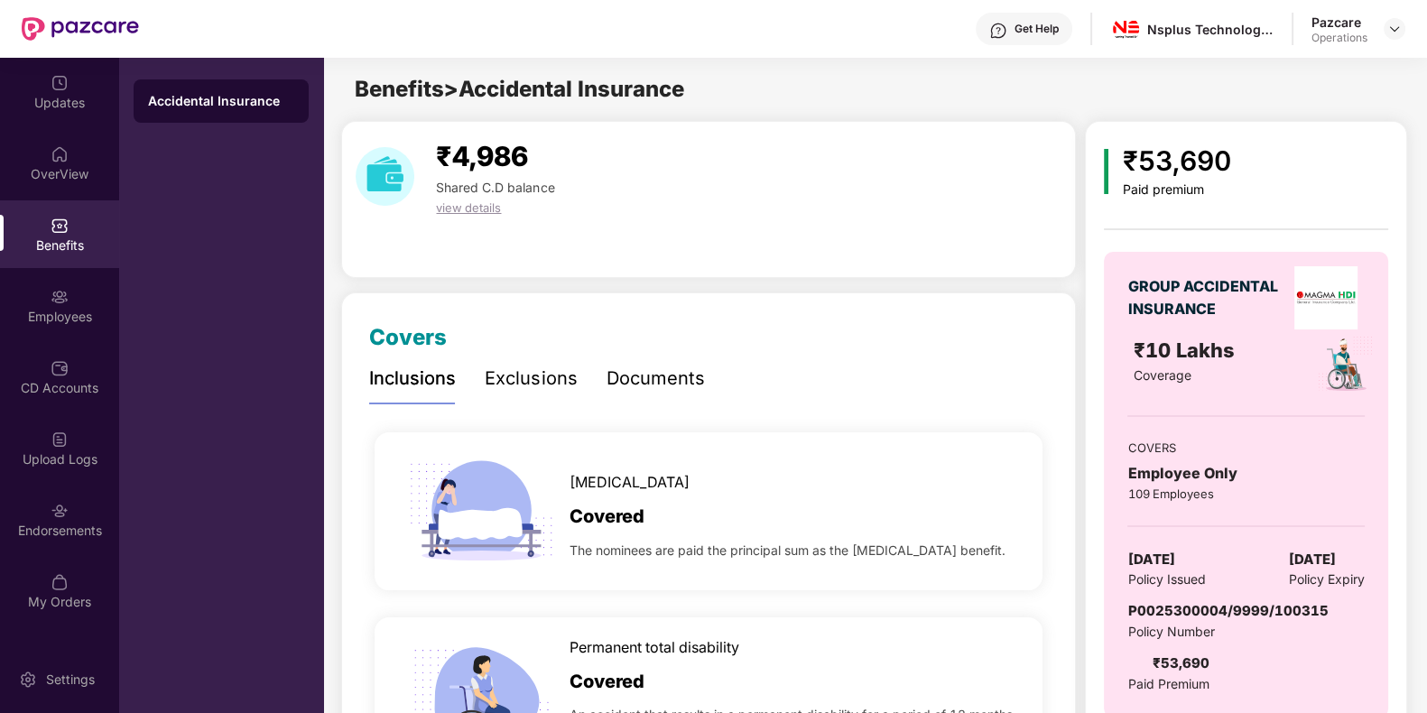
click at [1191, 608] on span "P0025300004/9999/100315" at bounding box center [1227, 610] width 200 height 17
copy span "P0025300004/9999/100315"
click at [14, 552] on div "Endorsements" at bounding box center [59, 520] width 119 height 68
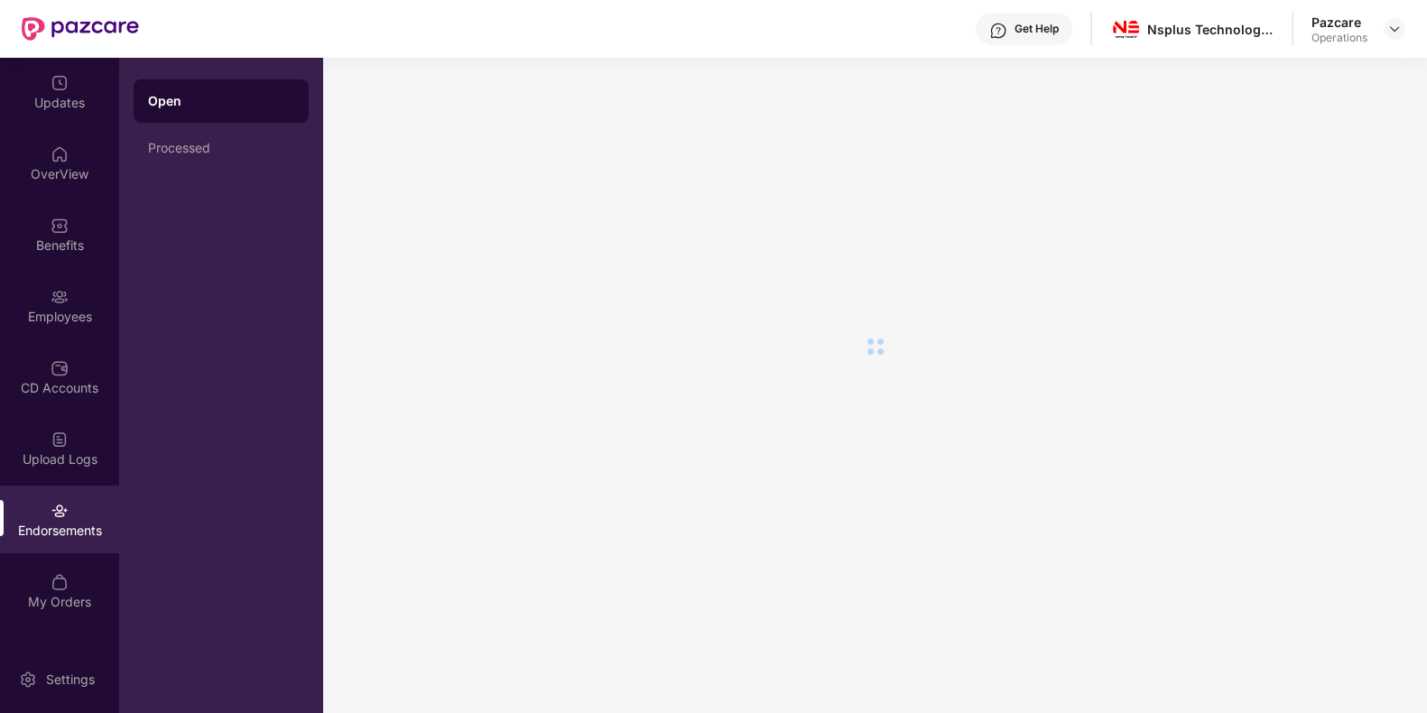
click at [48, 523] on div "Endorsements" at bounding box center [59, 531] width 119 height 18
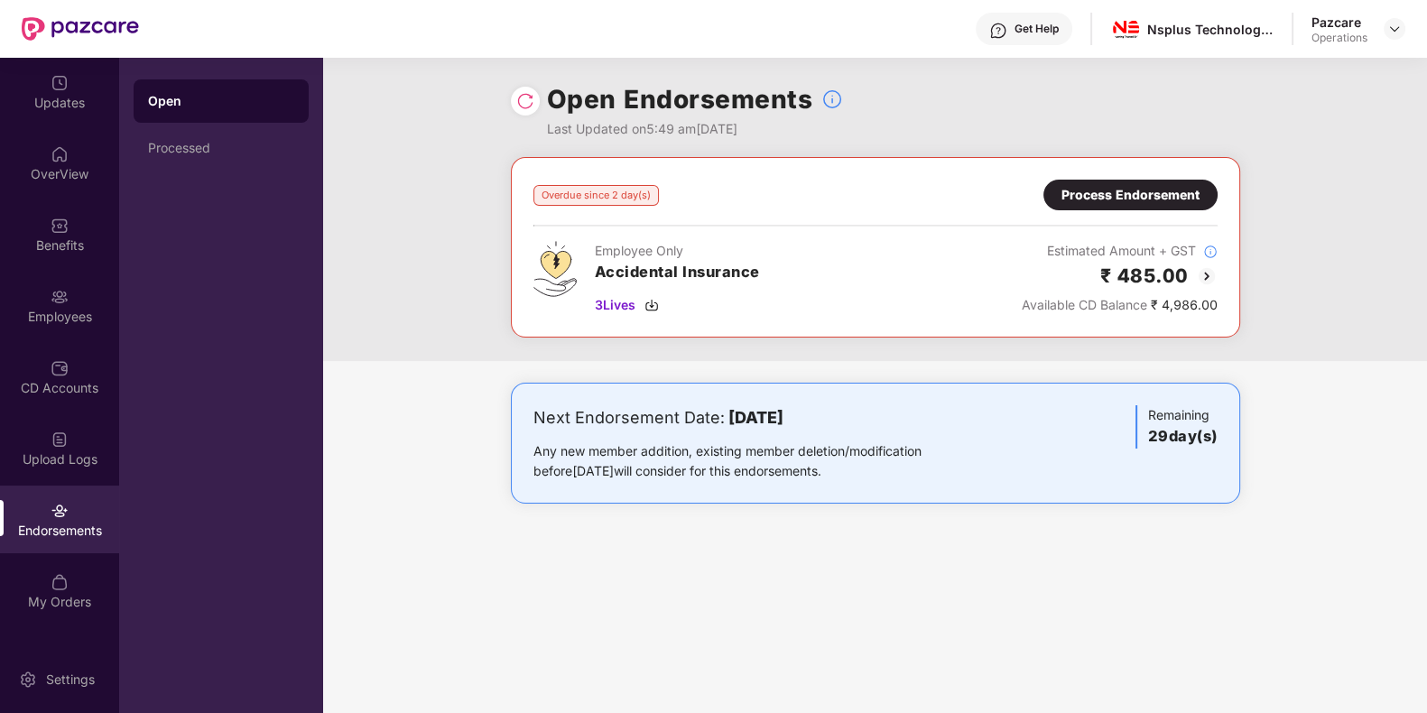
click at [1110, 181] on div "Process Endorsement" at bounding box center [1130, 195] width 174 height 31
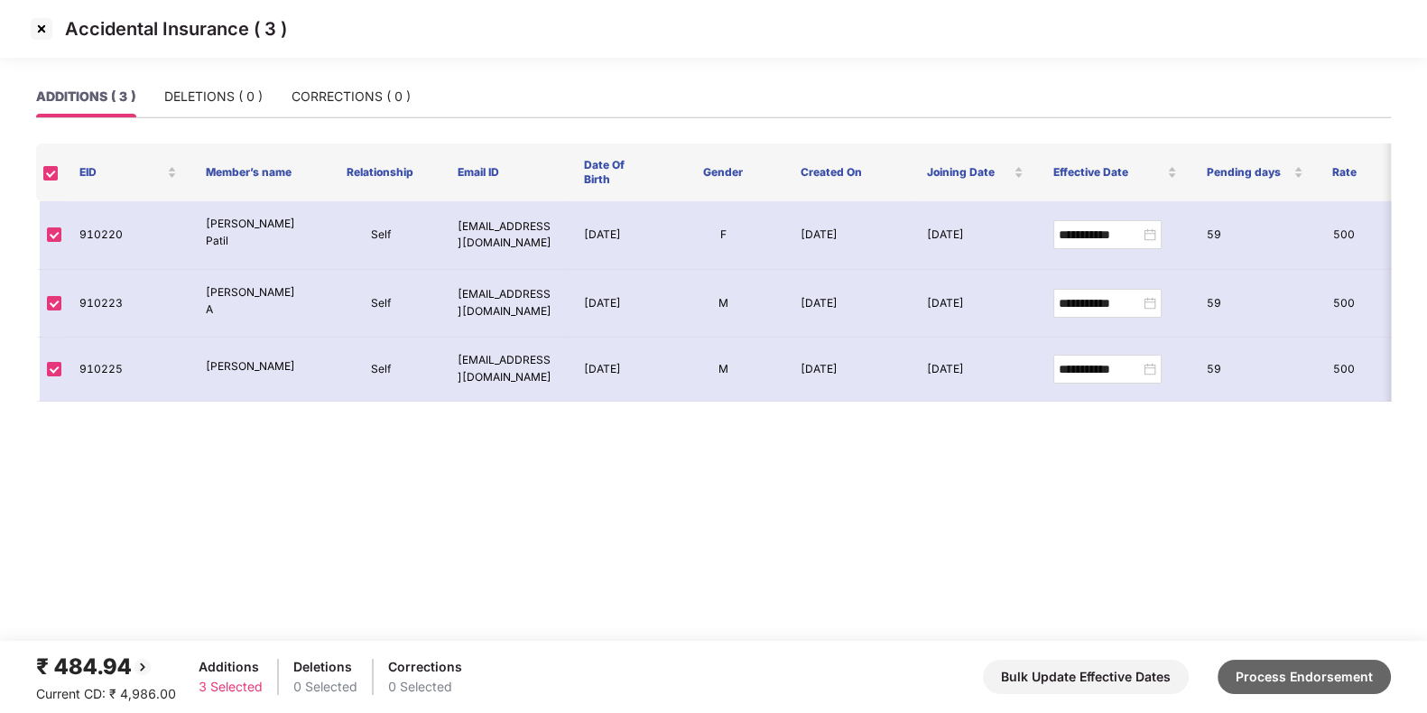
click at [1269, 679] on button "Process Endorsement" at bounding box center [1303, 677] width 173 height 34
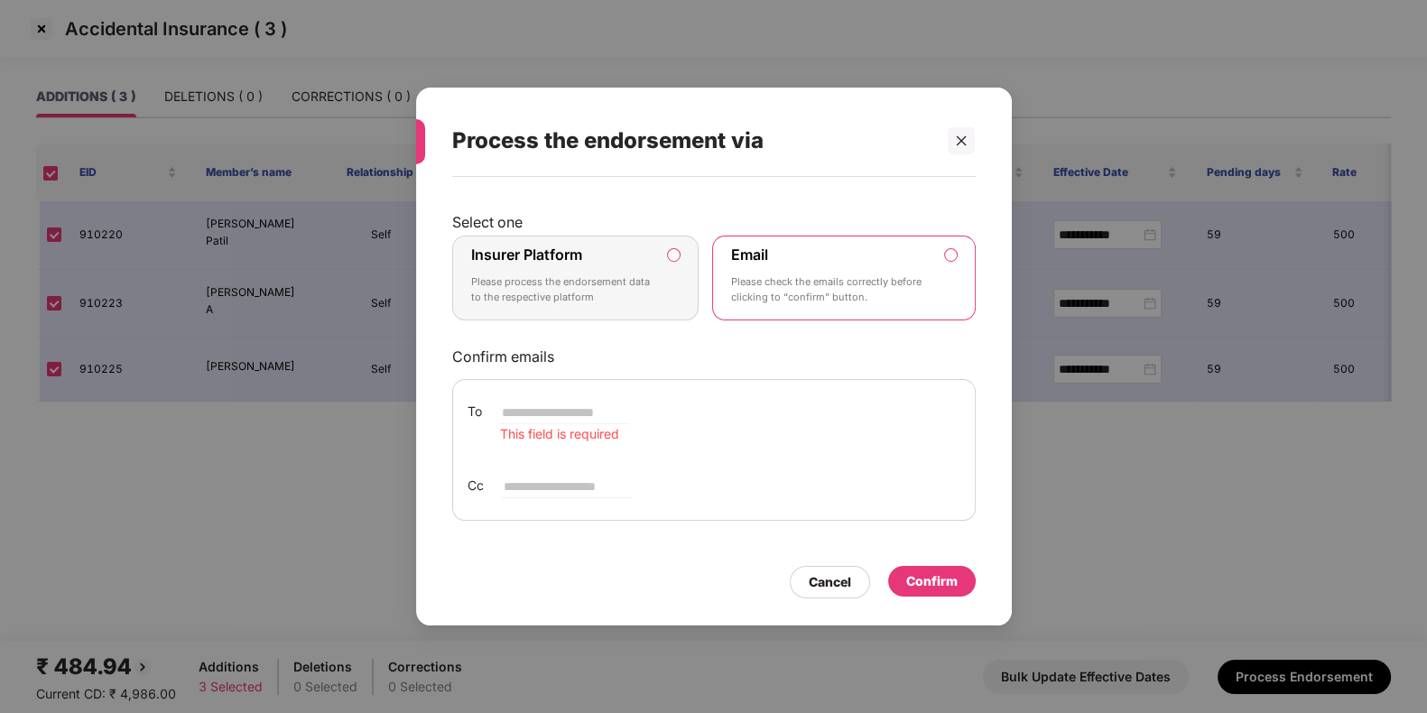
click at [686, 264] on label "Insurer Platform Please process the endorsement data to the respective platform" at bounding box center [575, 278] width 247 height 85
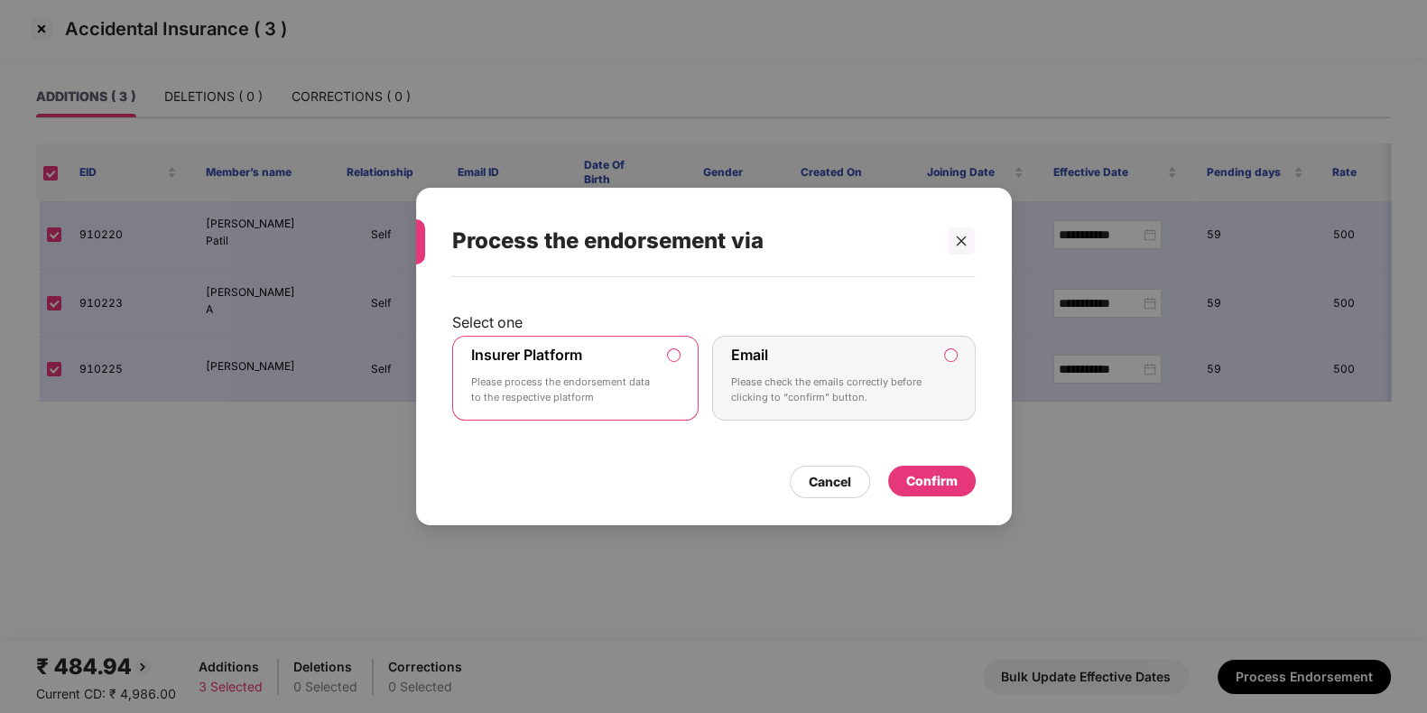
click at [916, 481] on div "Confirm" at bounding box center [931, 481] width 51 height 20
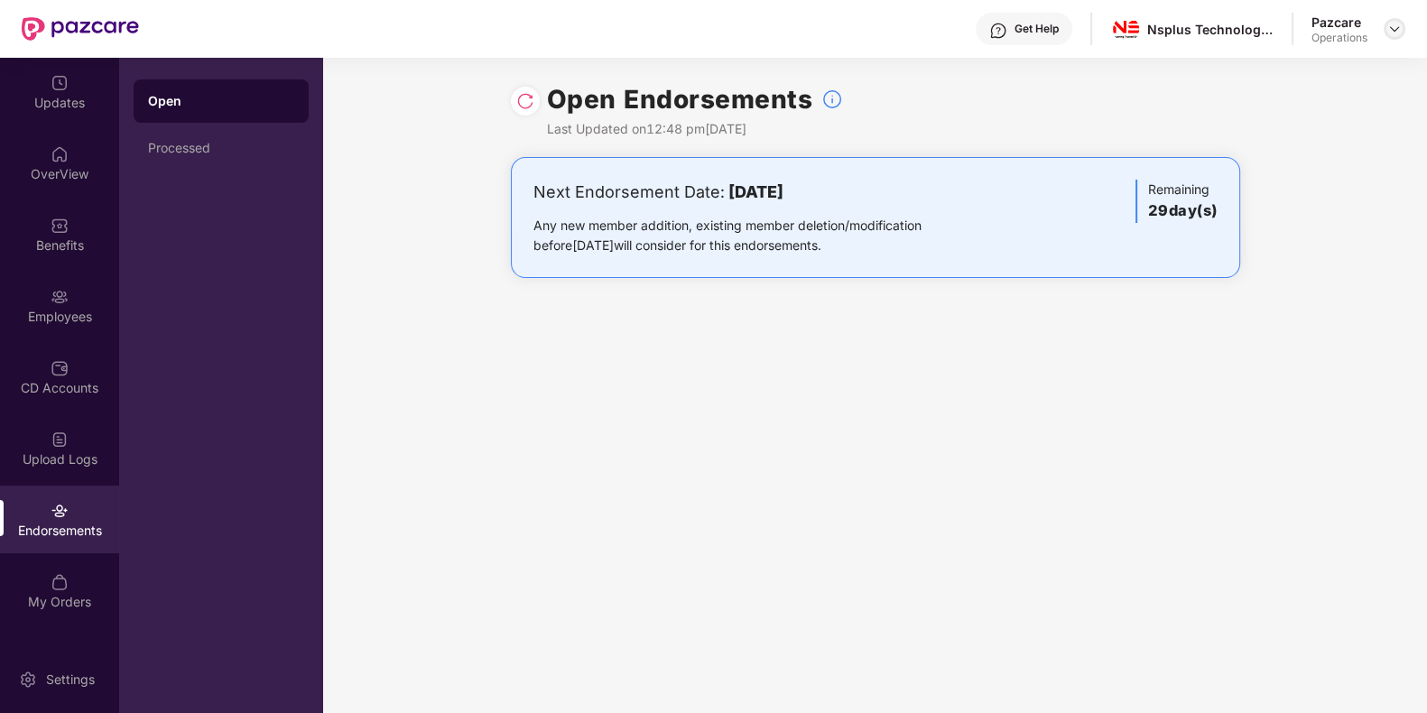
click at [1393, 36] on div at bounding box center [1394, 29] width 22 height 22
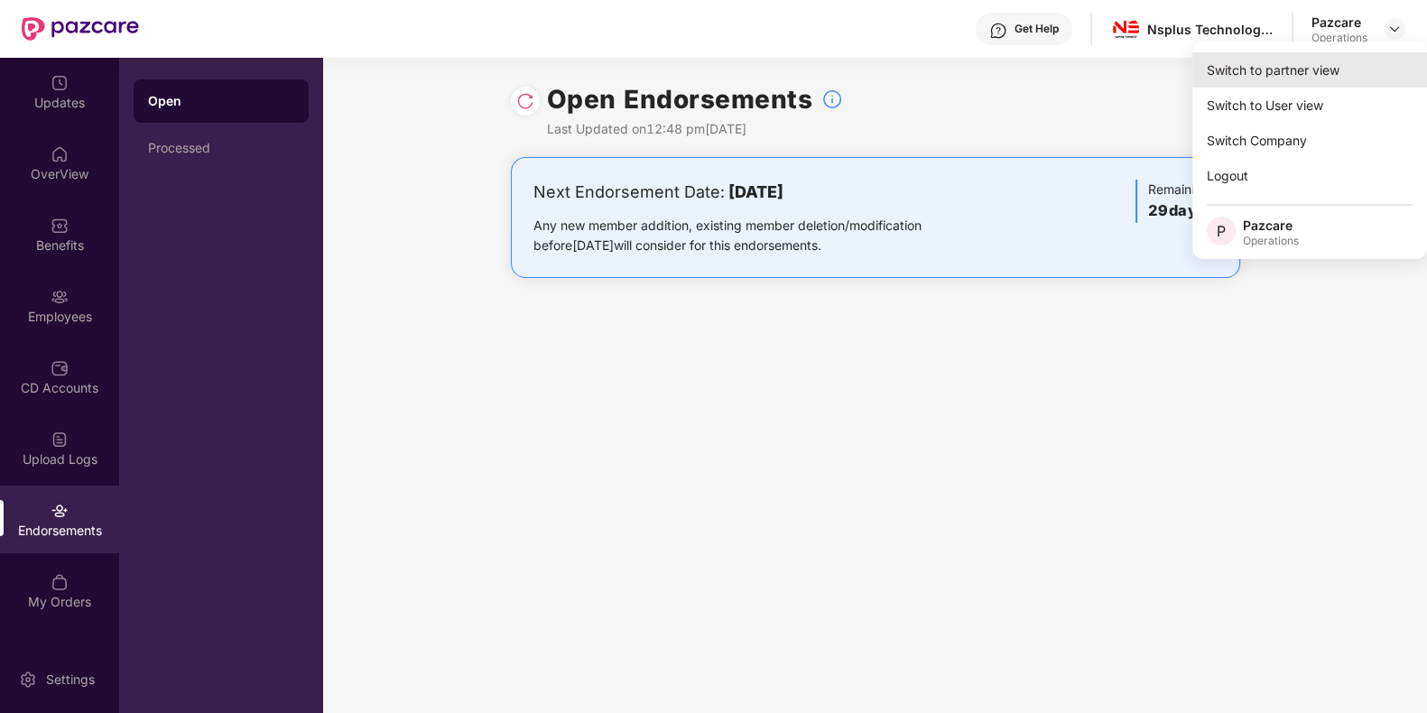
click at [1318, 60] on div "Switch to partner view" at bounding box center [1309, 69] width 235 height 35
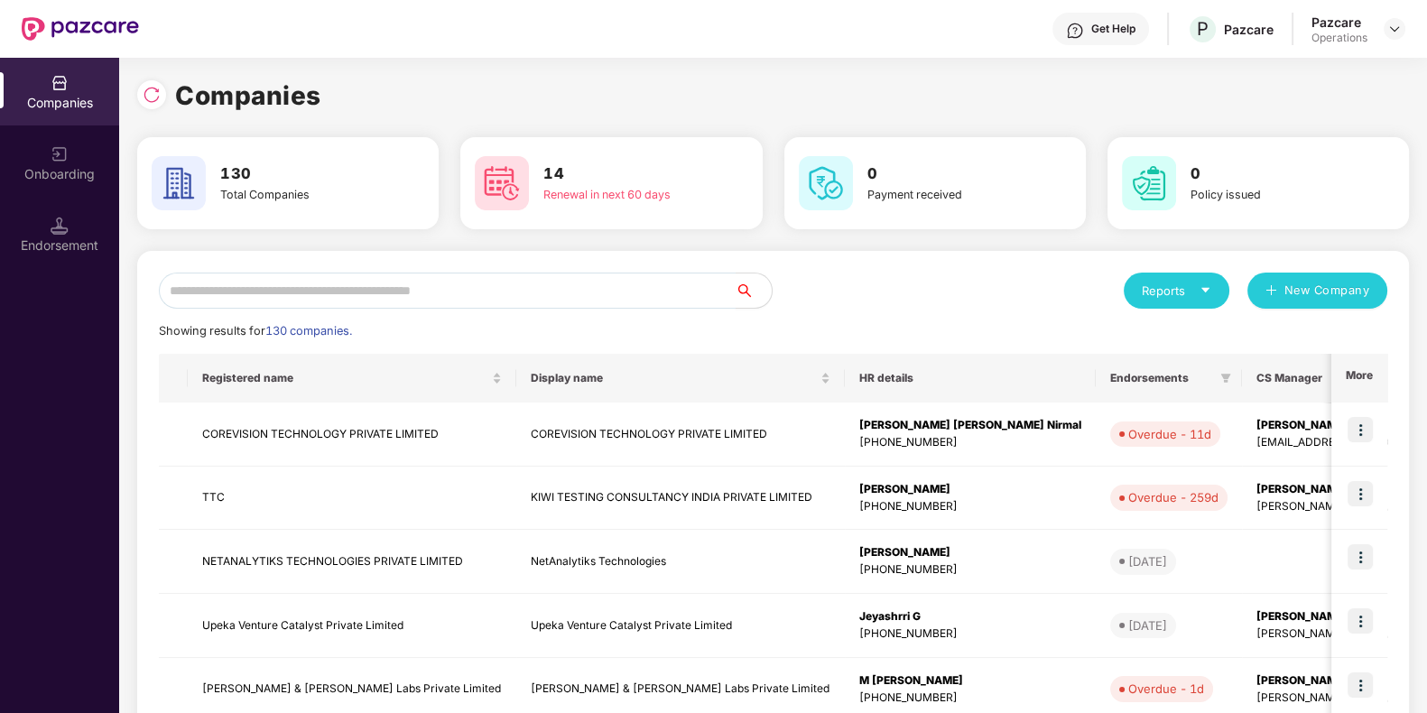
click at [404, 277] on input "text" at bounding box center [447, 291] width 577 height 36
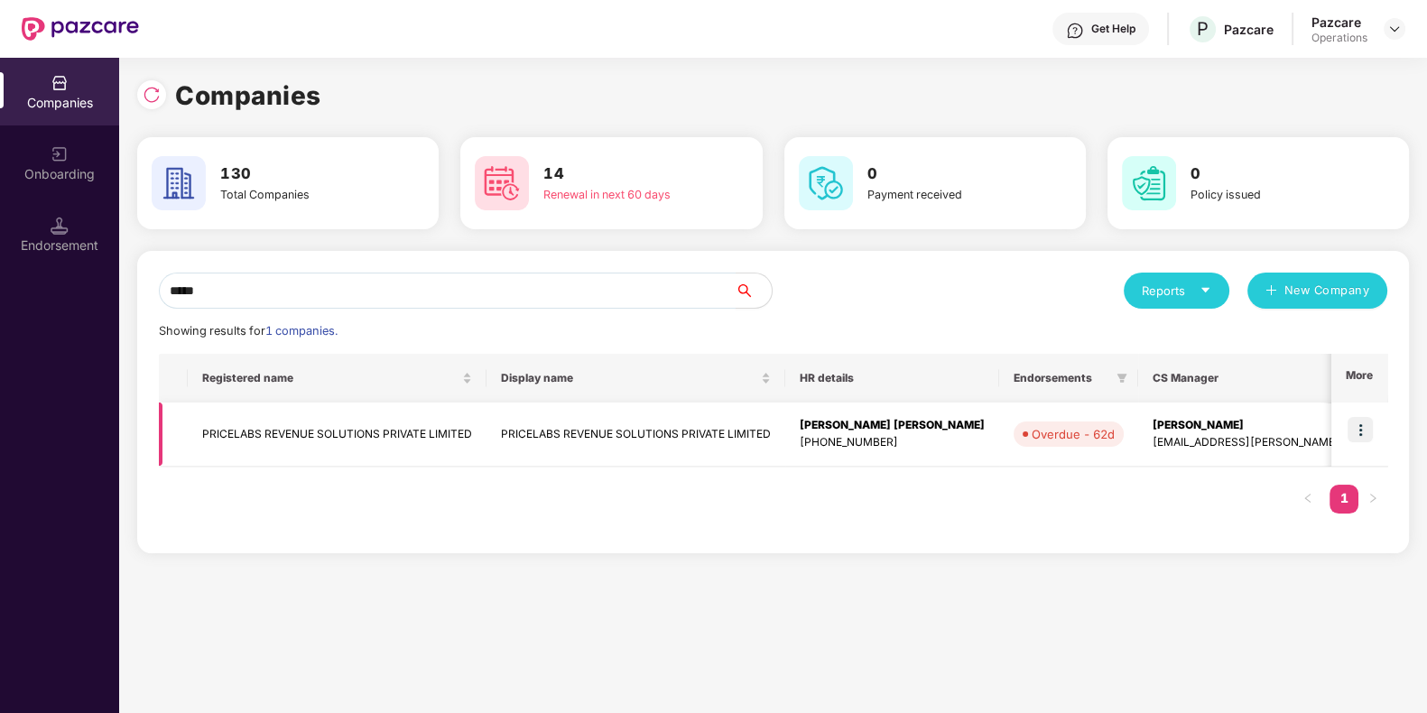
type input "*****"
click at [1356, 437] on img at bounding box center [1359, 429] width 25 height 25
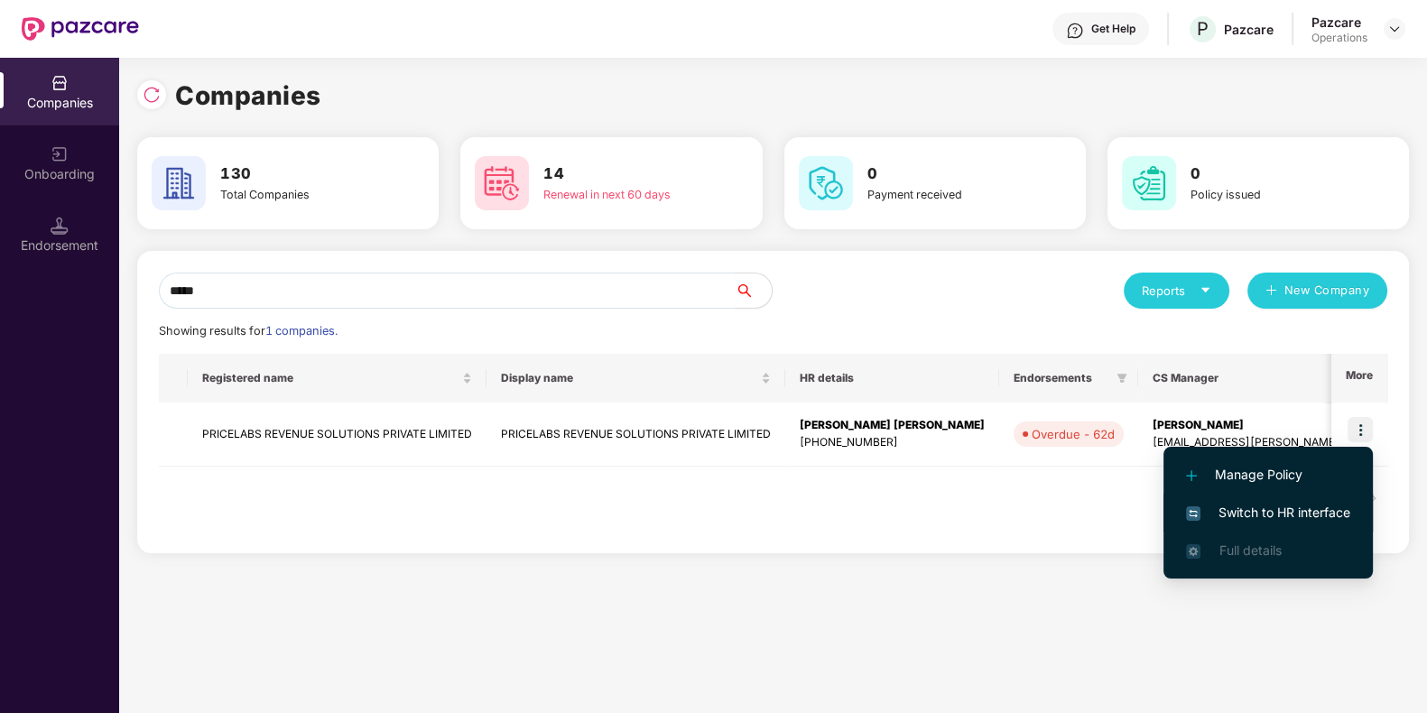
click at [1259, 503] on span "Switch to HR interface" at bounding box center [1268, 513] width 164 height 20
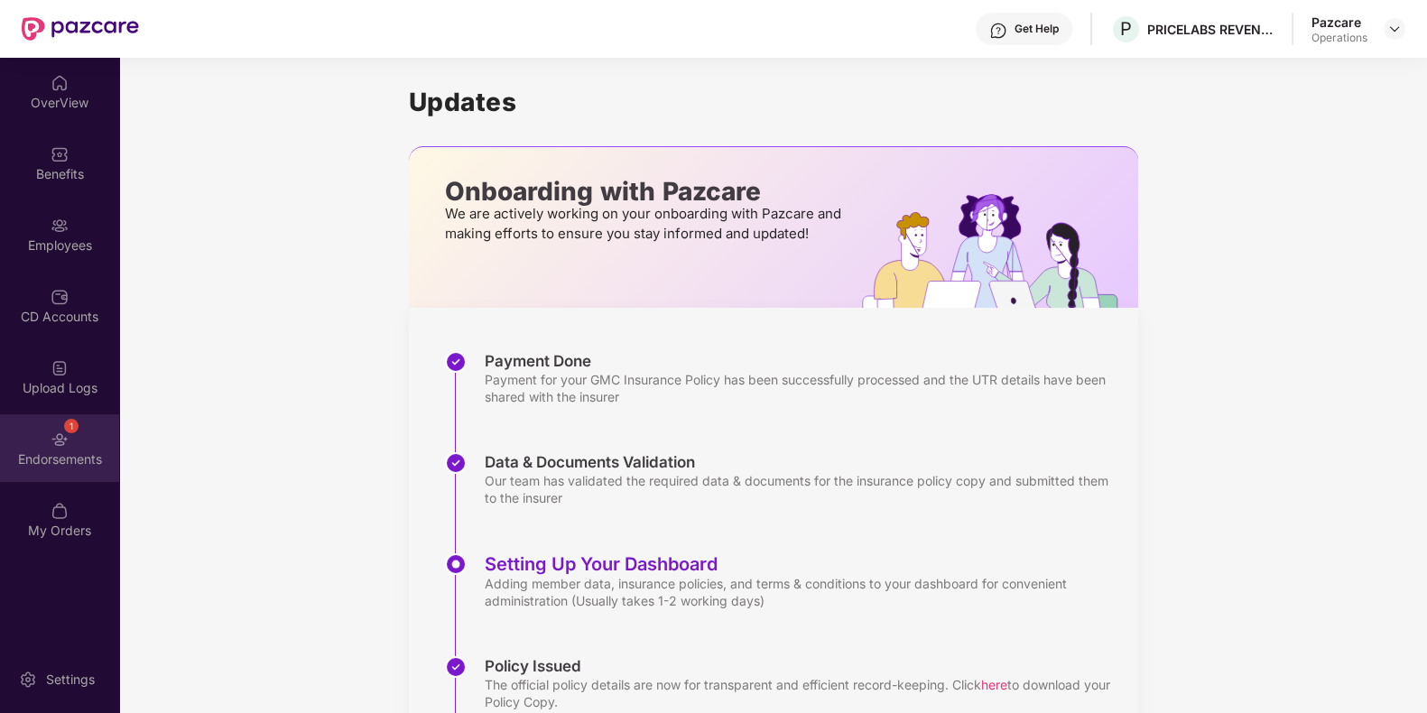
click at [110, 425] on div "1 Endorsements" at bounding box center [59, 448] width 119 height 68
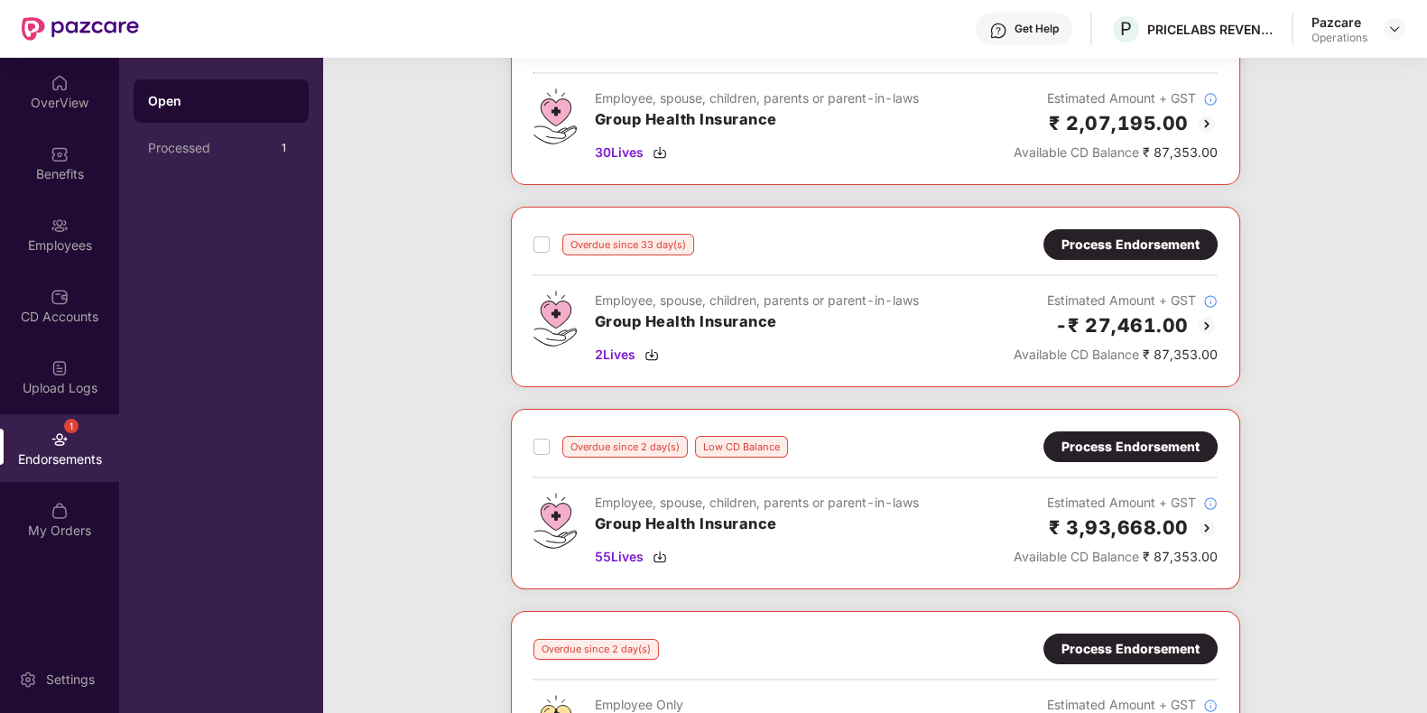
scroll to position [150, 0]
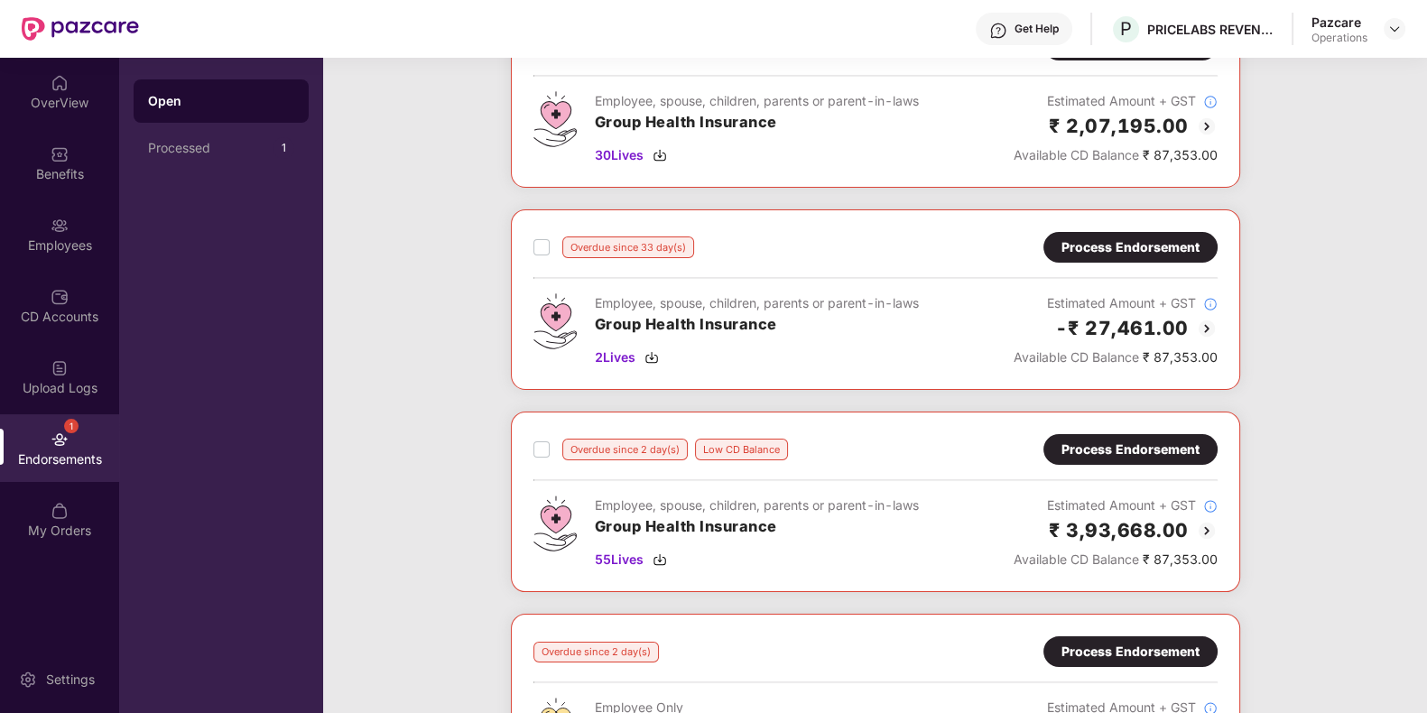
click at [1072, 242] on div "Process Endorsement" at bounding box center [1130, 247] width 138 height 20
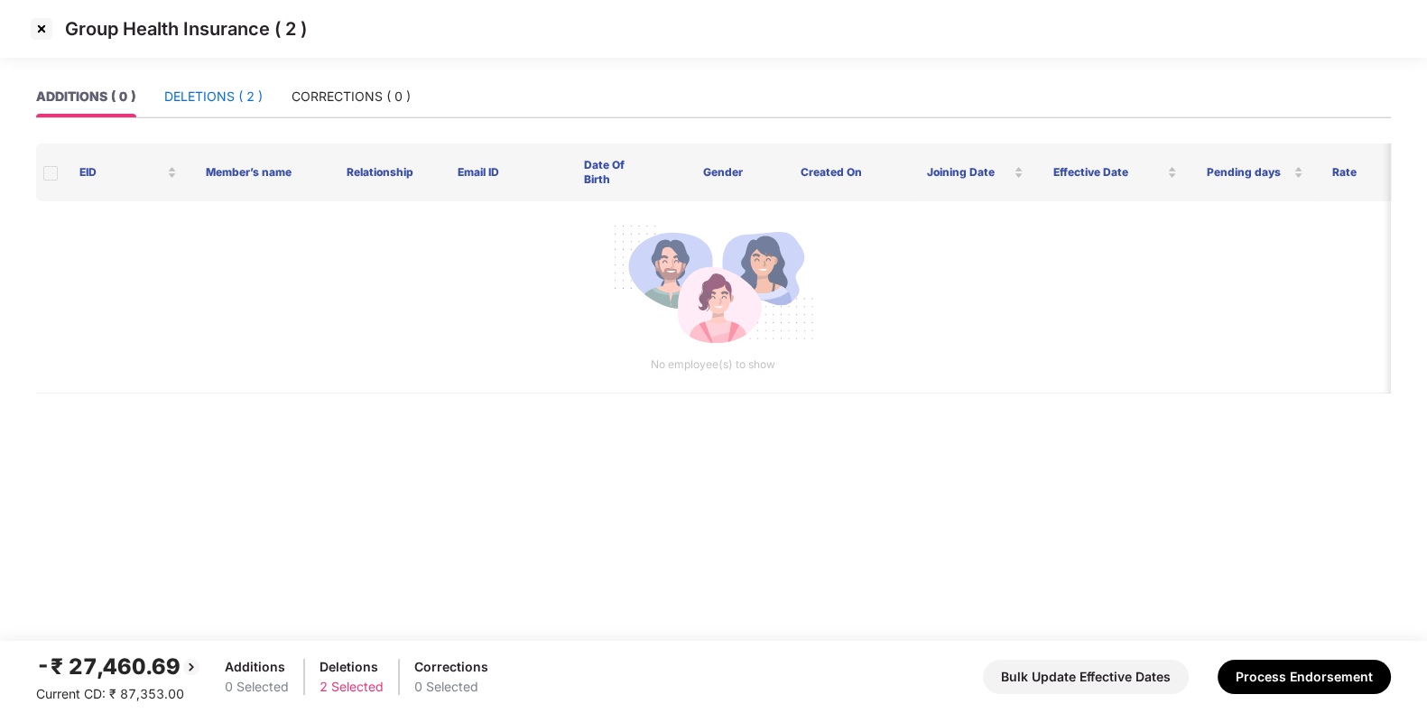
click at [261, 97] on div "DELETIONS ( 2 )" at bounding box center [213, 97] width 98 height 20
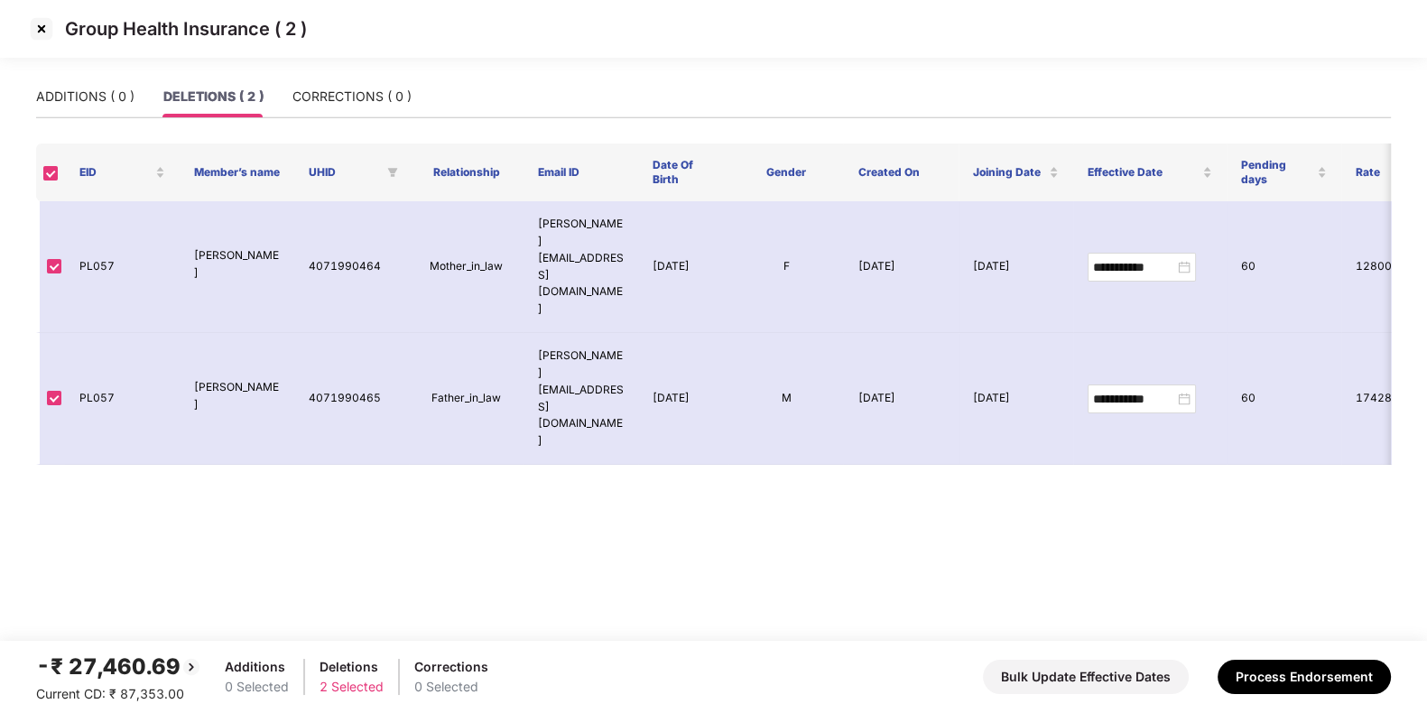
click at [31, 29] on img at bounding box center [41, 28] width 29 height 29
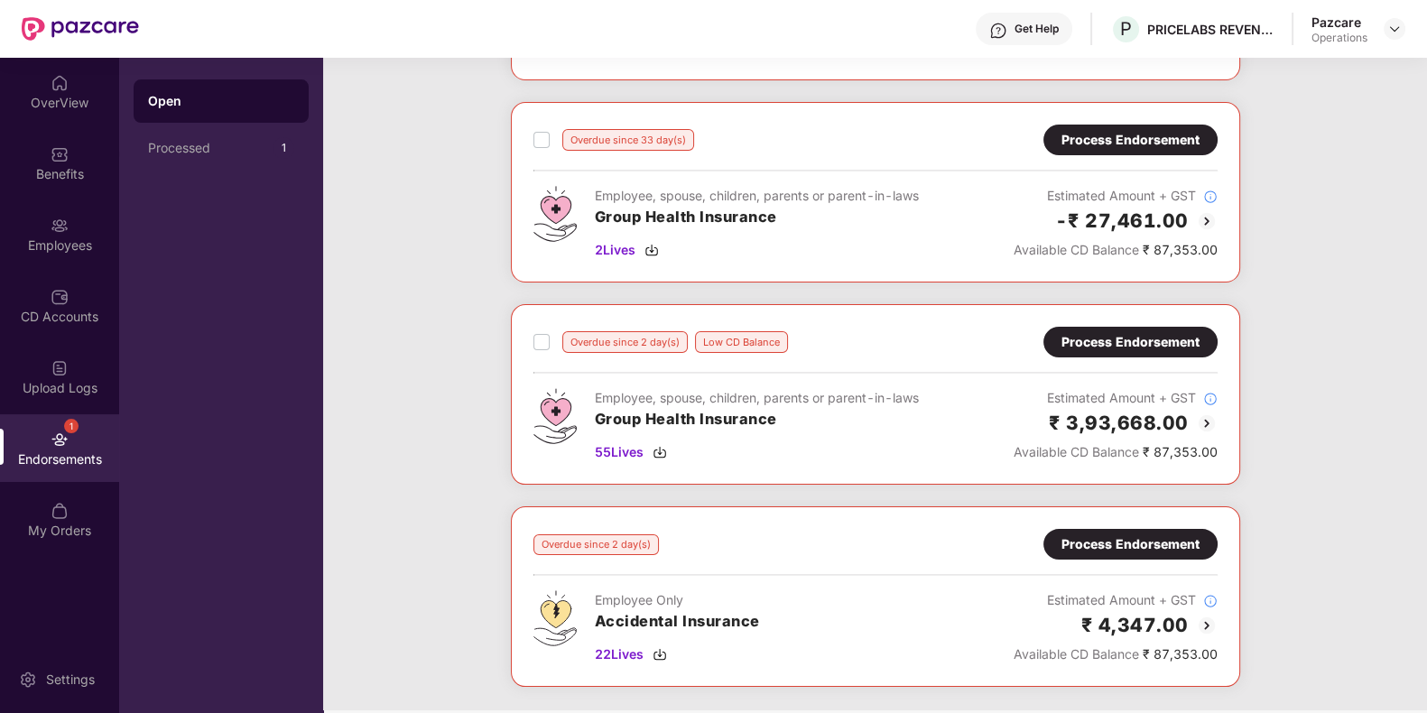
scroll to position [280, 0]
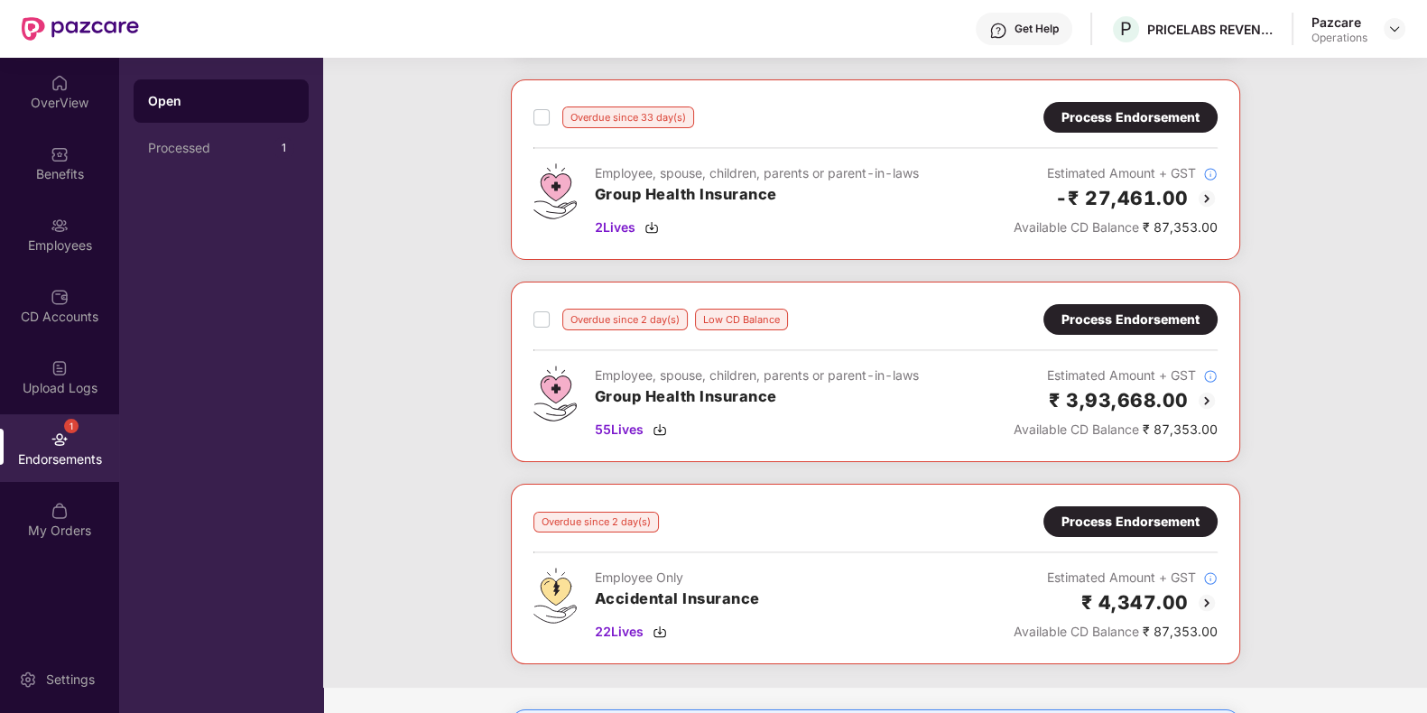
click at [1106, 326] on div "Process Endorsement" at bounding box center [1130, 320] width 138 height 20
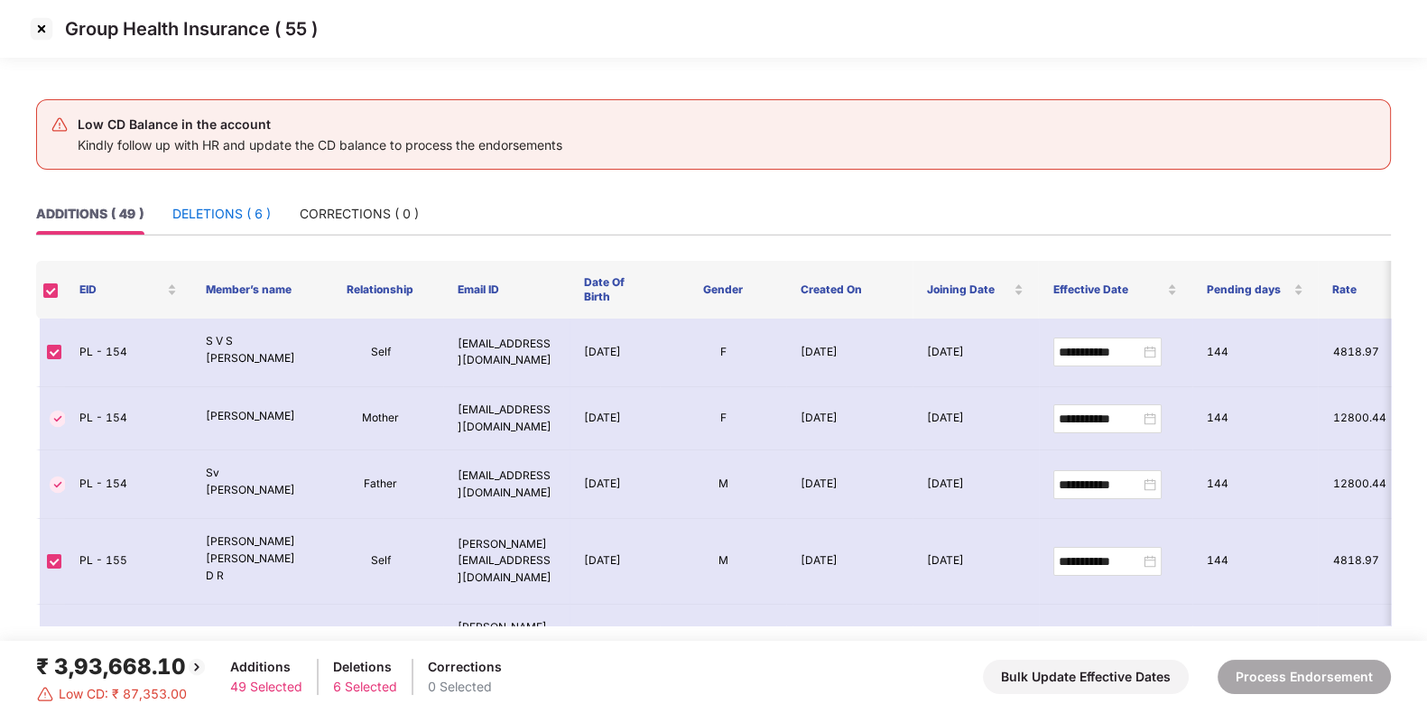
click at [257, 209] on div "DELETIONS ( 6 )" at bounding box center [221, 214] width 98 height 20
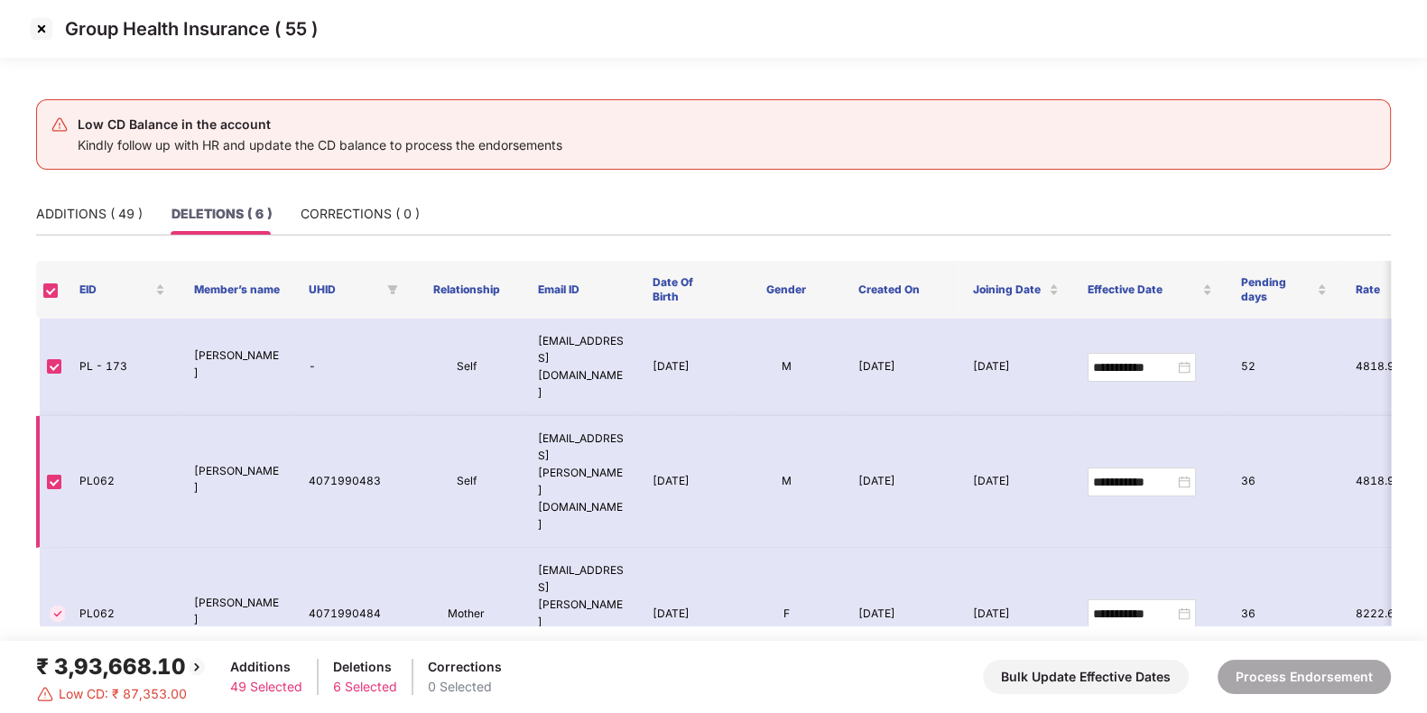
scroll to position [88, 0]
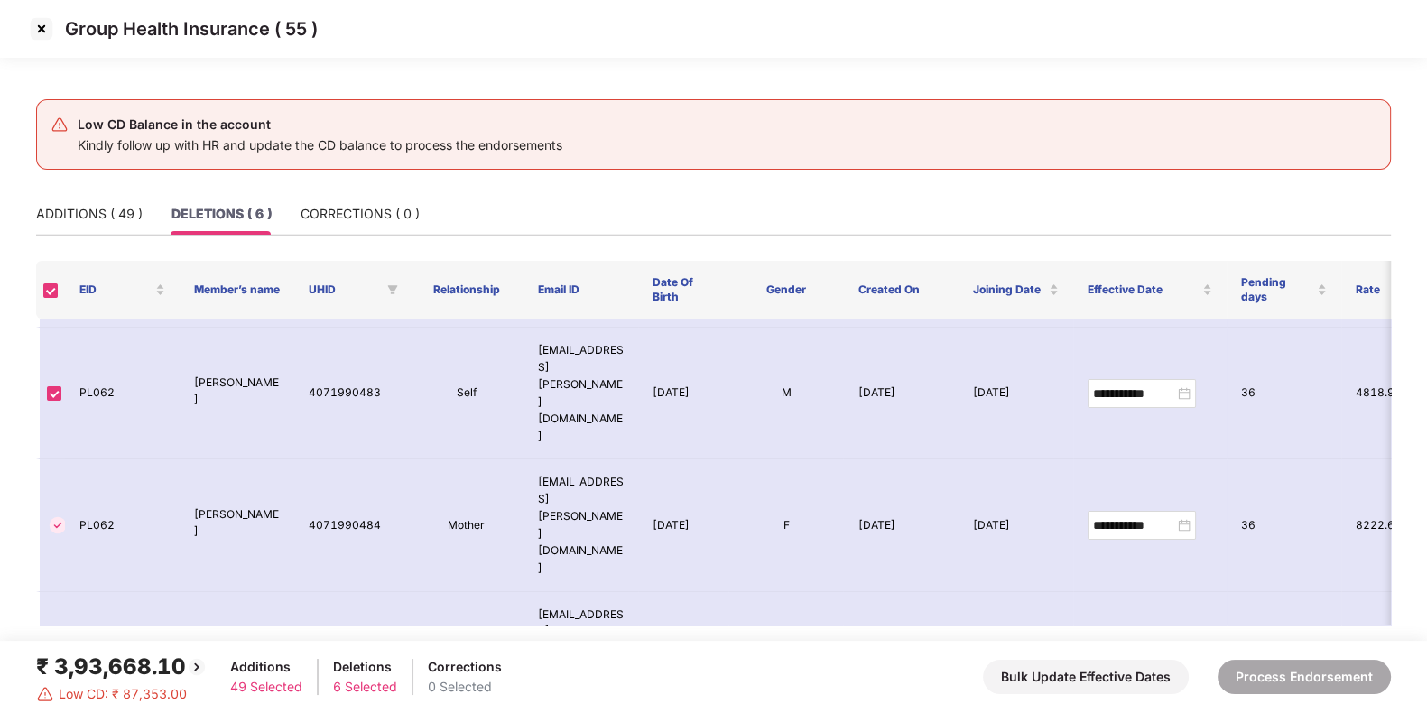
click at [37, 21] on img at bounding box center [41, 28] width 29 height 29
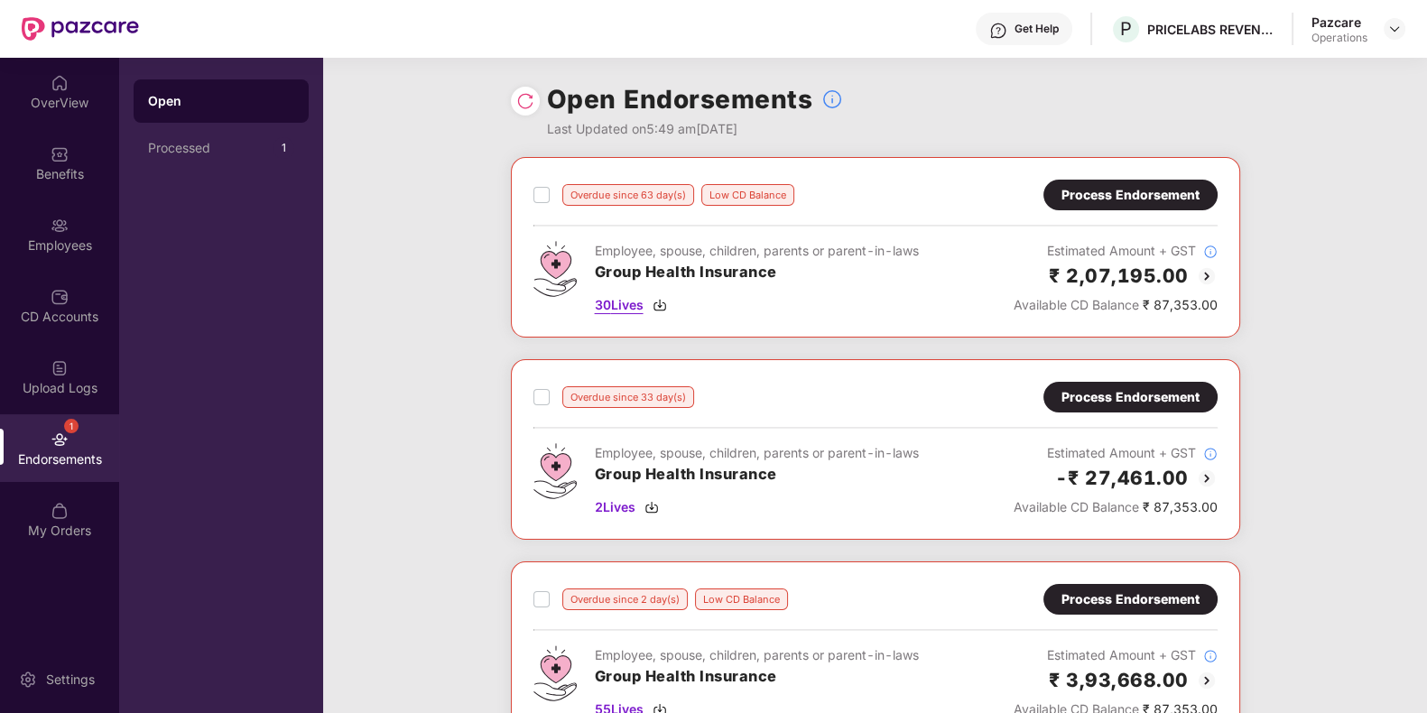
scroll to position [430, 0]
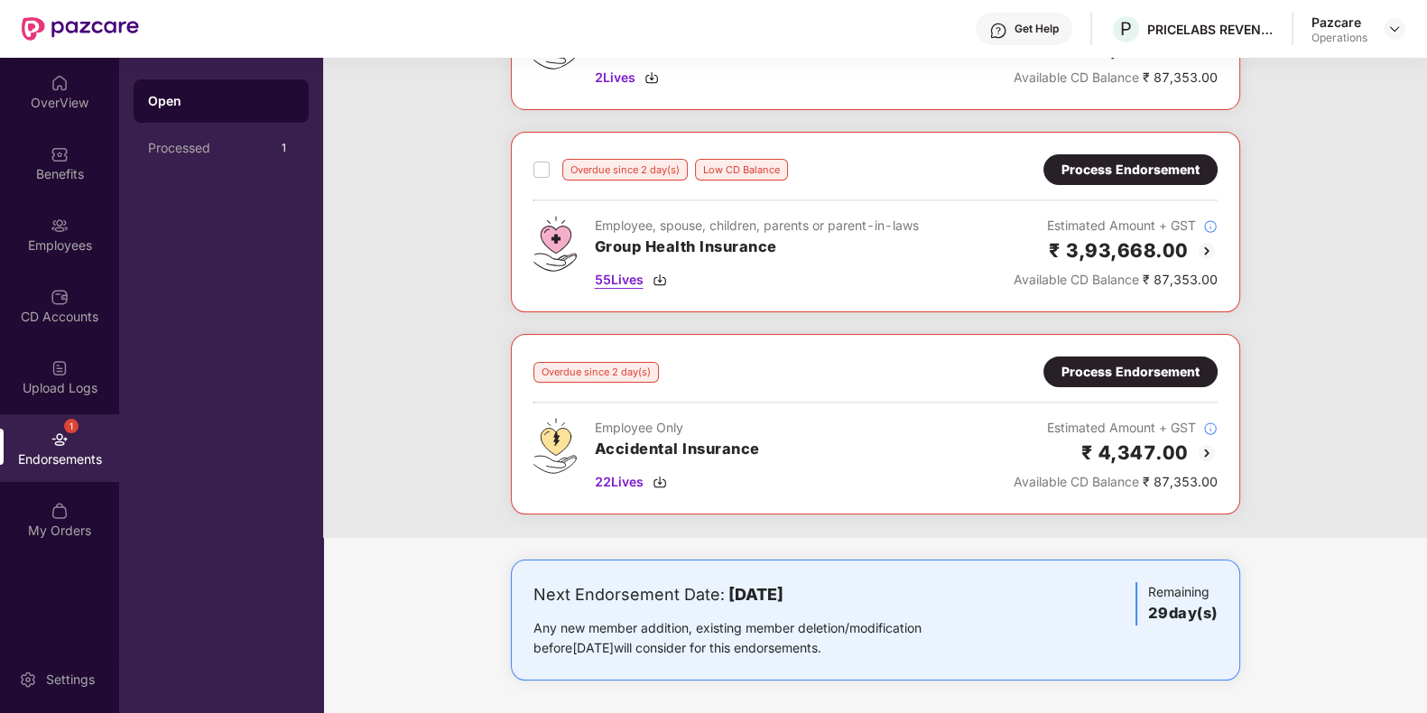
click at [660, 282] on img at bounding box center [659, 280] width 14 height 14
click at [655, 476] on img at bounding box center [659, 482] width 14 height 14
